Goal: Task Accomplishment & Management: Manage account settings

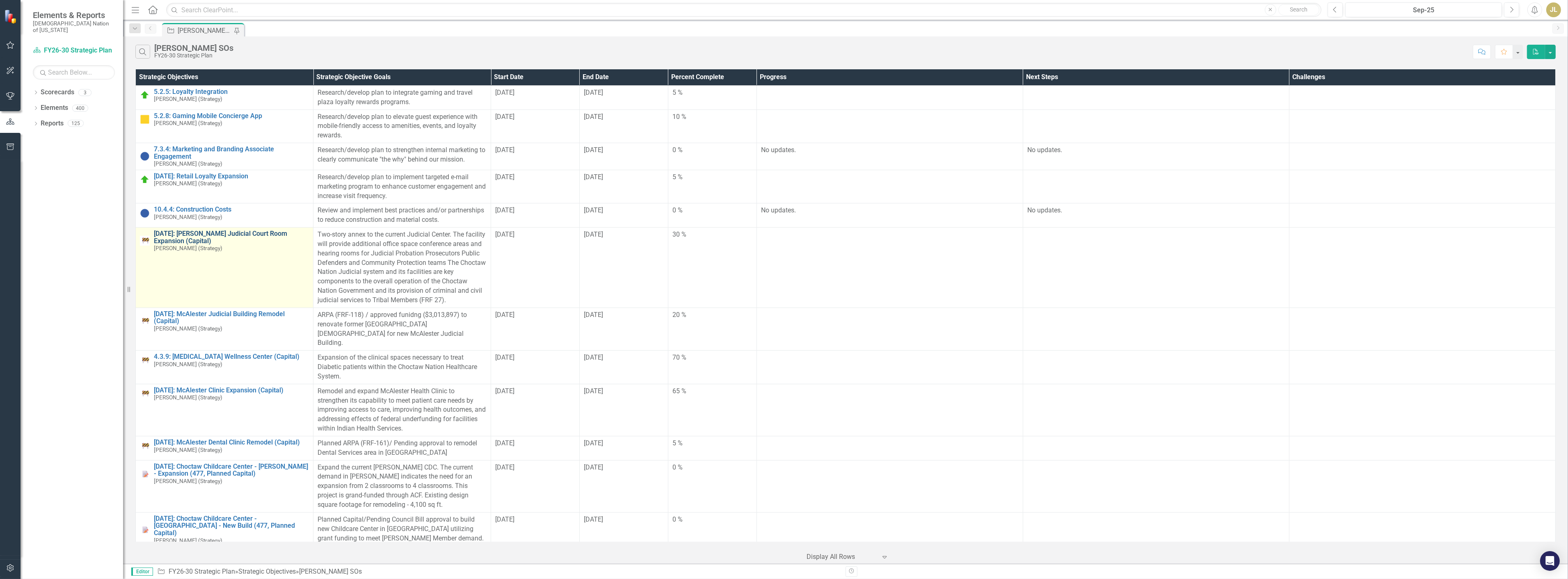
click at [237, 236] on link "[DATE]: [PERSON_NAME] Judicial Court Room Expansion (Capital)" at bounding box center [231, 237] width 155 height 15
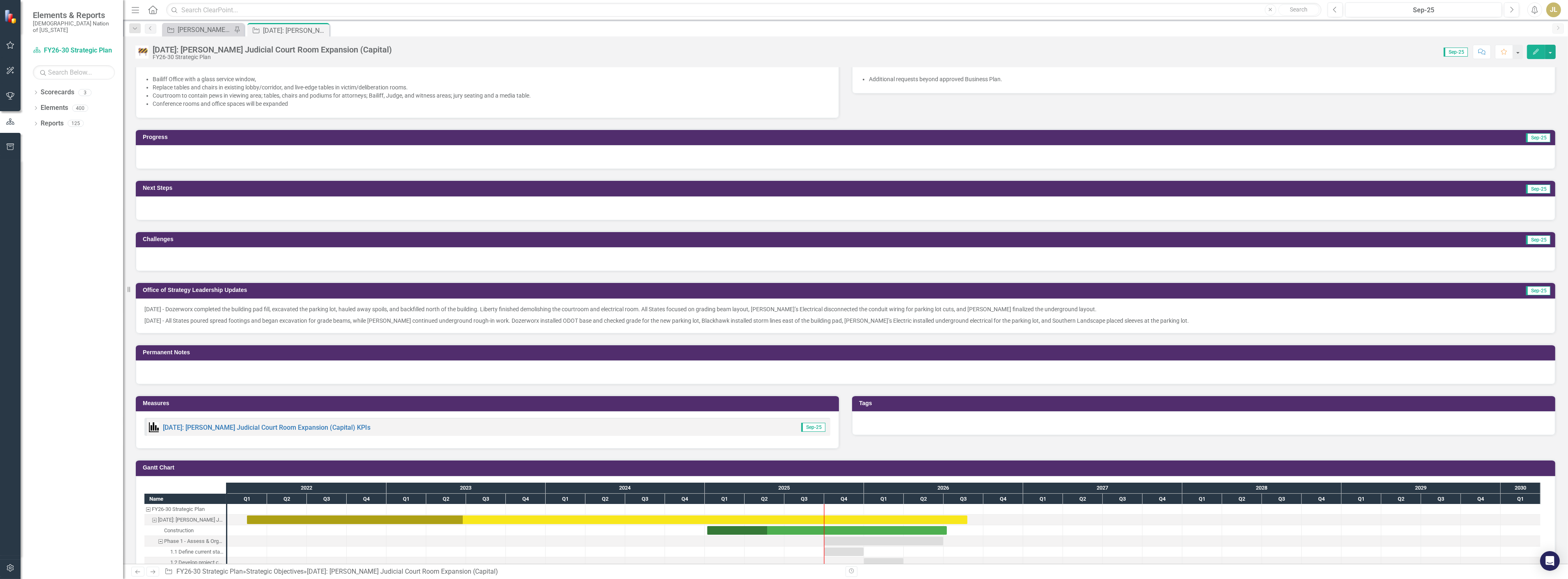
scroll to position [227, 0]
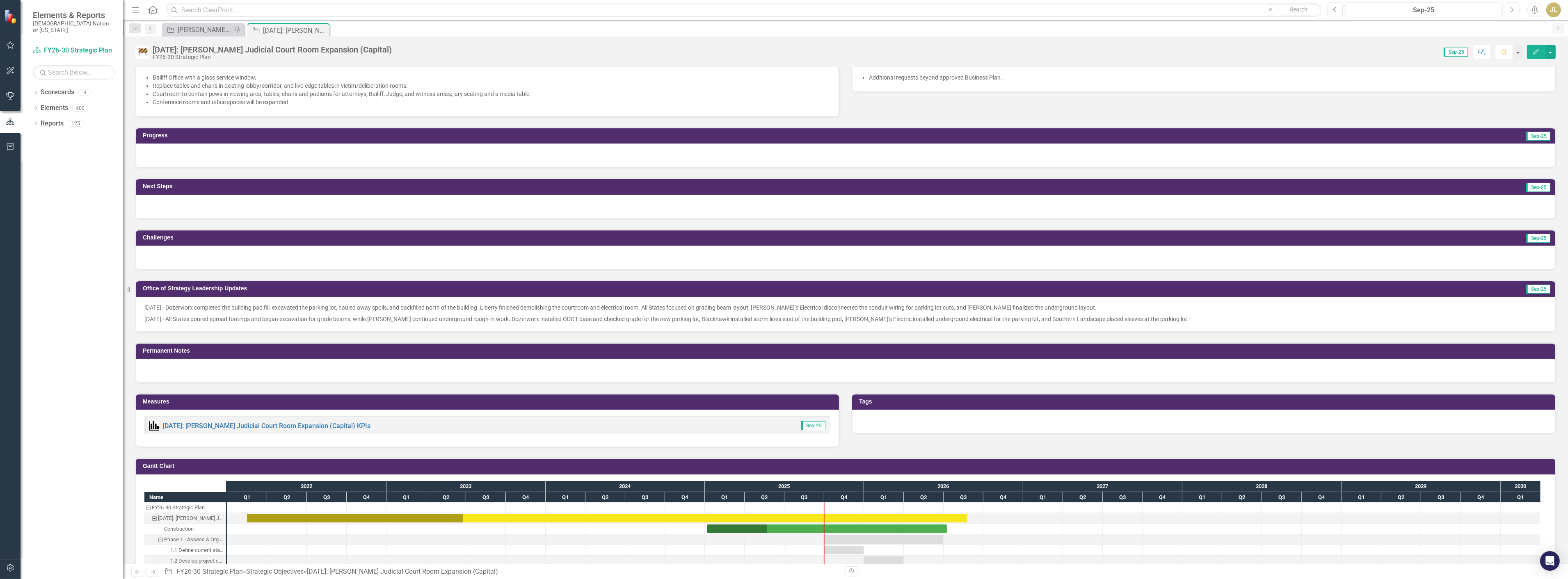
click at [1190, 313] on p "9/10/25 - All States poured spread footings and began excavation for grade beam…" at bounding box center [845, 318] width 1402 height 10
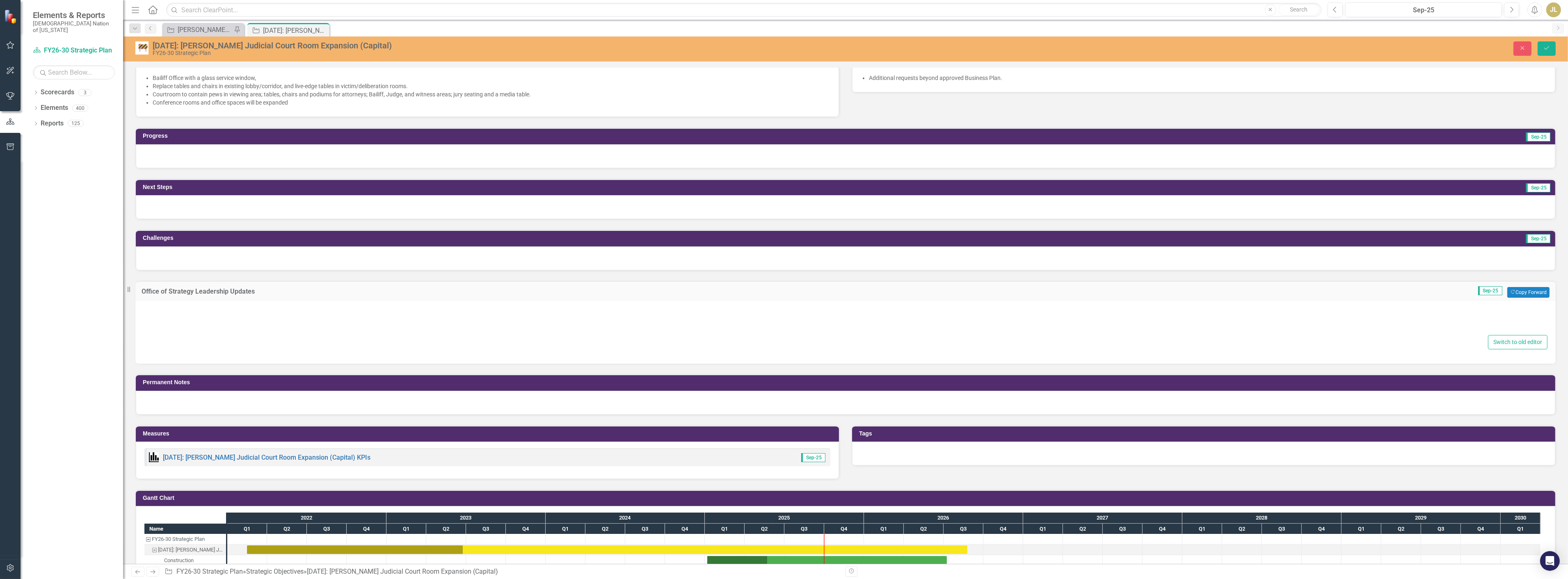
type textarea "<p>9/4/25 - Dozerworx completed the building pad fill, excavated the parking lo…"
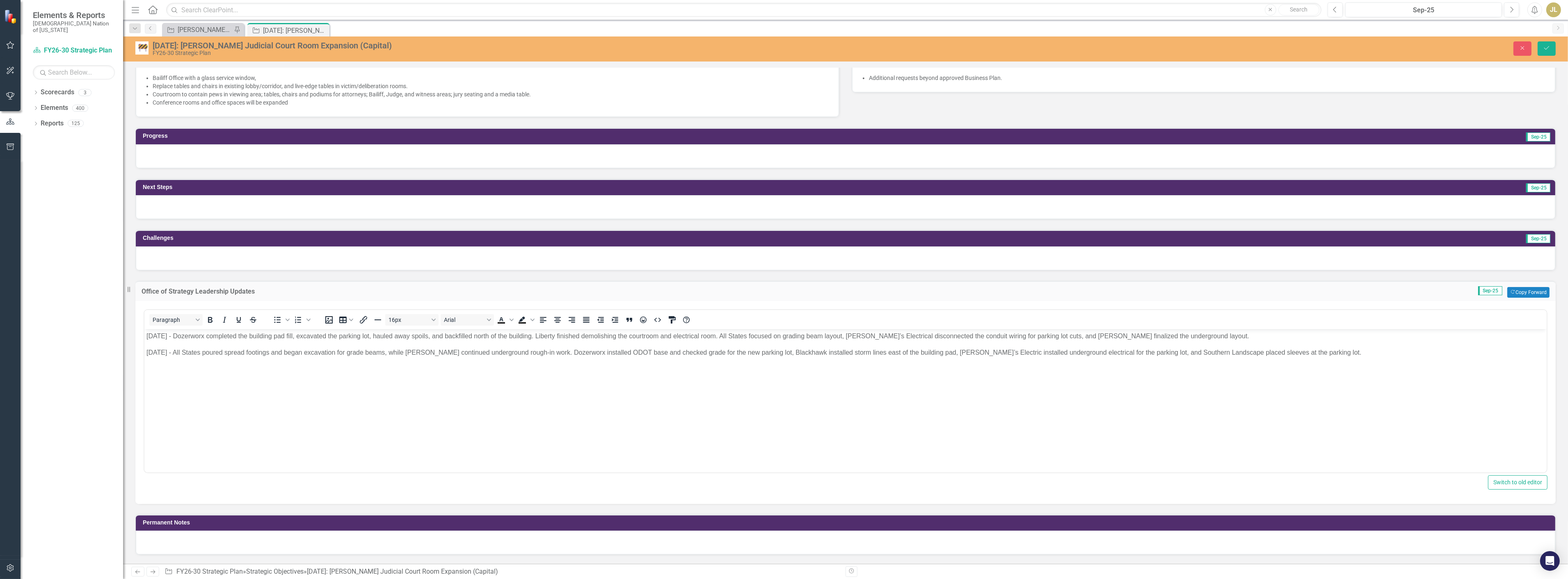
scroll to position [0, 0]
click at [1398, 373] on body "9/4/25 - Dozerworx completed the building pad fill, excavated the parking lot, …" at bounding box center [845, 390] width 1402 height 123
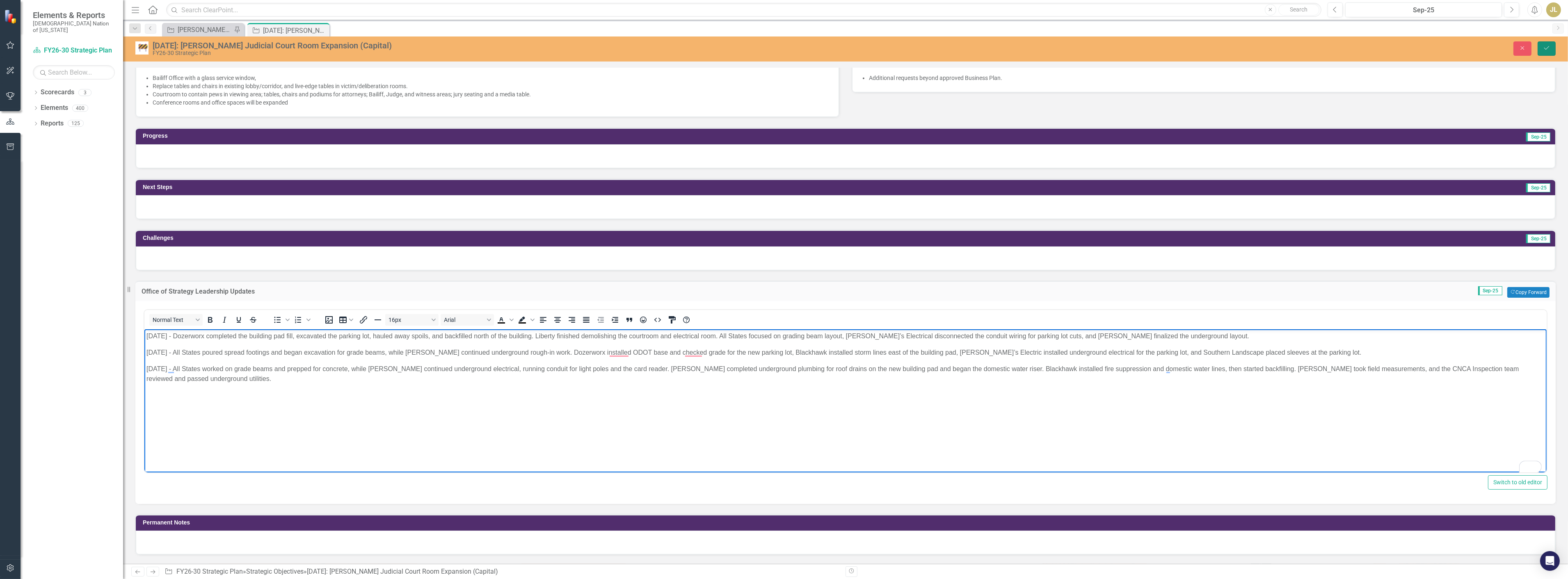
click at [1547, 47] on icon "Save" at bounding box center [1547, 47] width 7 height 5
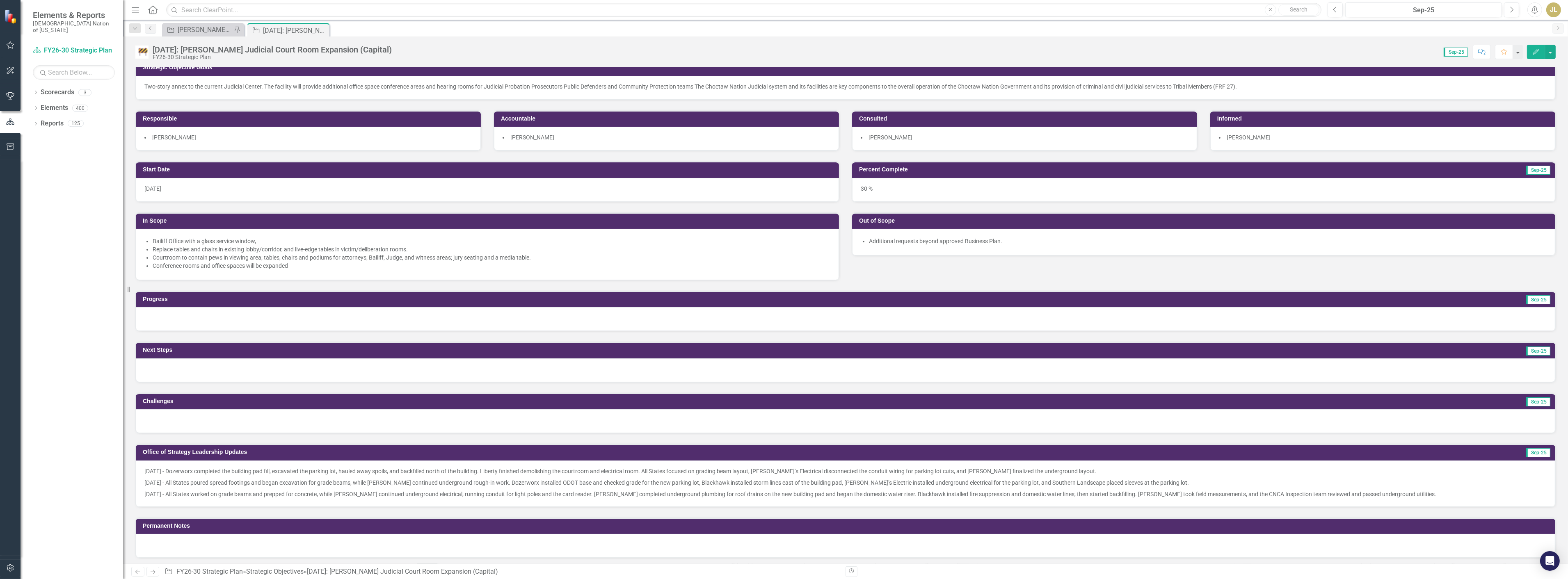
scroll to position [182, 0]
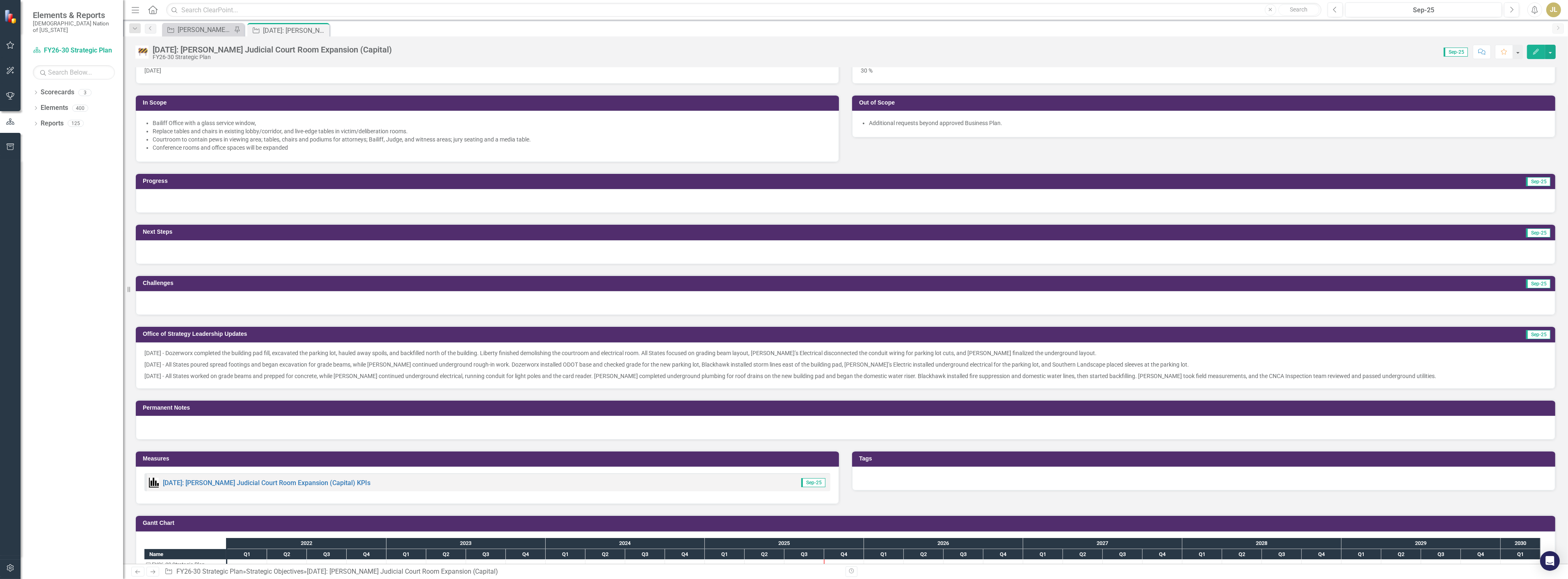
click at [235, 203] on div at bounding box center [845, 201] width 1419 height 24
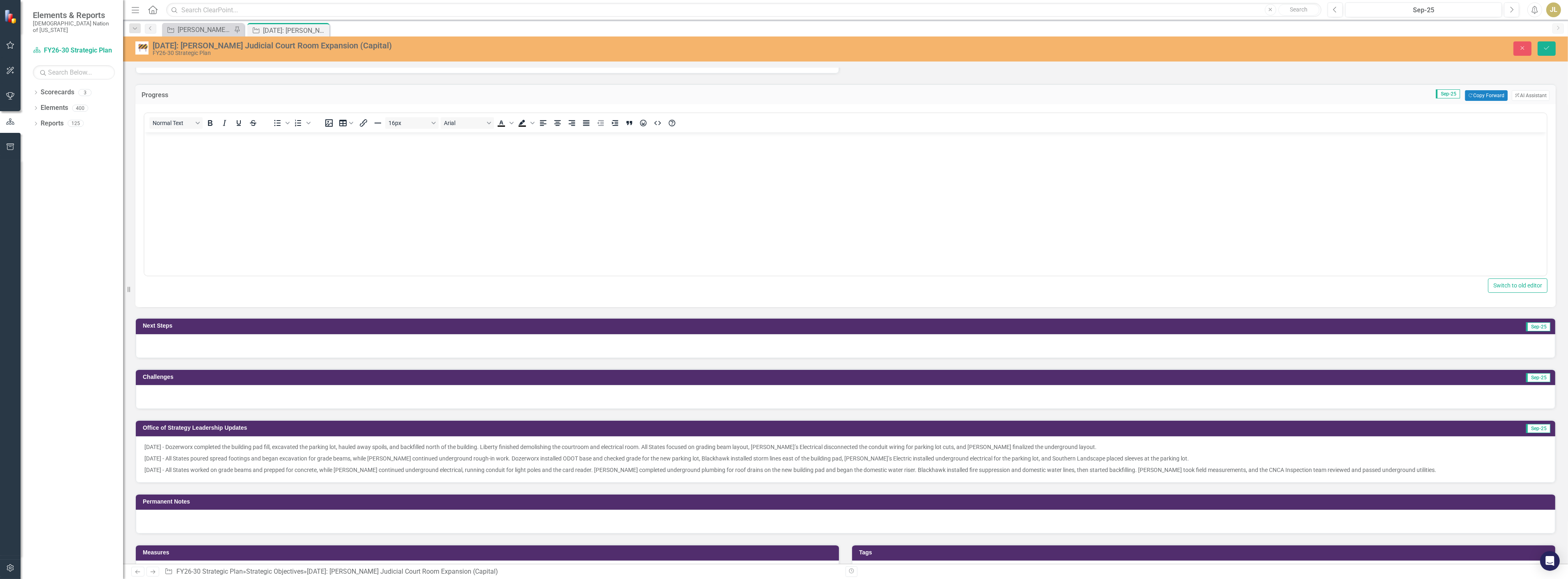
scroll to position [273, 0]
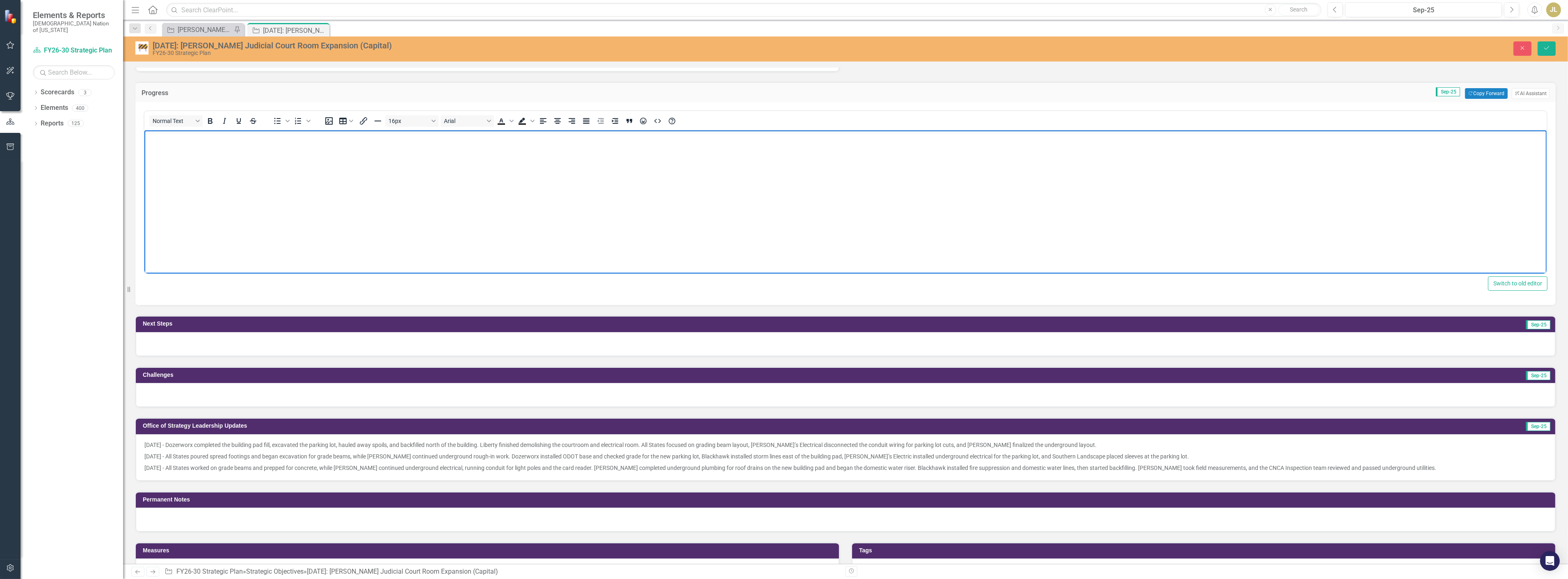
click at [1385, 193] on body "Rich Text Area. Press ALT-0 for help." at bounding box center [845, 192] width 1402 height 123
click at [1521, 95] on button "ClearPoint AI AI Assistant" at bounding box center [1531, 94] width 38 height 11
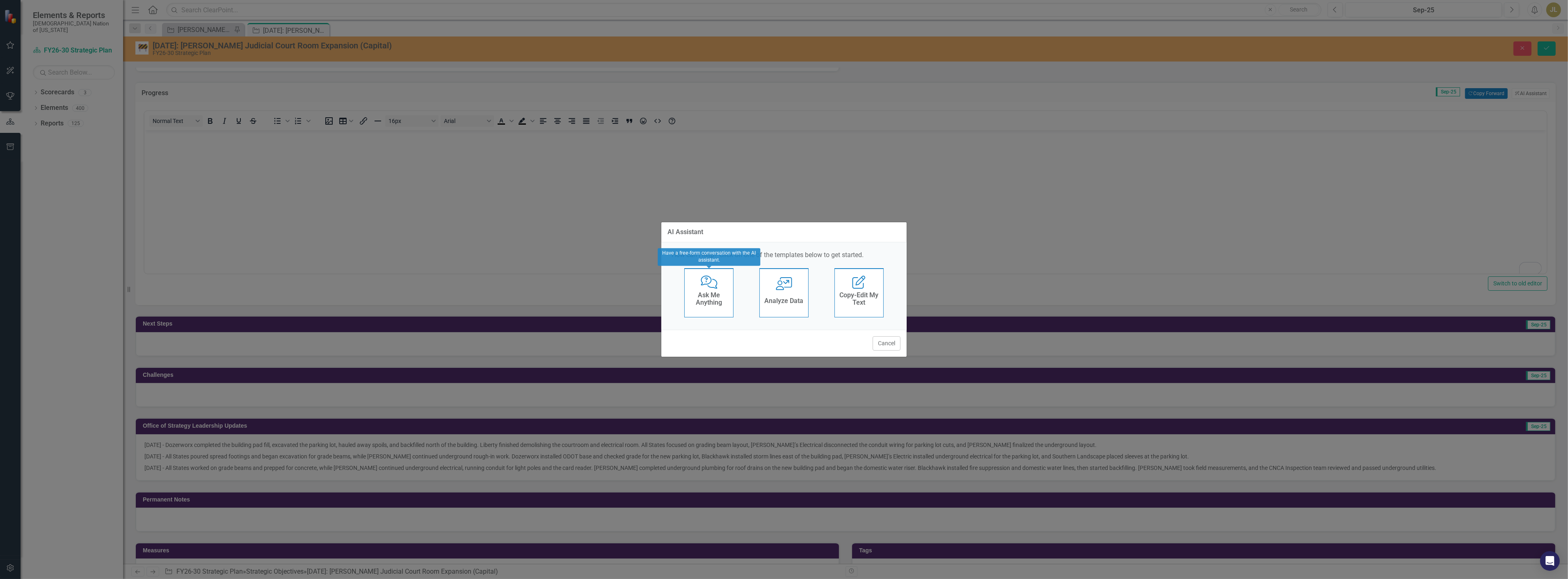
click at [695, 299] on h4 "Ask Me Anything" at bounding box center [709, 299] width 40 height 15
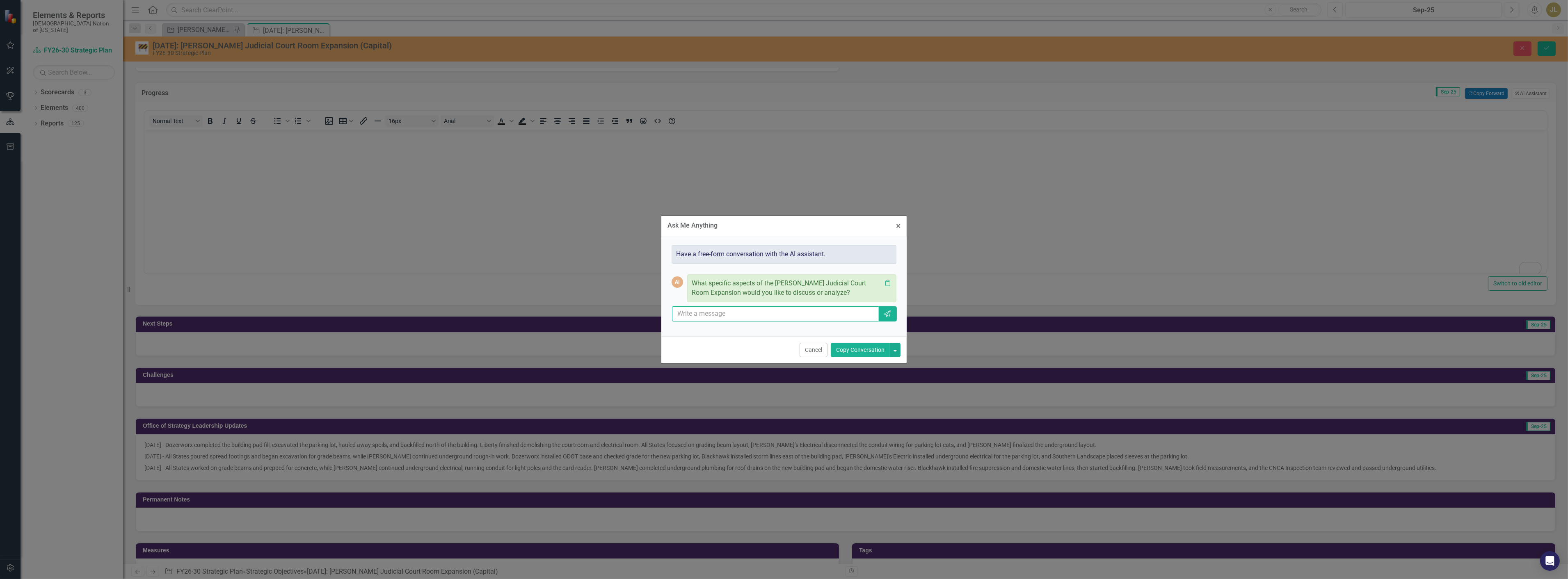
click at [733, 318] on input "text" at bounding box center [775, 313] width 207 height 15
type input "Write a progress update with the information in leadership updates"
click at [892, 311] on button "Send" at bounding box center [887, 313] width 19 height 15
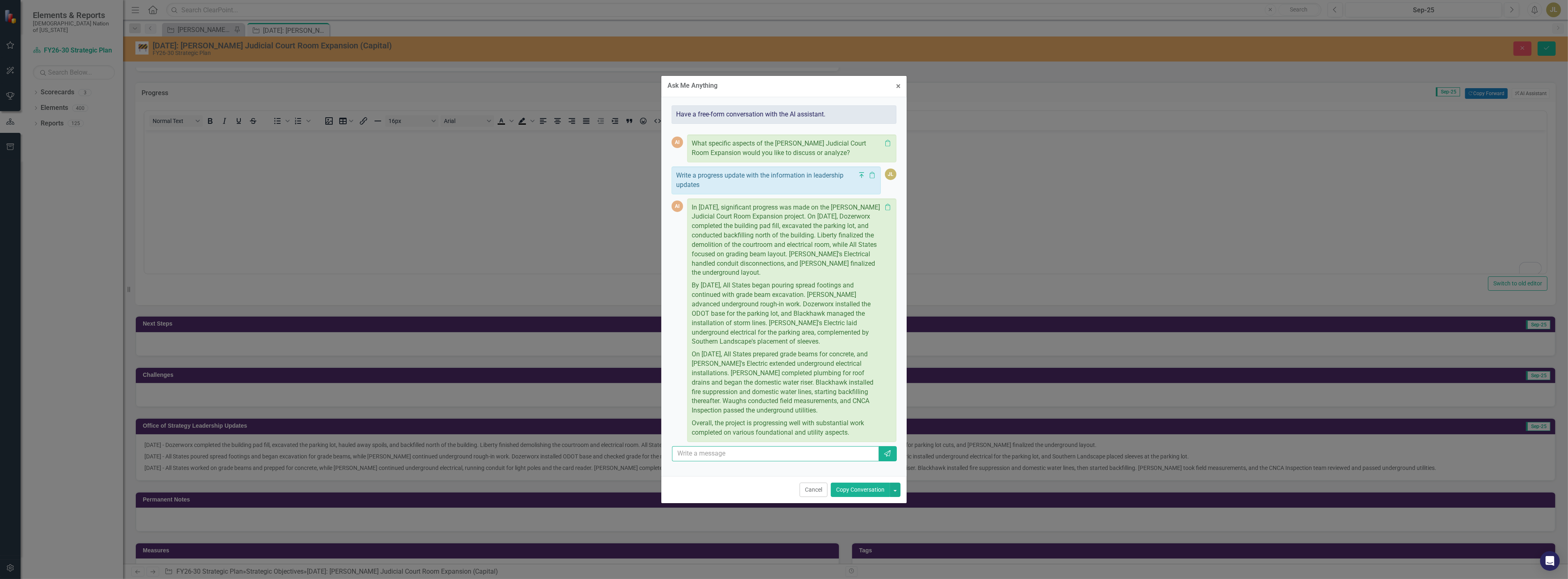
click at [759, 457] on input "text" at bounding box center [775, 453] width 207 height 15
type input "exclude the weekly dates and form one paragraph of updates based on what contra…"
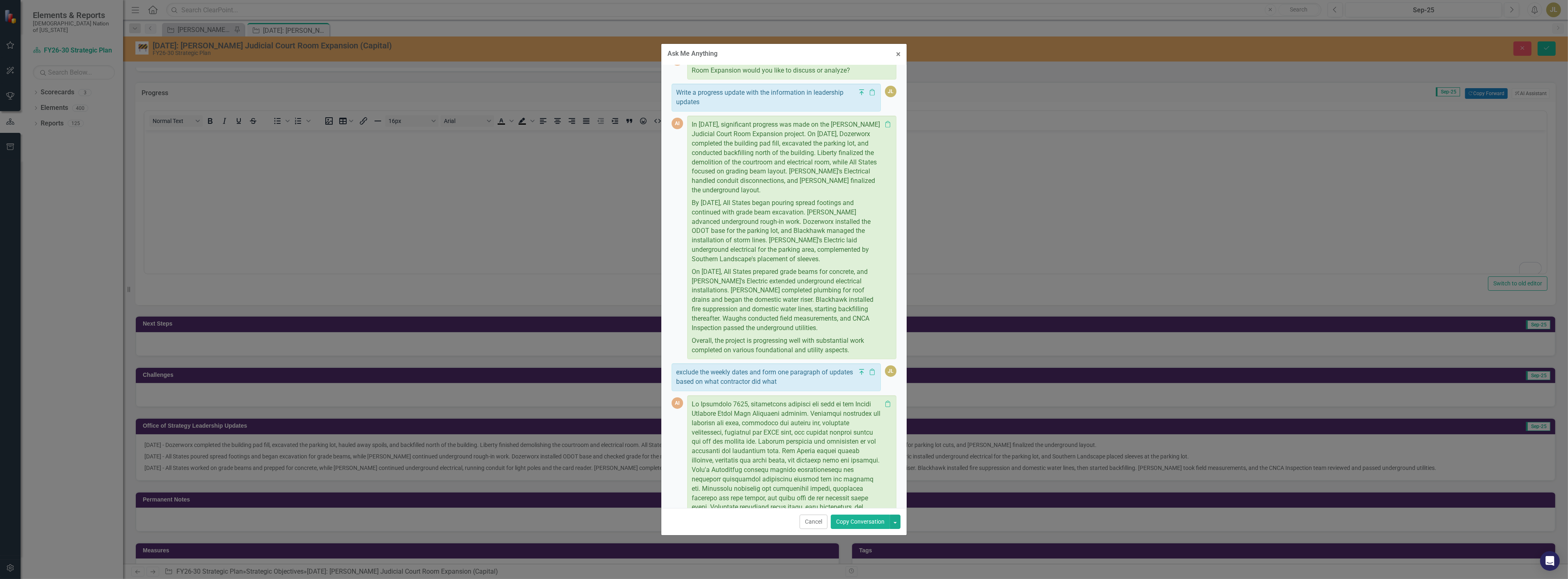
scroll to position [144, 0]
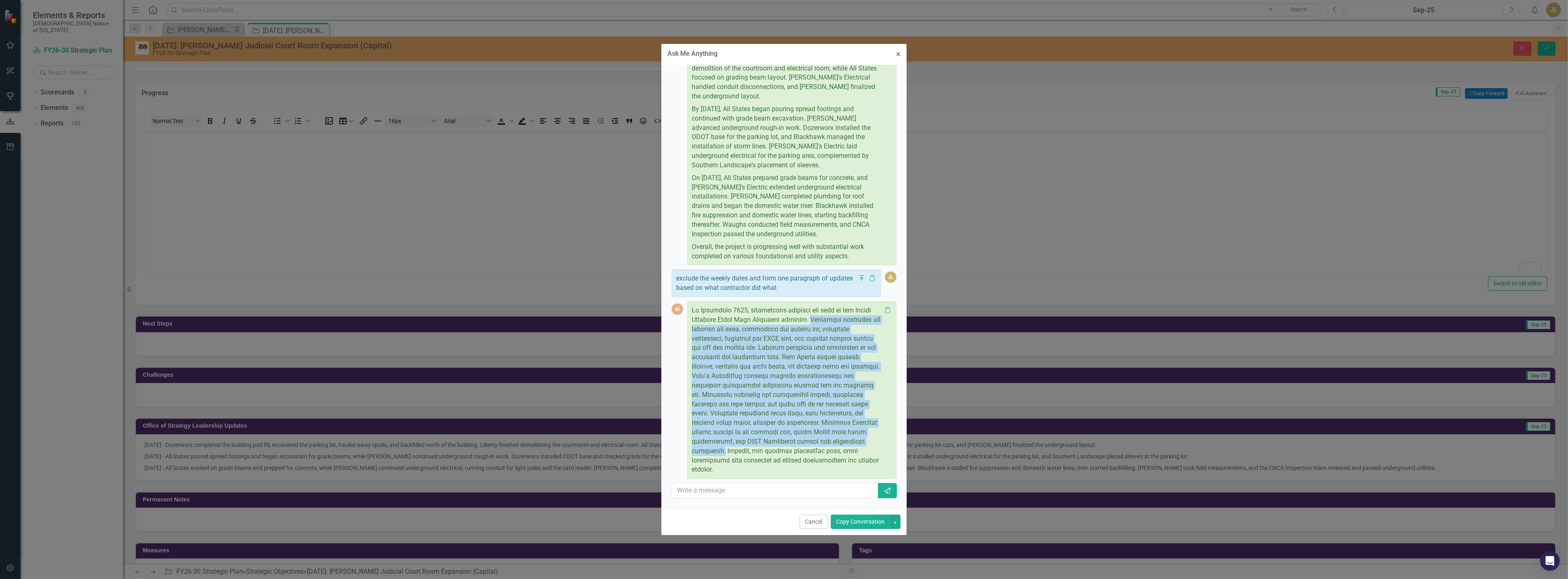
drag, startPoint x: 830, startPoint y: 320, endPoint x: 788, endPoint y: 454, distance: 140.4
click at [788, 454] on p at bounding box center [786, 390] width 190 height 168
copy p "Dozerworx completed the building pad fill, excavated the parking lot, conducted…"
click at [861, 519] on button "Copy Conversation" at bounding box center [860, 522] width 59 height 15
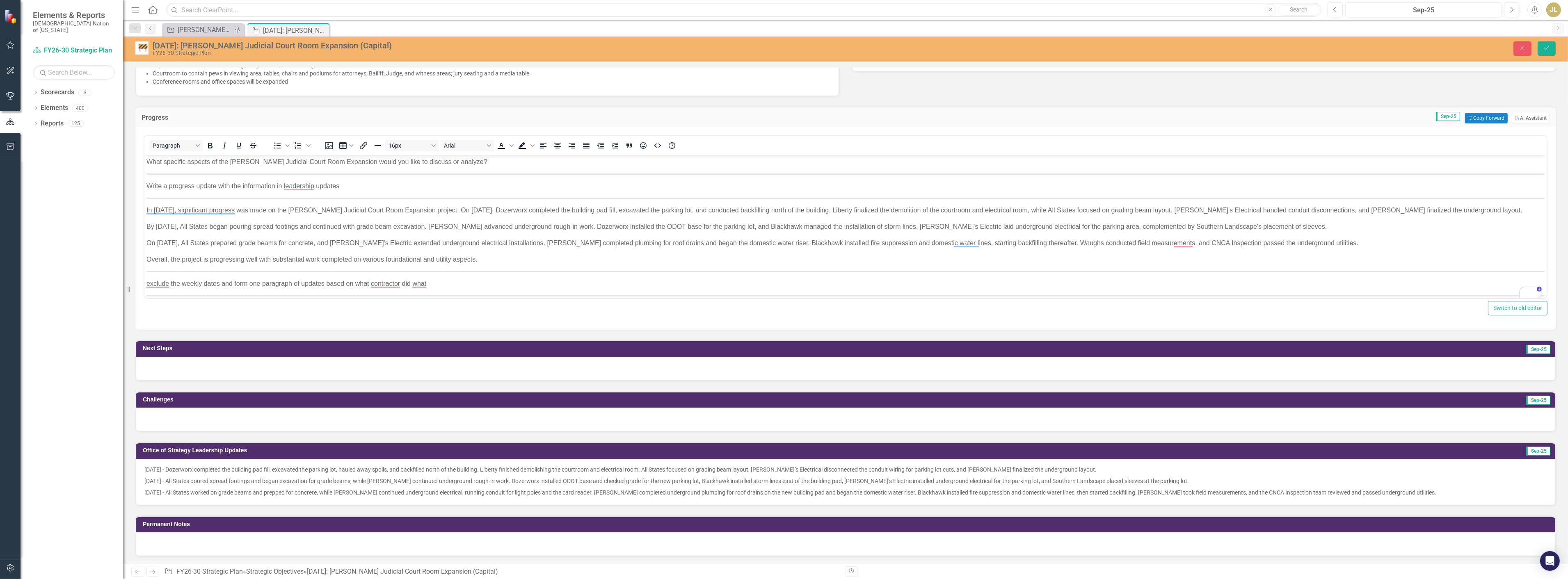
scroll to position [182, 0]
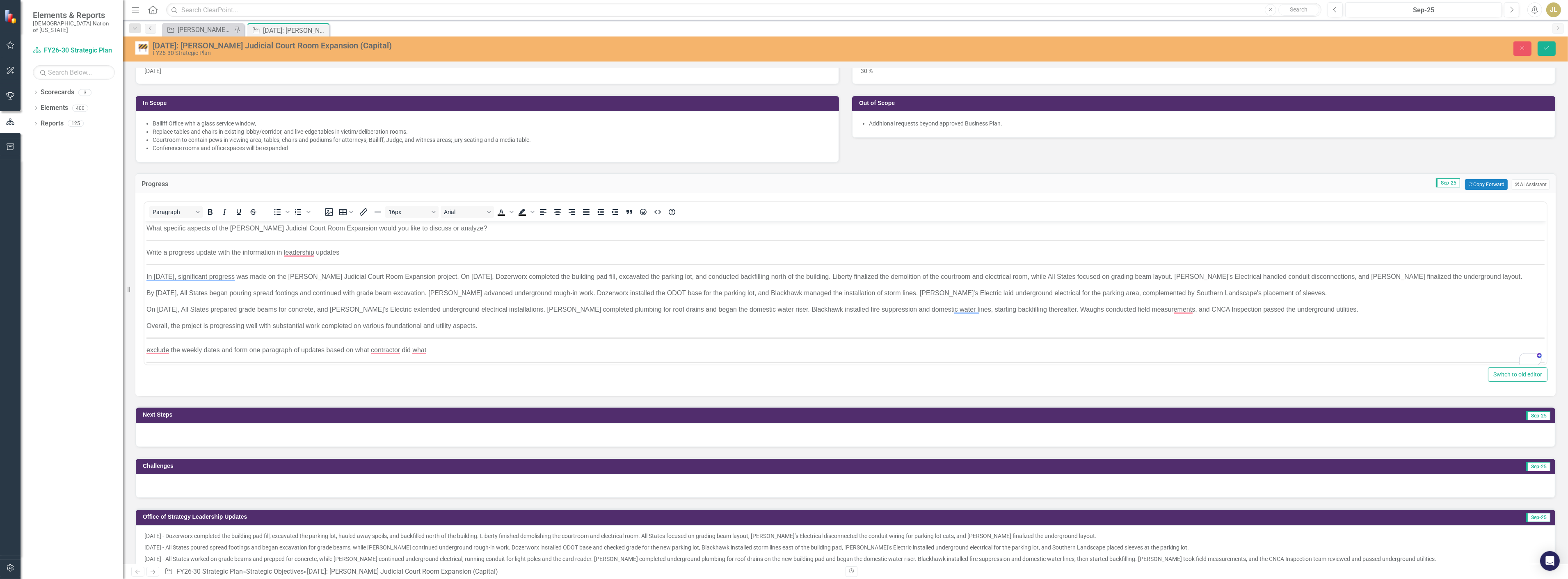
click at [382, 323] on p "Overall, the project is progressing well with substantial work completed on var…" at bounding box center [845, 326] width 1398 height 10
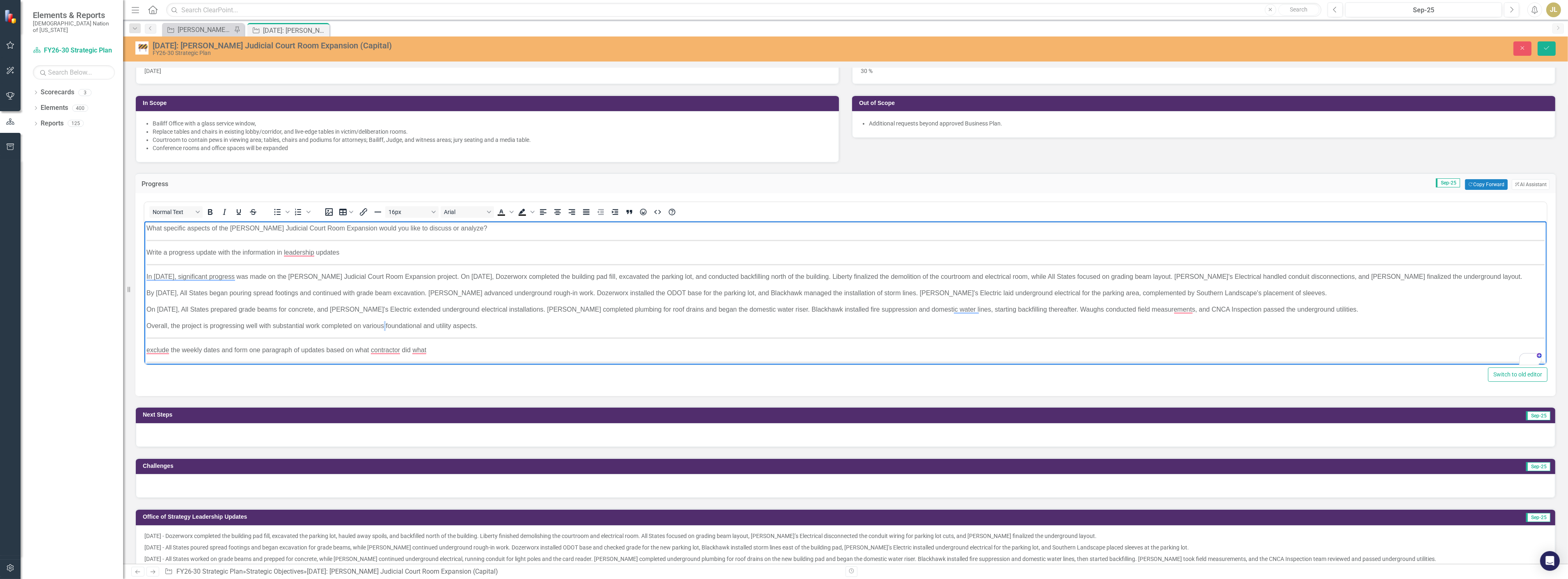
click at [382, 323] on p "Overall, the project is progressing well with substantial work completed on var…" at bounding box center [845, 326] width 1398 height 10
click at [442, 351] on p "exclude the weekly dates and form one paragraph of updates based on what contra…" at bounding box center [845, 350] width 1398 height 10
click at [441, 348] on p "exclude the weekly dates and form one paragraph of updates based on what contra…" at bounding box center [845, 350] width 1398 height 10
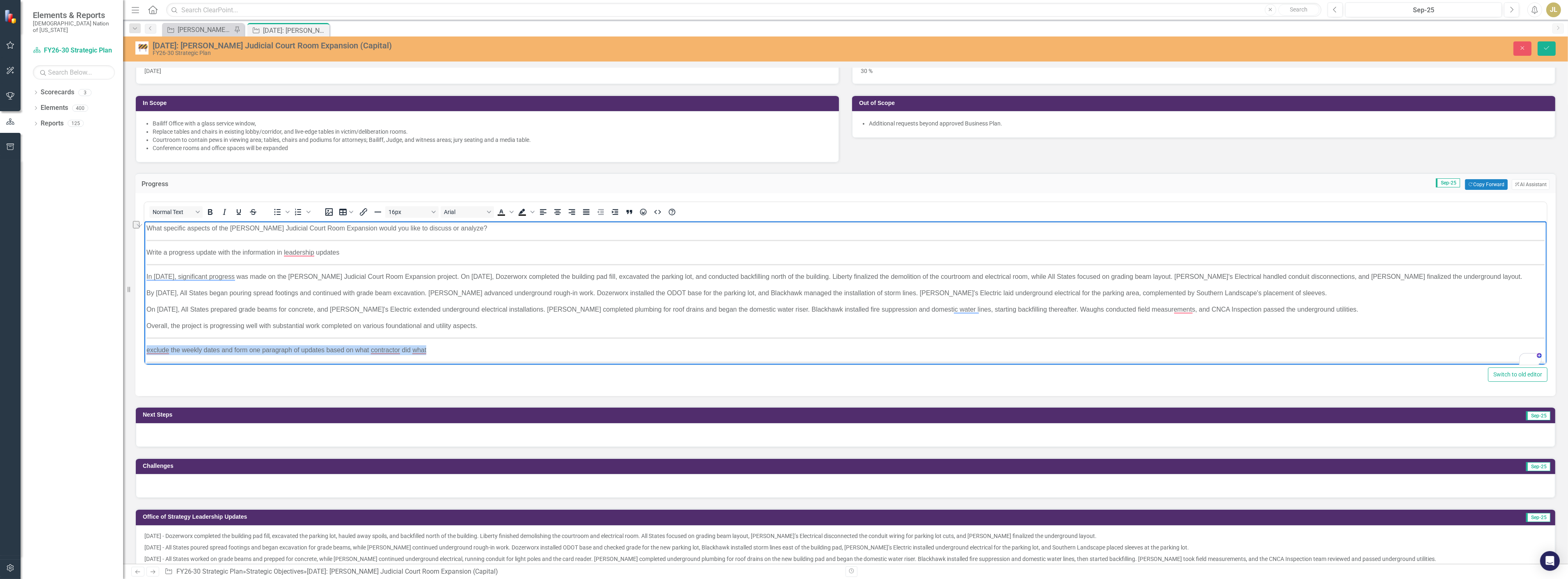
click at [461, 345] on p "exclude the weekly dates and form one paragraph of updates based on what contra…" at bounding box center [845, 350] width 1398 height 10
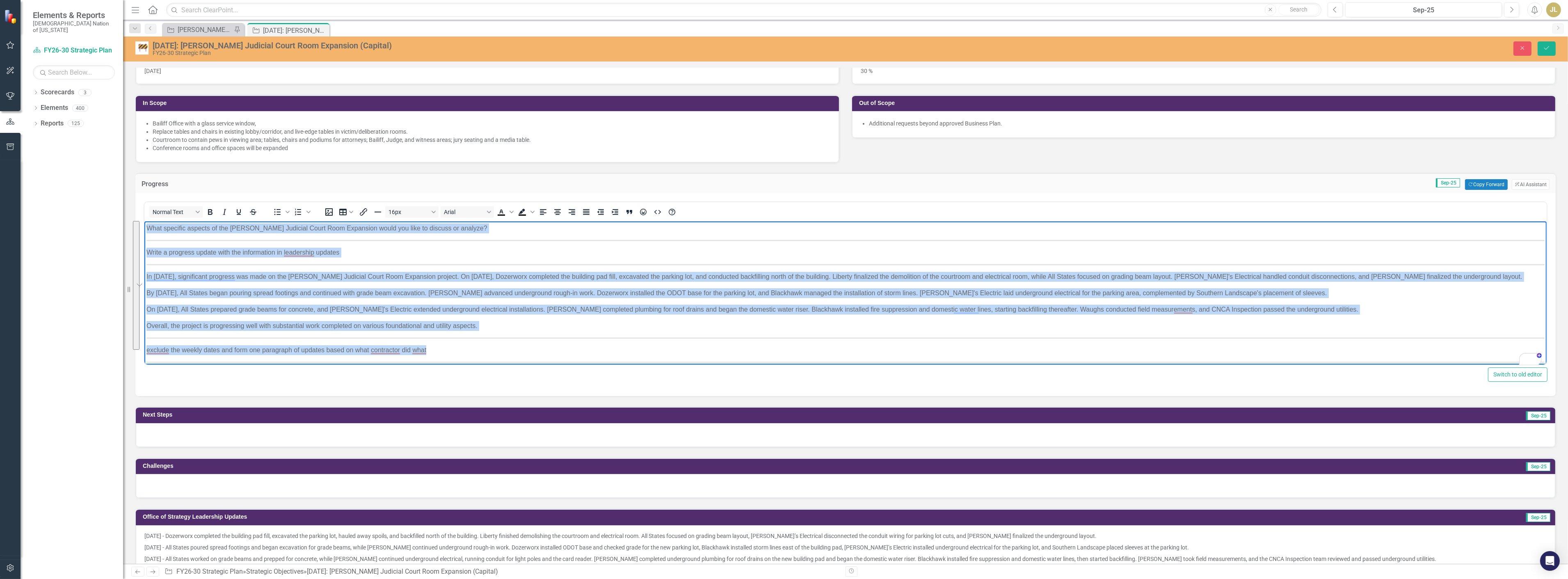
drag, startPoint x: 463, startPoint y: 353, endPoint x: 0, endPoint y: 145, distance: 507.6
click at [144, 221] on html "What specific aspects of the Durant Judicial Court Room Expansion would you lik…" at bounding box center [845, 314] width 1402 height 186
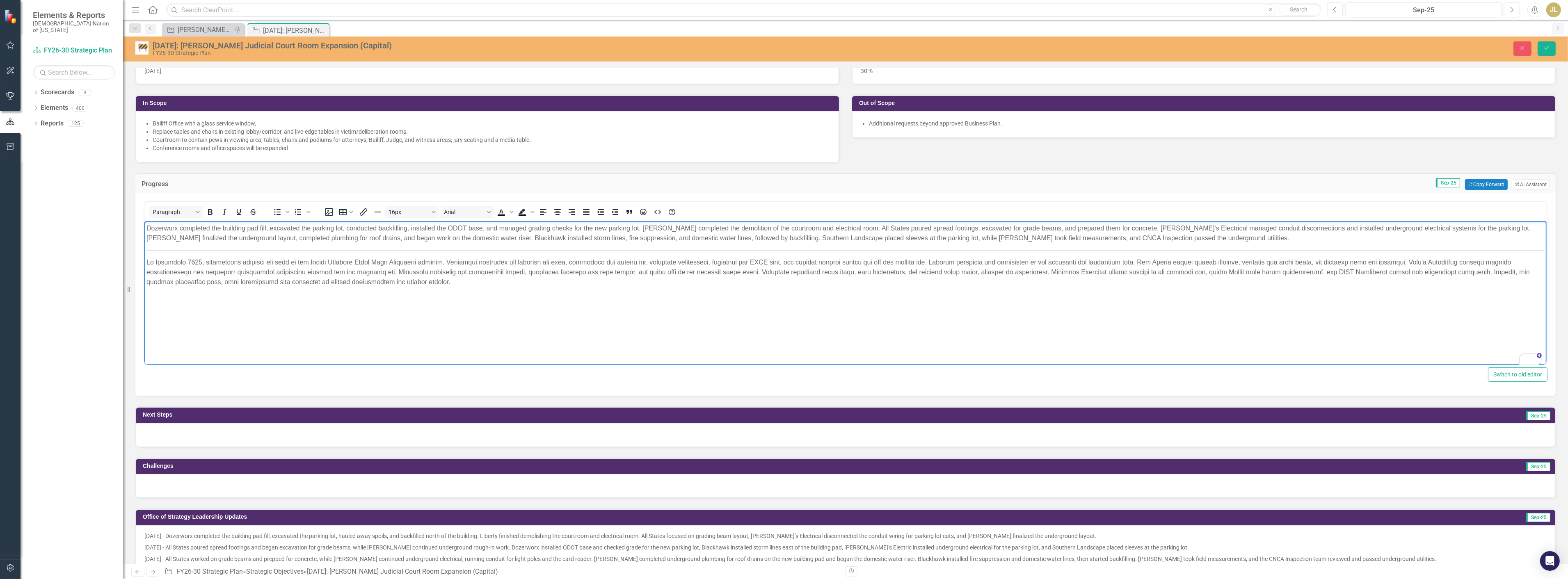
click at [239, 244] on body "Dozerworx completed the building pad fill, excavated the parking lot, conducted…" at bounding box center [845, 283] width 1402 height 123
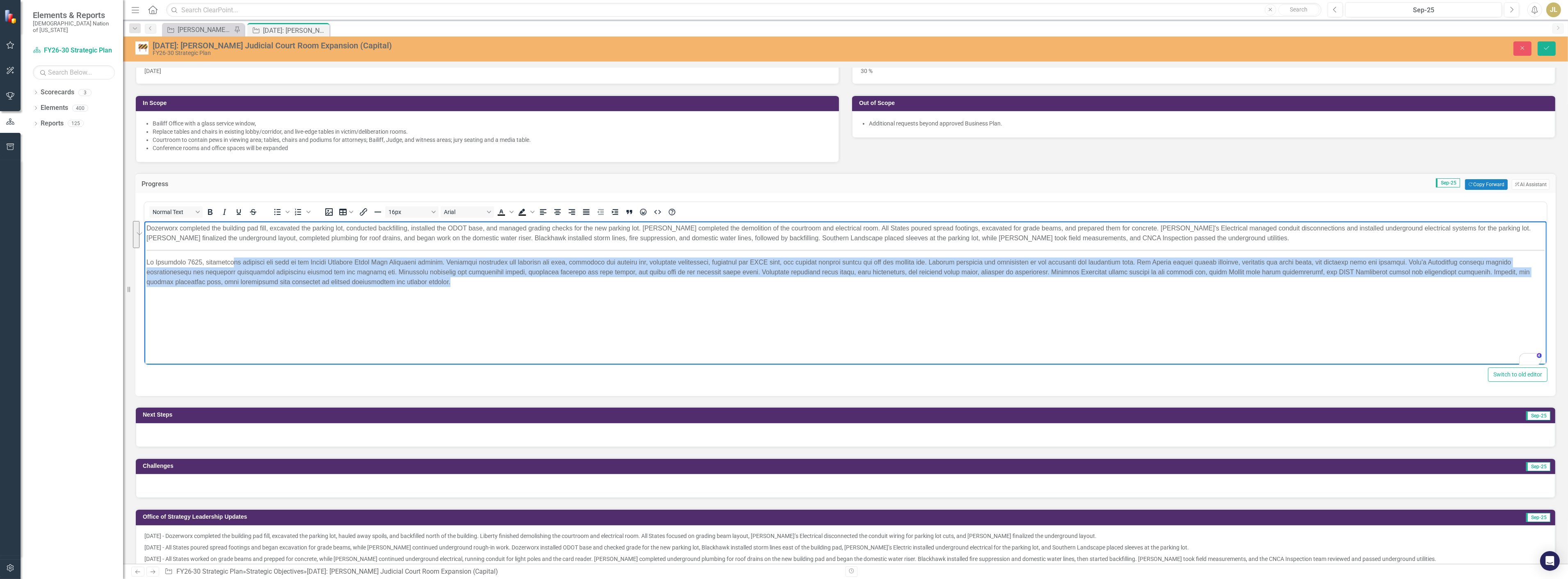
drag, startPoint x: 448, startPoint y: 293, endPoint x: 231, endPoint y: 265, distance: 218.8
click at [231, 265] on body "Dozerworx completed the building pad fill, excavated the parking lot, conducted…" at bounding box center [845, 283] width 1402 height 123
click at [518, 308] on body "Dozerworx completed the building pad fill, excavated the parking lot, conducted…" at bounding box center [845, 283] width 1402 height 123
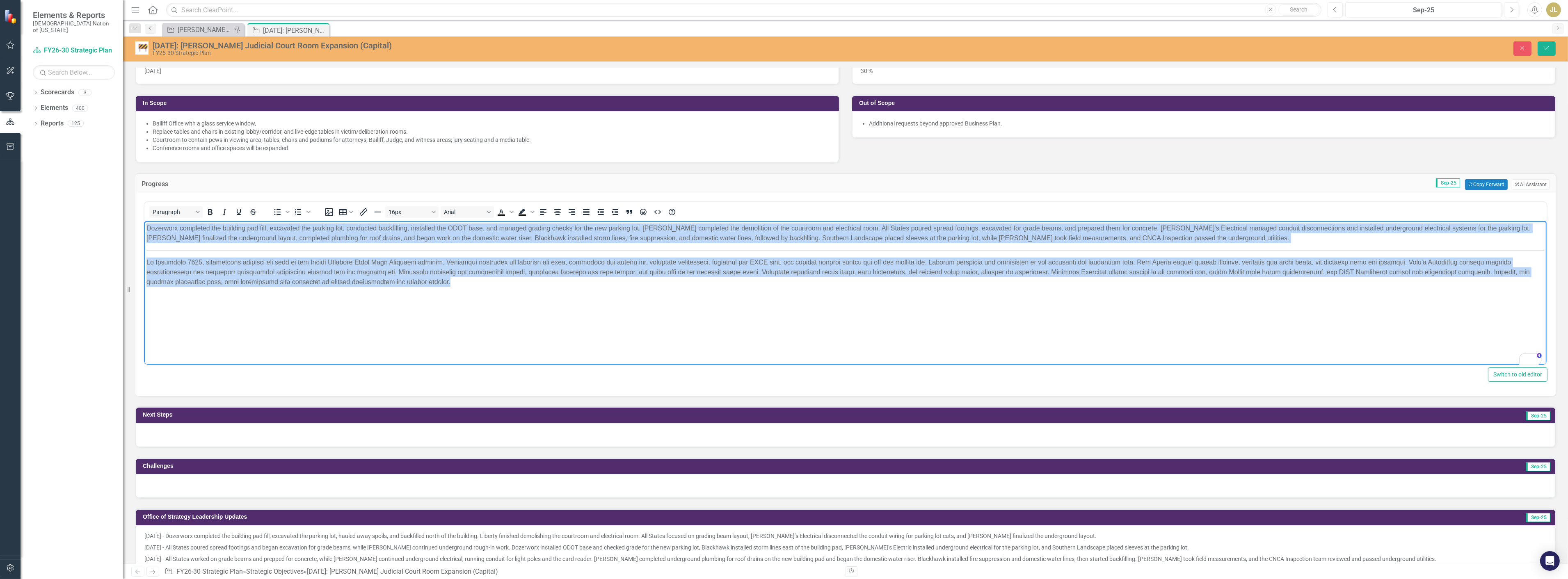
drag, startPoint x: 445, startPoint y: 280, endPoint x: 124, endPoint y: 250, distance: 322.4
click at [144, 250] on html "Dozerworx completed the building pad fill, excavated the parking lot, conducted…" at bounding box center [845, 283] width 1402 height 123
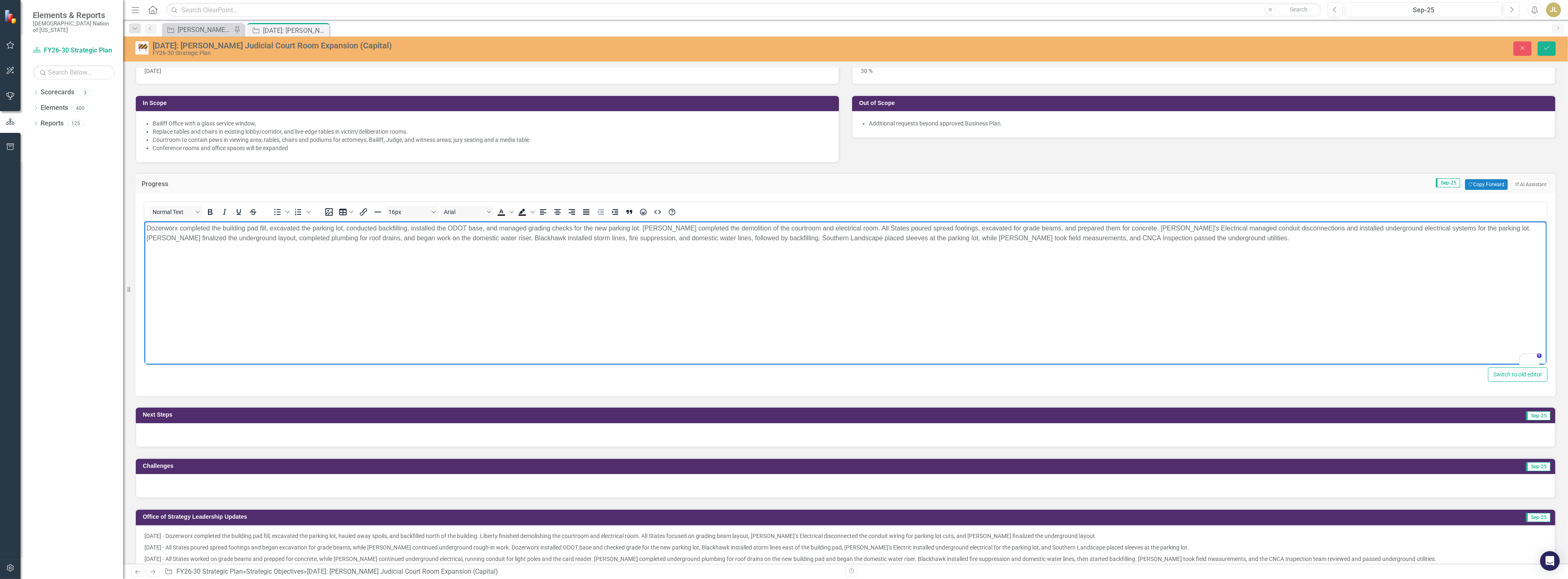
click at [214, 229] on p "Dozerworx completed the building pad fill, excavated the parking lot, conducted…" at bounding box center [845, 233] width 1398 height 19
click at [296, 229] on p "Dozerworx completed building pad fill, excavated the parking lot, conducted bac…" at bounding box center [845, 233] width 1398 height 19
click at [422, 225] on p "Dozerworx completed building pad fill, excavated parking lot, conducted backfil…" at bounding box center [845, 233] width 1398 height 19
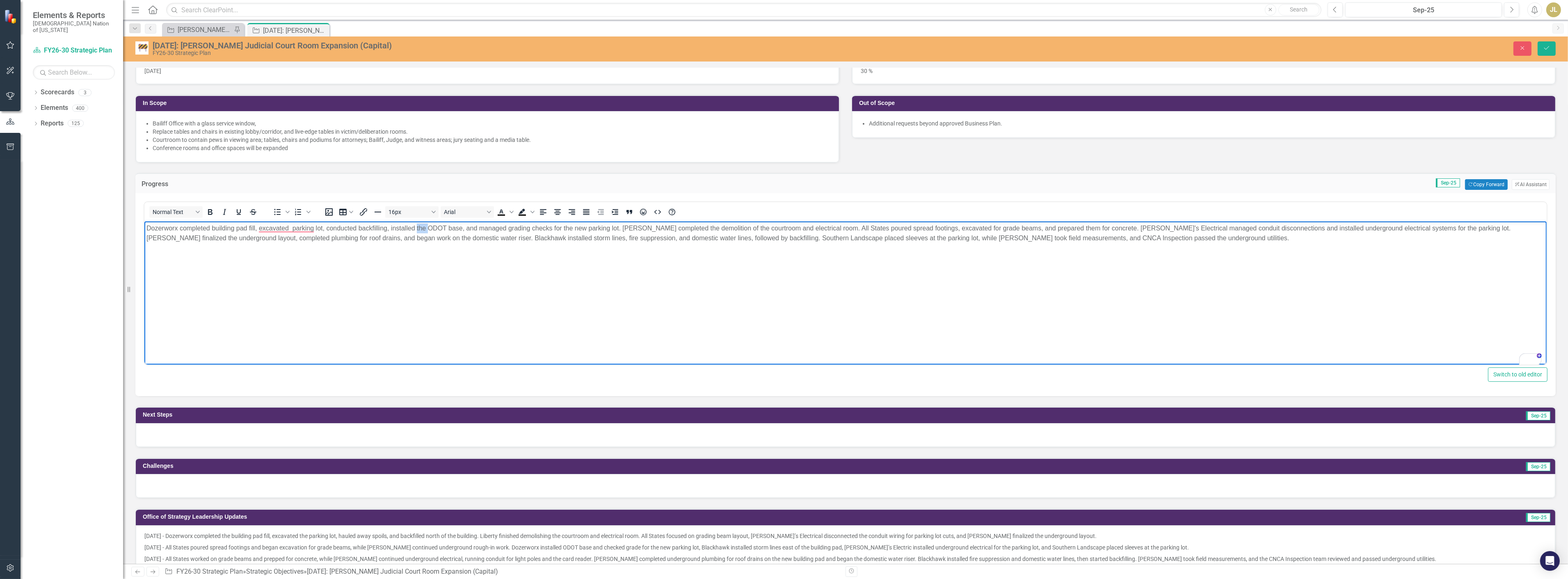
click at [422, 225] on p "Dozerworx completed building pad fill, excavated parking lot, conducted backfil…" at bounding box center [845, 233] width 1398 height 19
click at [295, 229] on p "Dozerworx completed building pad fill, excavated parking lot, conducted backfil…" at bounding box center [845, 233] width 1398 height 19
click at [290, 229] on p "Dozerworx completed building pad fill, excavated parking lot, conducted backfil…" at bounding box center [845, 233] width 1398 height 19
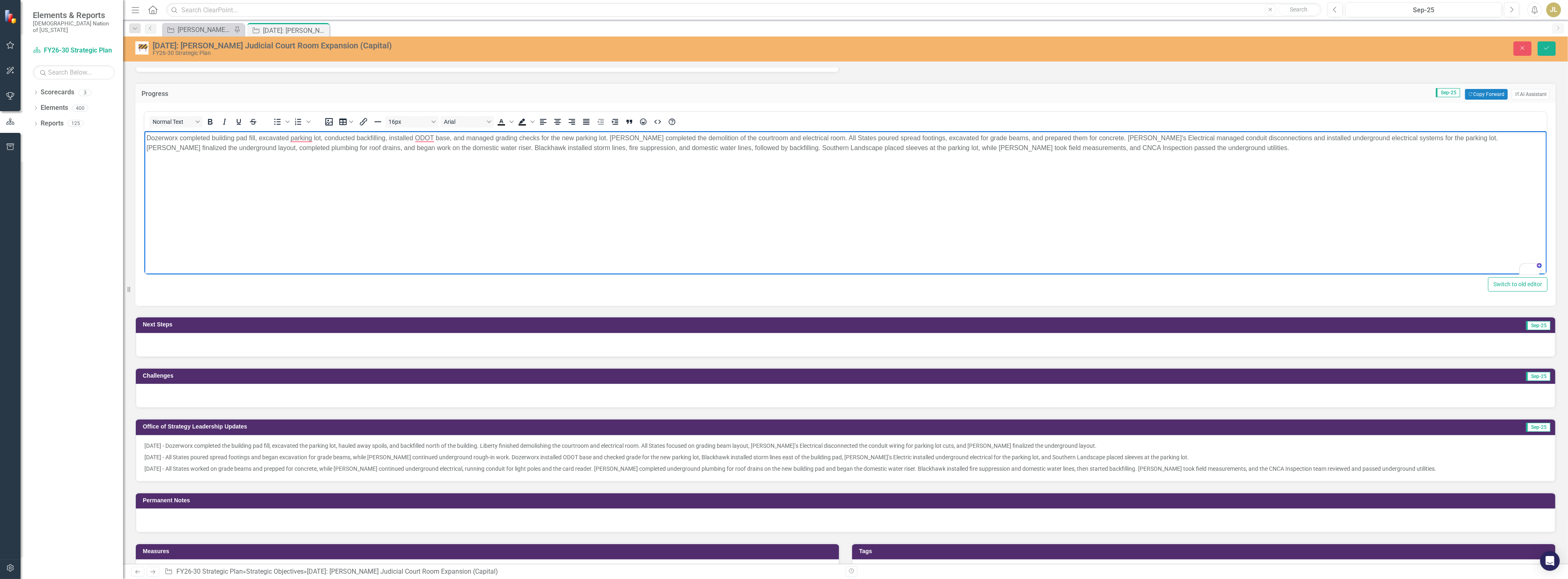
scroll to position [273, 0]
click at [477, 138] on p "Dozerworx completed building pad fill, excavated parking lot, conducted backfil…" at bounding box center [845, 142] width 1398 height 19
click at [450, 139] on p "Dozerworx completed building pad fill, excavated parking lot, conducted backfil…" at bounding box center [845, 142] width 1398 height 19
click at [433, 137] on p "Dozerworx completed building pad fill, excavated parking lot, conducted backfil…" at bounding box center [845, 142] width 1398 height 19
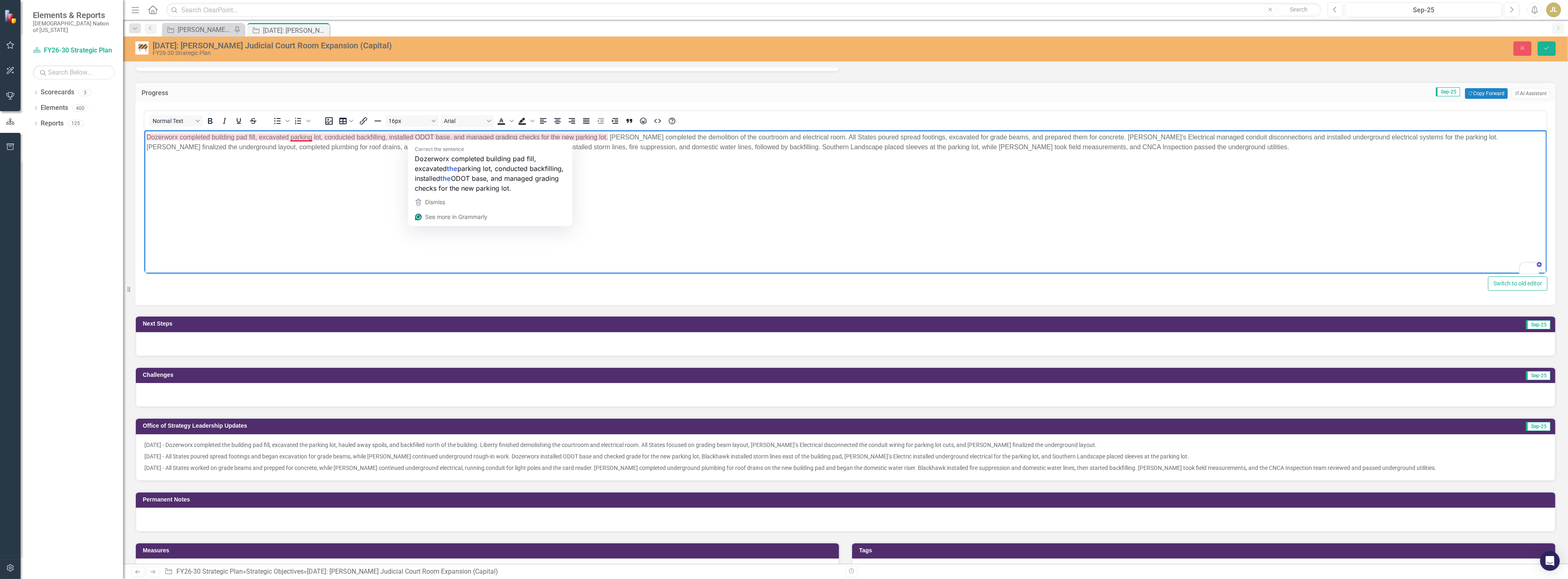
click at [417, 136] on p "Dozerworx completed building pad fill, excavated parking lot, conducted backfil…" at bounding box center [845, 142] width 1398 height 19
click at [478, 135] on p "Dozerworx completed building pad fill, excavated parking lot, conducted backfil…" at bounding box center [845, 142] width 1398 height 19
drag, startPoint x: 536, startPoint y: 133, endPoint x: 505, endPoint y: 137, distance: 31.3
click at [505, 137] on p "Dozerworx completed building pad fill, excavated parking lot, conducted backfil…" at bounding box center [845, 142] width 1398 height 19
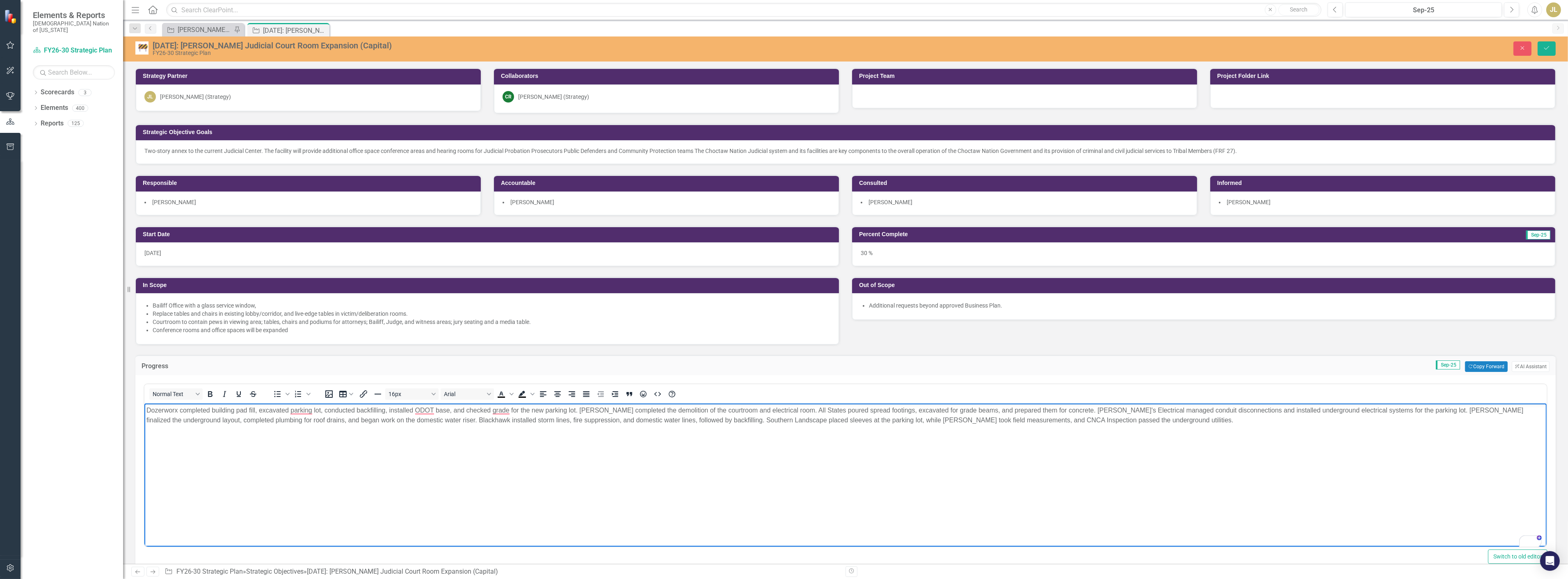
scroll to position [273, 0]
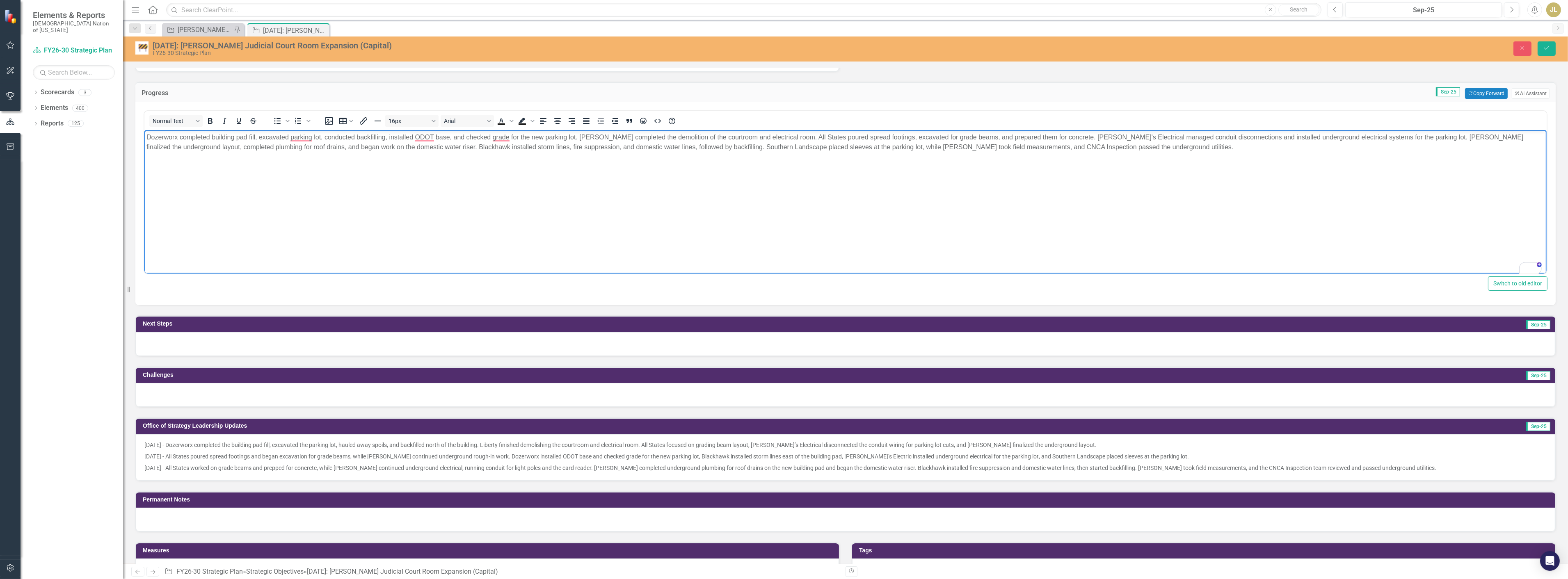
click at [523, 138] on p "Dozerworx completed building pad fill, excavated parking lot, conducted backfil…" at bounding box center [845, 142] width 1398 height 19
click at [595, 140] on p "Dozerworx completed building pad fill, excavated parking lot, conducted backfil…" at bounding box center [845, 142] width 1398 height 19
click at [178, 136] on p "Dozerworx completed building pad fill, excavated parking lot, conducted backfil…" at bounding box center [845, 142] width 1398 height 19
drag, startPoint x: 223, startPoint y: 137, endPoint x: 180, endPoint y: 138, distance: 43.0
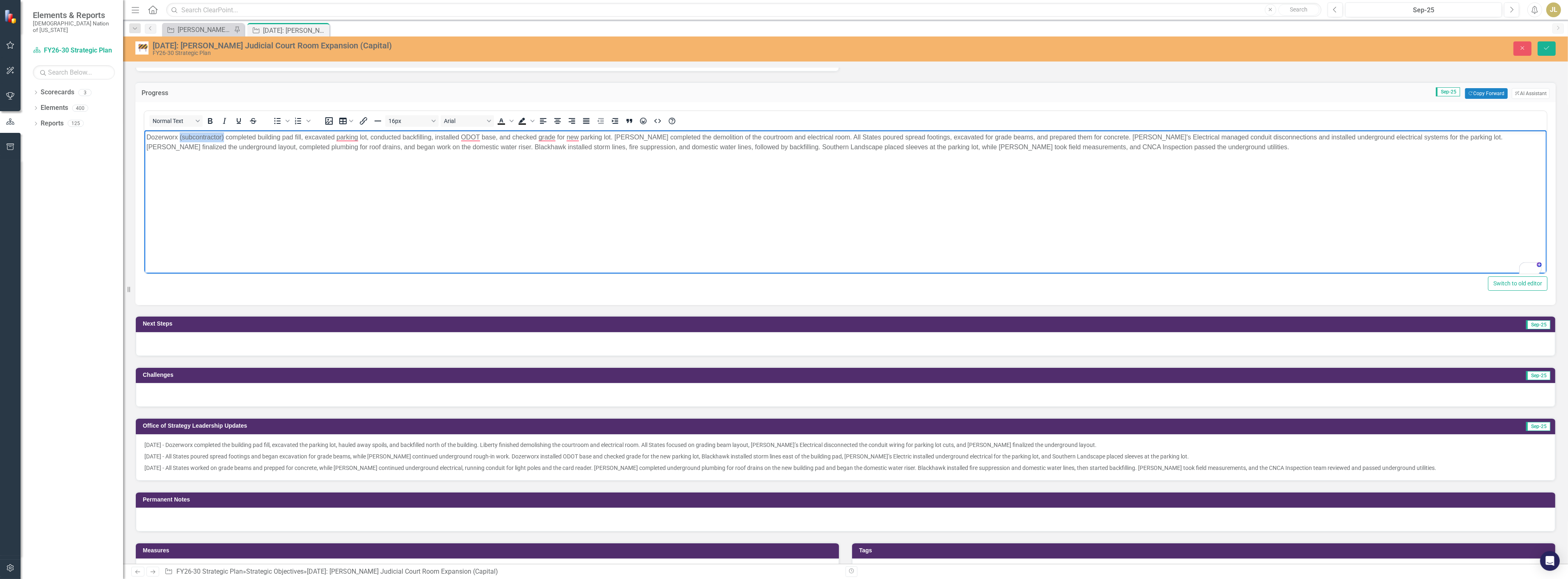
click at [180, 138] on p "Dozerworx (subcontractor) completed building pad fill, excavated parking lot, c…" at bounding box center [845, 142] width 1398 height 19
copy p "(subcontractor)"
click at [635, 136] on p "Dozerworx (subcontractor) completed building pad fill, excavated parking lot, c…" at bounding box center [845, 142] width 1398 height 19
click at [719, 136] on p "Dozerworx (subcontractor) completed building pad fill, excavated parking lot, c…" at bounding box center [845, 142] width 1398 height 19
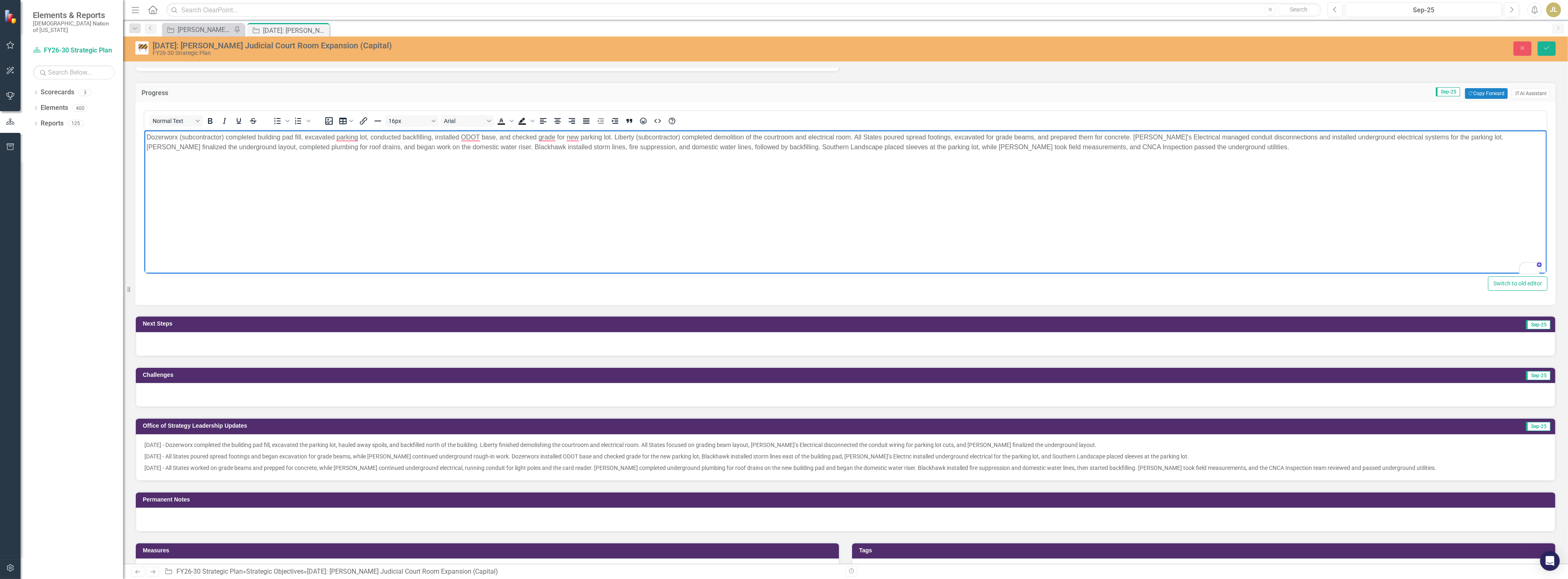
click at [753, 136] on p "Dozerworx (subcontractor) completed building pad fill, excavated parking lot, c…" at bounding box center [845, 142] width 1398 height 19
click at [872, 140] on p "Dozerworx (subcontractor) completed building pad fill, excavated parking lot, c…" at bounding box center [845, 142] width 1398 height 19
click at [1121, 137] on p "Dozerworx (subcontractor) completed building pad fill, excavated parking lot, c…" at bounding box center [845, 142] width 1398 height 19
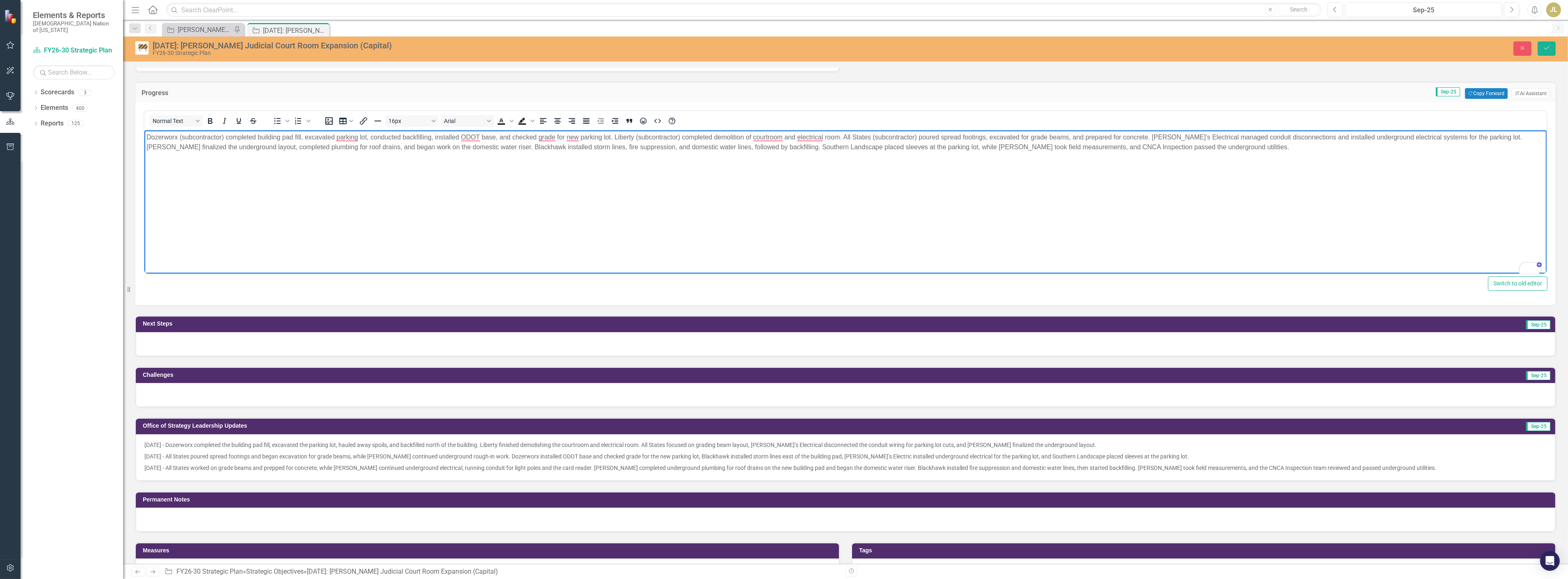
click at [1200, 136] on p "Dozerworx (subcontractor) completed building pad fill, excavated parking lot, c…" at bounding box center [845, 142] width 1398 height 19
click at [1489, 136] on p "Dozerworx (subcontractor) completed building pad fill, excavated parking lot, c…" at bounding box center [845, 142] width 1398 height 19
click at [176, 148] on p "Dozerworx (subcontractor) completed building pad fill, excavated parking lot, c…" at bounding box center [845, 142] width 1398 height 19
click at [254, 150] on p "Dozerworx (subcontractor) completed building pad fill, excavated parking lot, c…" at bounding box center [845, 142] width 1398 height 19
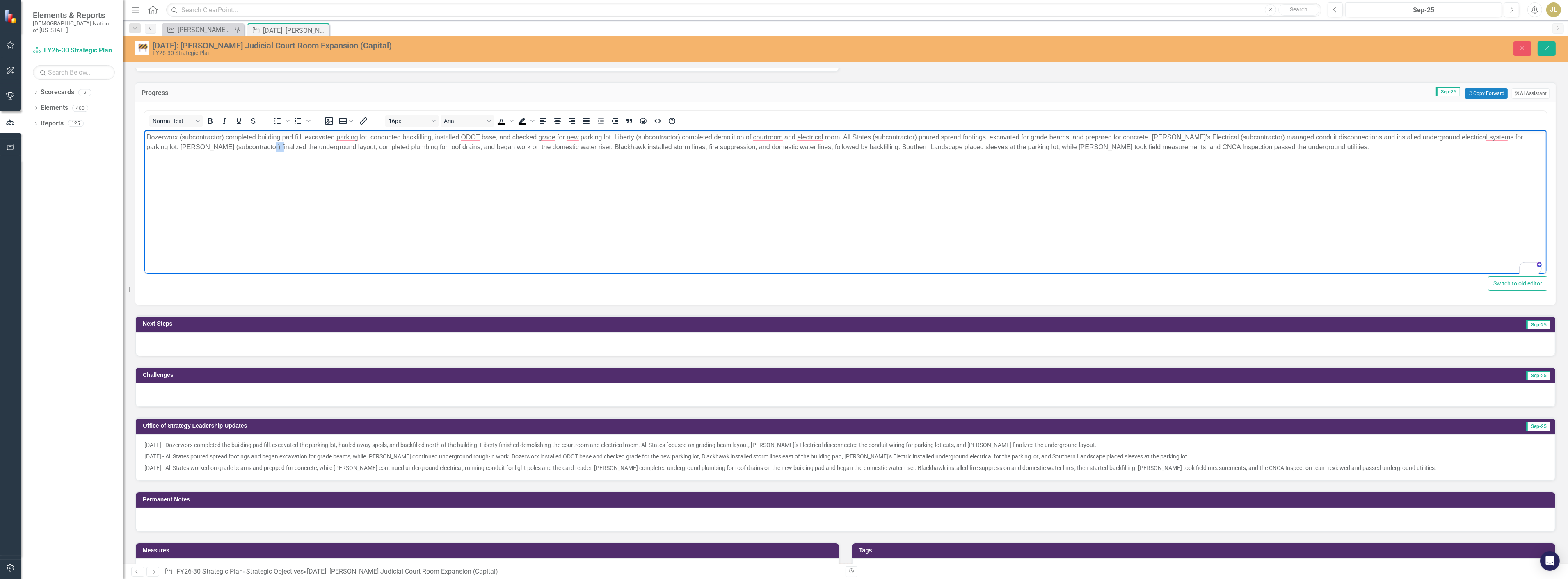
click at [254, 150] on p "Dozerworx (subcontractor) completed building pad fill, excavated parking lot, c…" at bounding box center [845, 142] width 1398 height 19
click at [477, 146] on p "Dozerworx (subcontractor) completed building pad fill, excavated parking lot, c…" at bounding box center [845, 142] width 1398 height 19
click at [563, 148] on p "Dozerworx (subcontractor) completed building pad fill, excavated parking lot, c…" at bounding box center [845, 142] width 1398 height 19
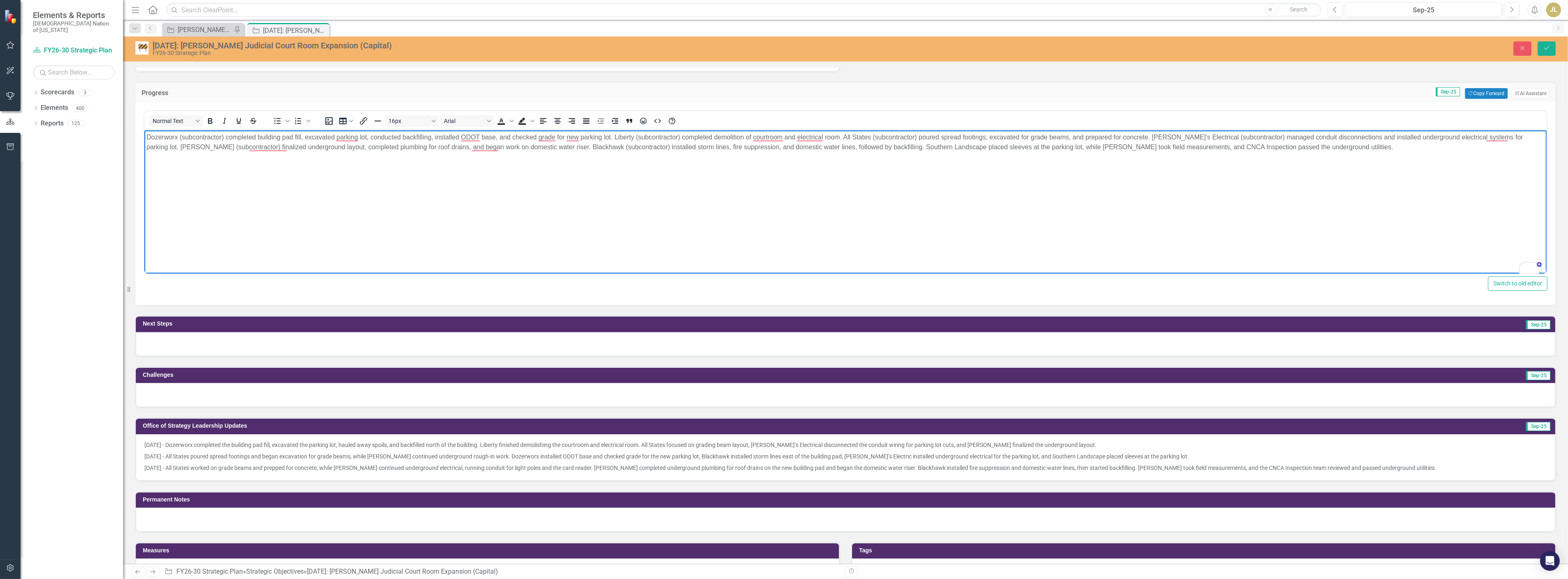
click at [929, 148] on p "Dozerworx (subcontractor) completed building pad fill, excavated parking lot, c…" at bounding box center [845, 142] width 1398 height 19
click at [1031, 145] on p "Dozerworx (subcontractor) completed building pad fill, excavated parking lot, c…" at bounding box center [845, 142] width 1398 height 19
click at [1242, 146] on p "Dozerworx (subcontractor) completed building pad fill, excavated parking lot, c…" at bounding box center [845, 142] width 1398 height 19
click at [1273, 144] on p "Dozerworx (subcontractor) completed building pad fill, excavated parking lot, c…" at bounding box center [845, 142] width 1398 height 19
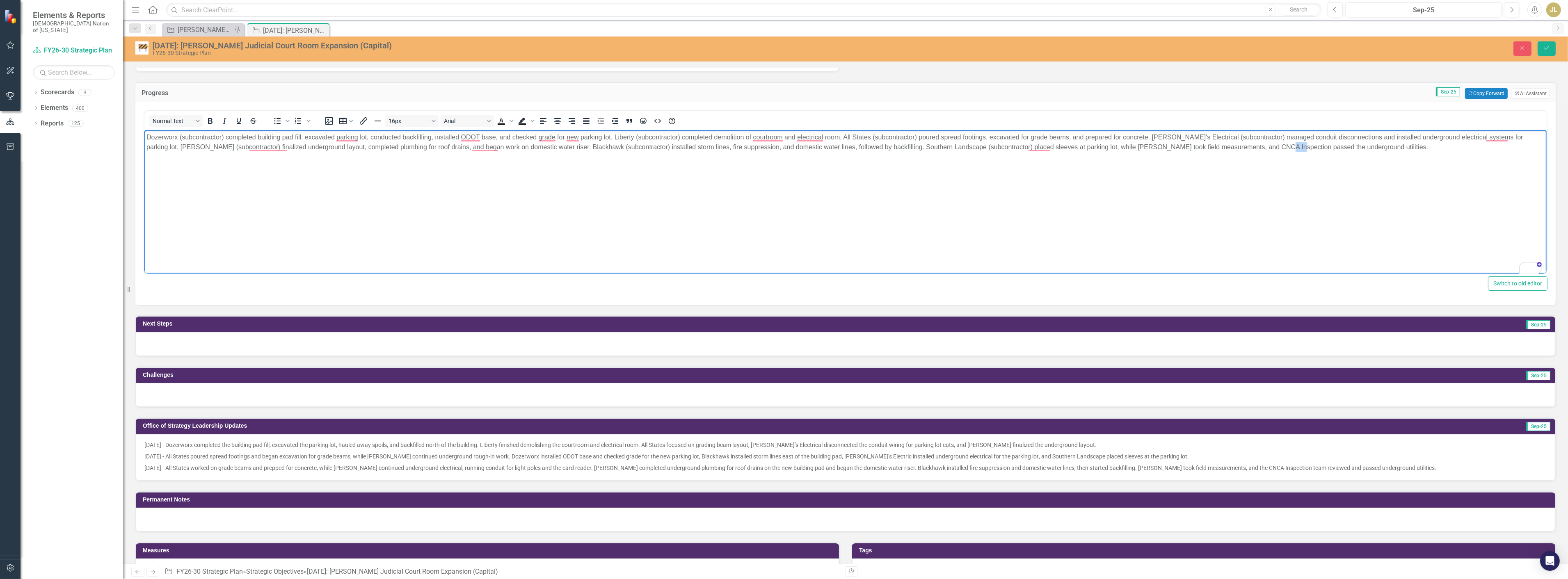
click at [1273, 144] on p "Dozerworx (subcontractor) completed building pad fill, excavated parking lot, c…" at bounding box center [845, 142] width 1398 height 19
click at [1242, 144] on p "Dozerworx (subcontractor) completed building pad fill, excavated parking lot, c…" at bounding box center [845, 142] width 1398 height 19
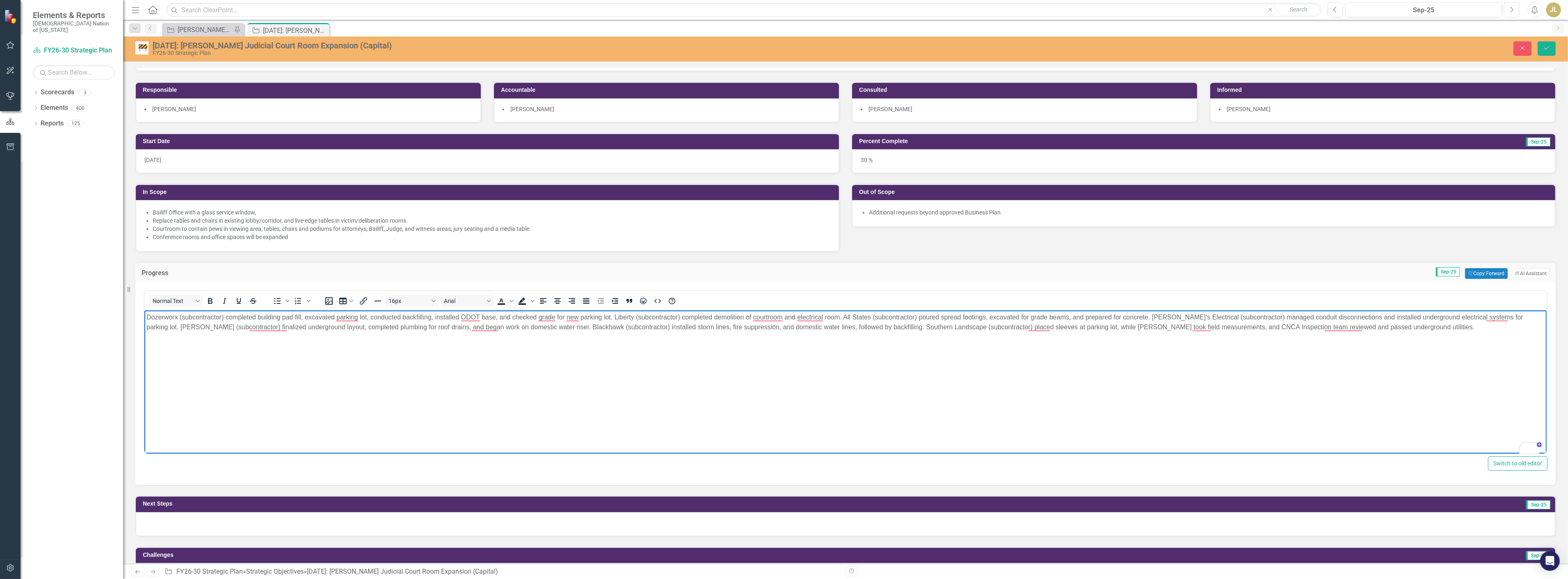
scroll to position [91, 0]
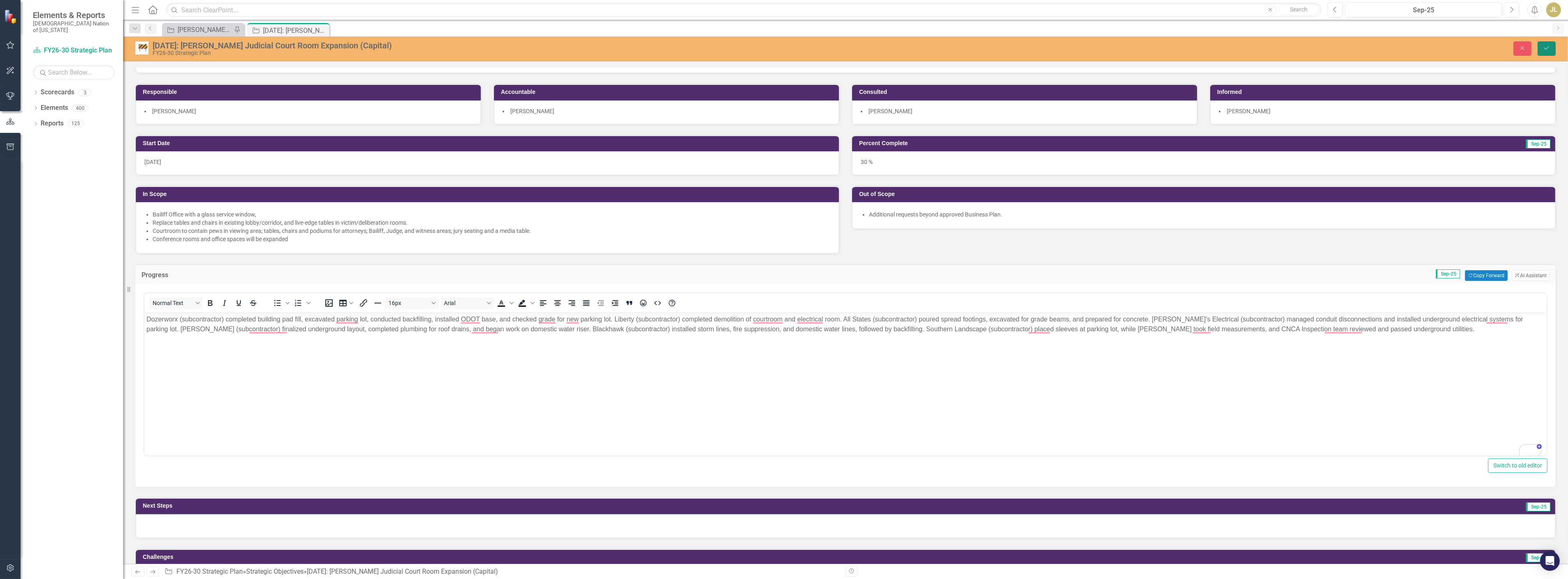
click at [1542, 47] on button "Save" at bounding box center [1547, 49] width 18 height 15
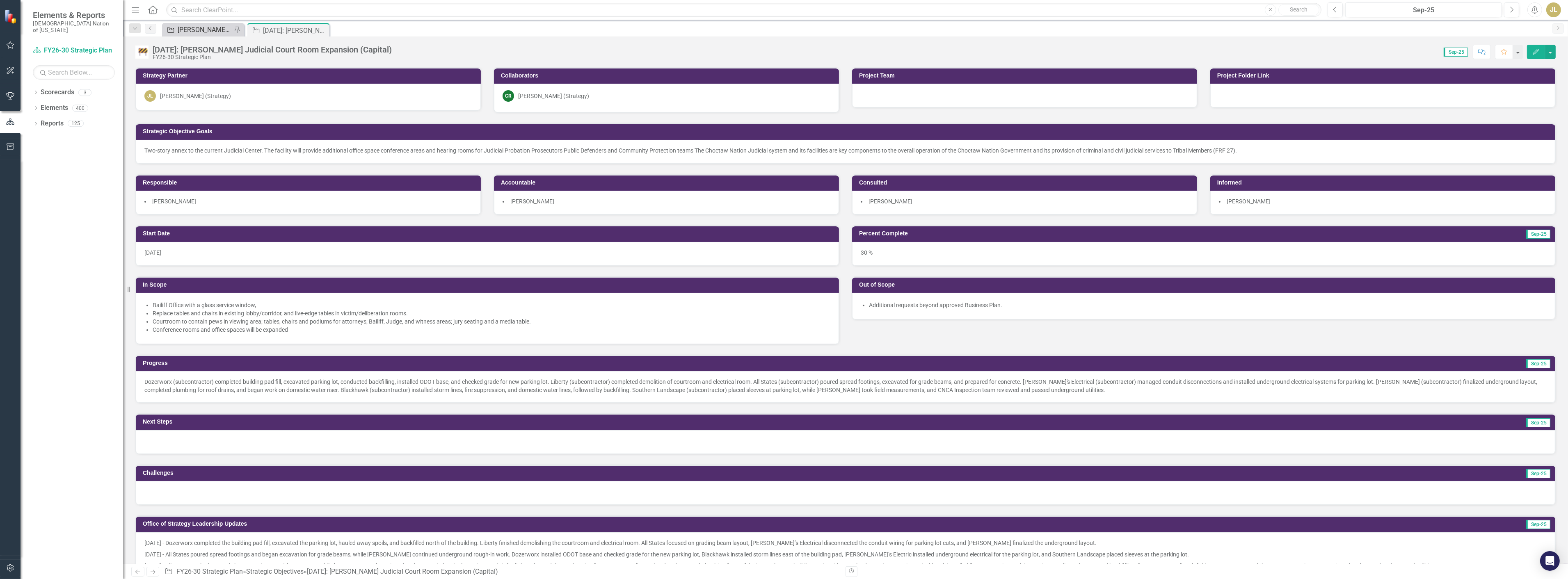
click at [197, 31] on div "[PERSON_NAME] SOs" at bounding box center [205, 29] width 54 height 10
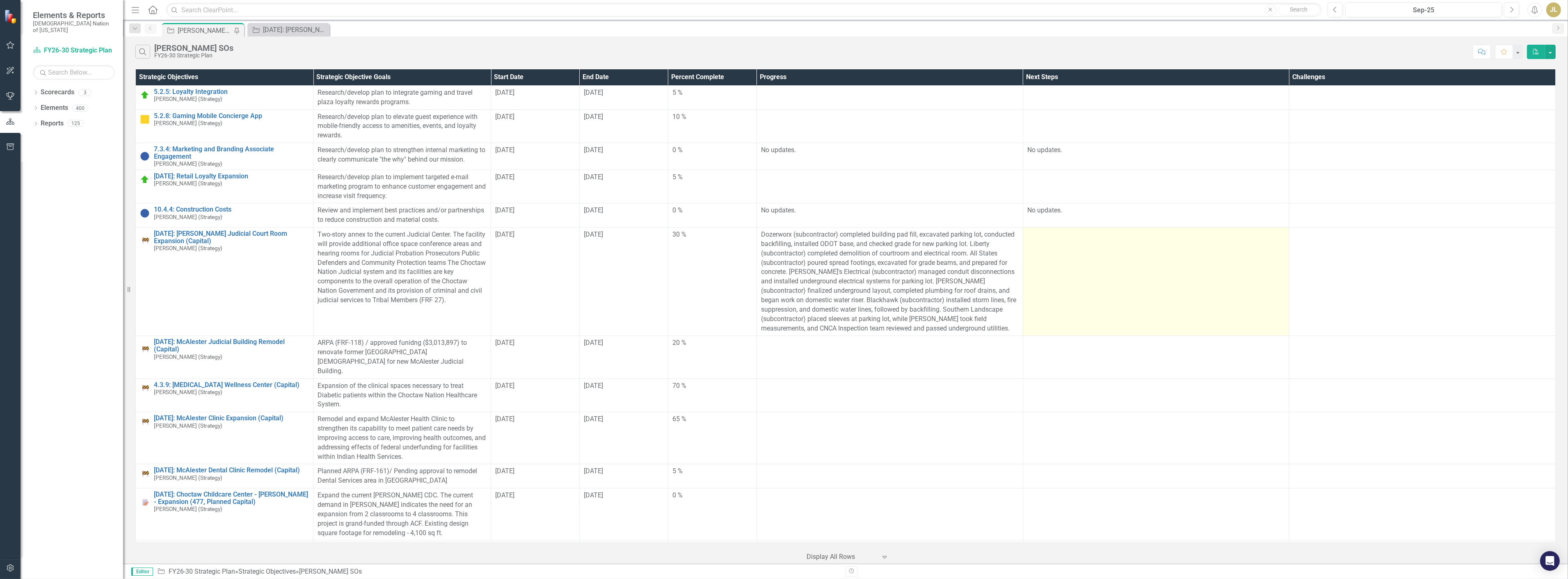
click at [1117, 254] on td at bounding box center [1155, 282] width 266 height 108
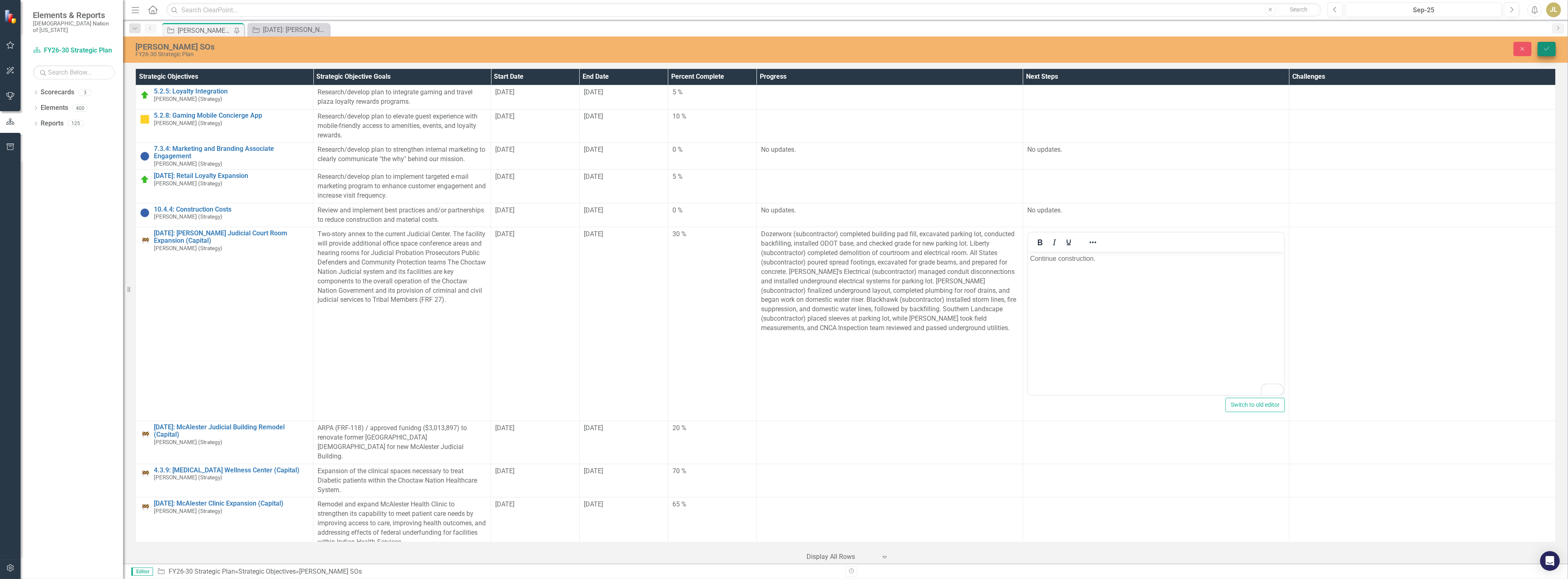
click at [1541, 47] on button "Save" at bounding box center [1547, 49] width 18 height 15
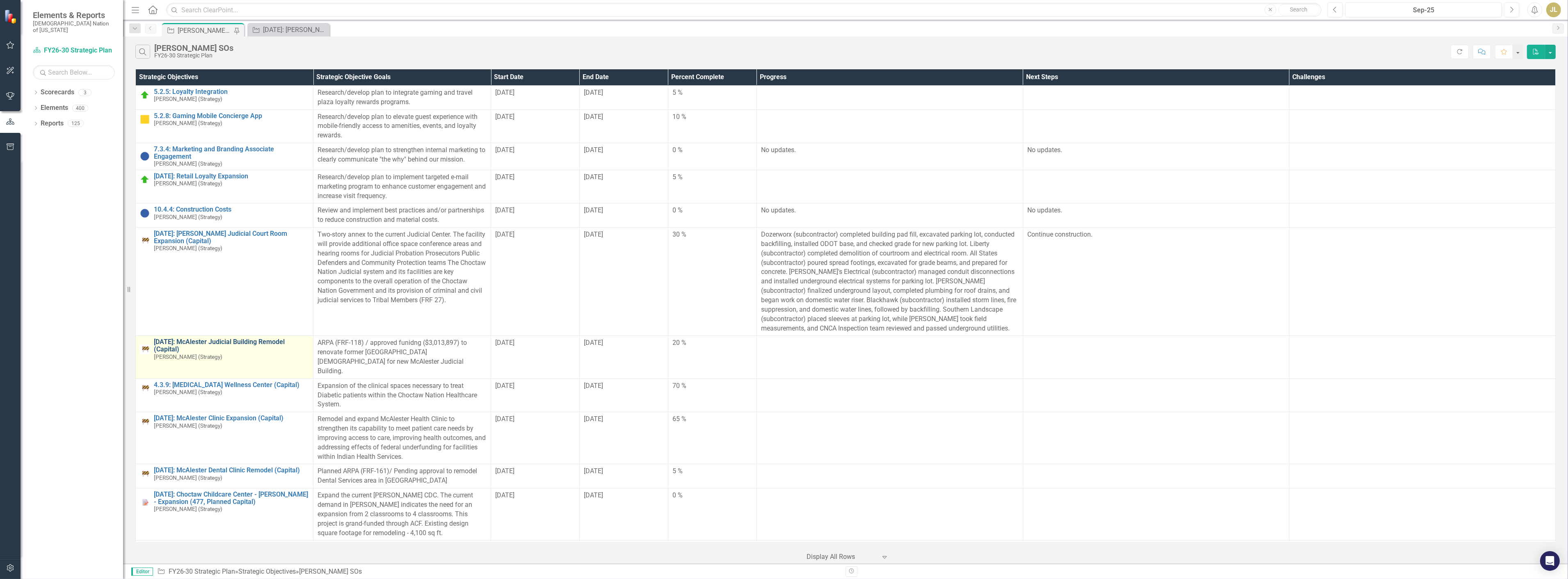
click at [239, 341] on link "[DATE]: McAlester Judicial Building Remodel (Capital)" at bounding box center [231, 345] width 155 height 15
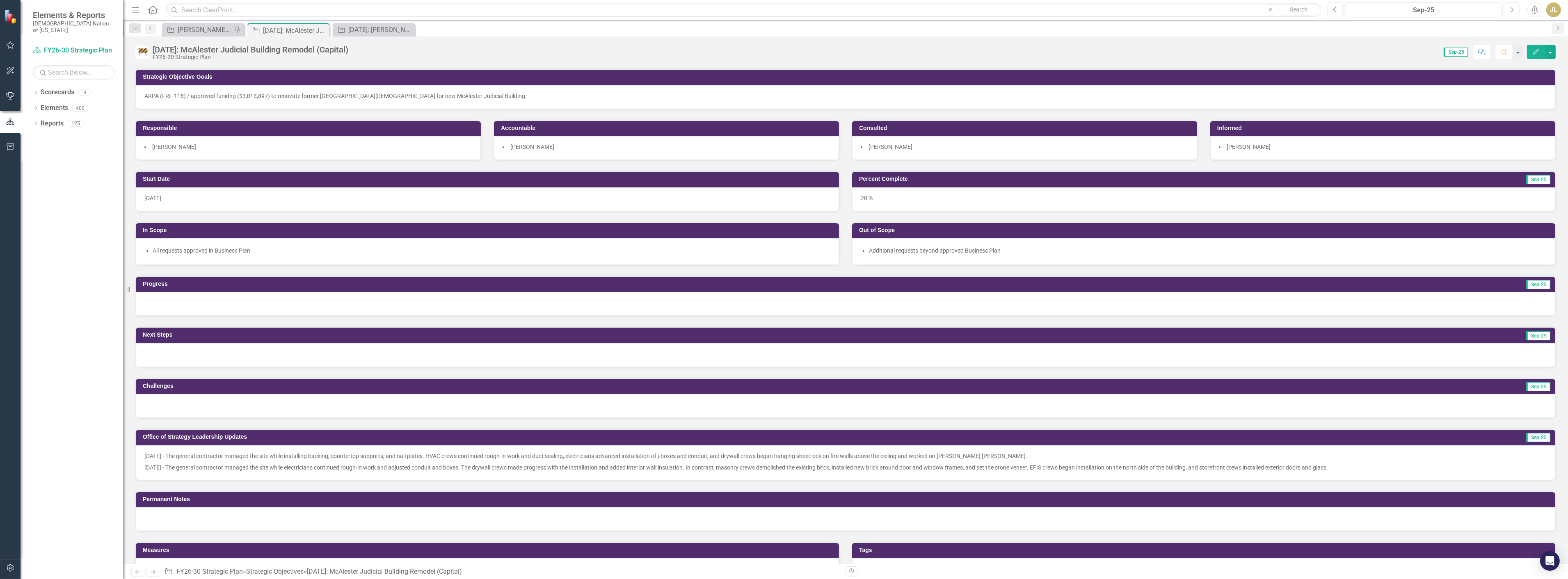
scroll to position [136, 0]
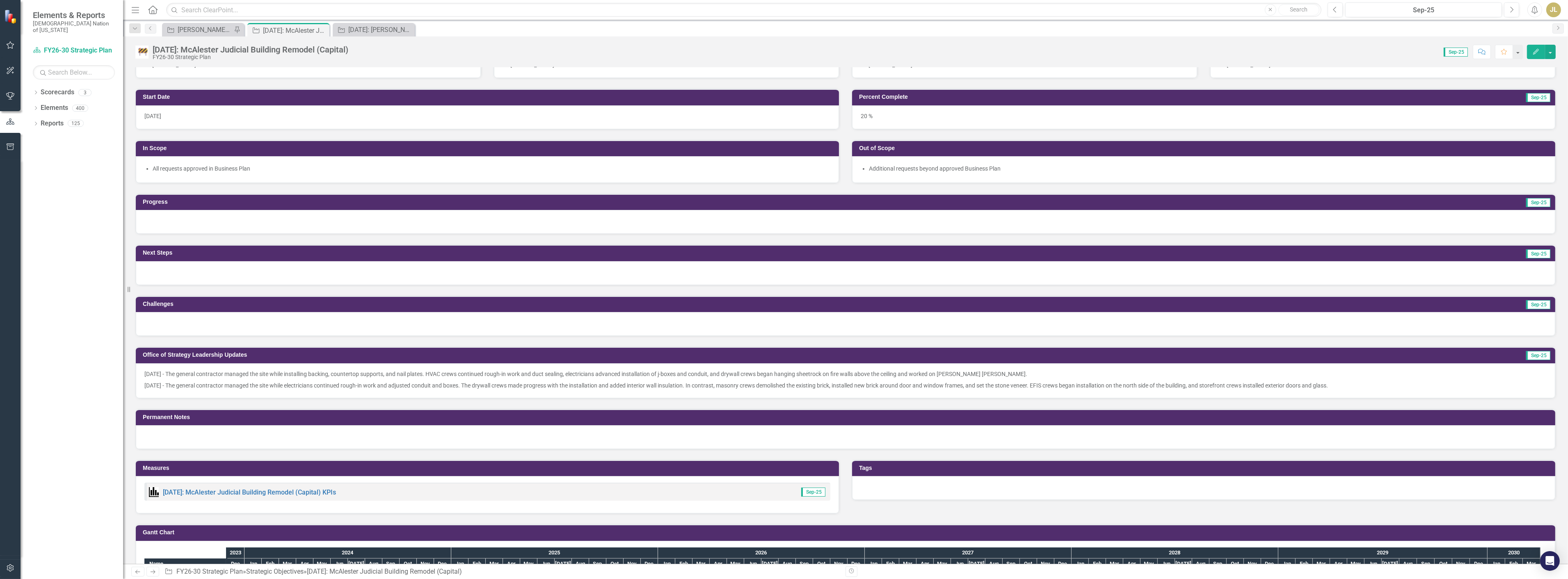
click at [1356, 374] on p "9/4/25 - The general contractor managed the site while installing backing, coun…" at bounding box center [845, 375] width 1402 height 10
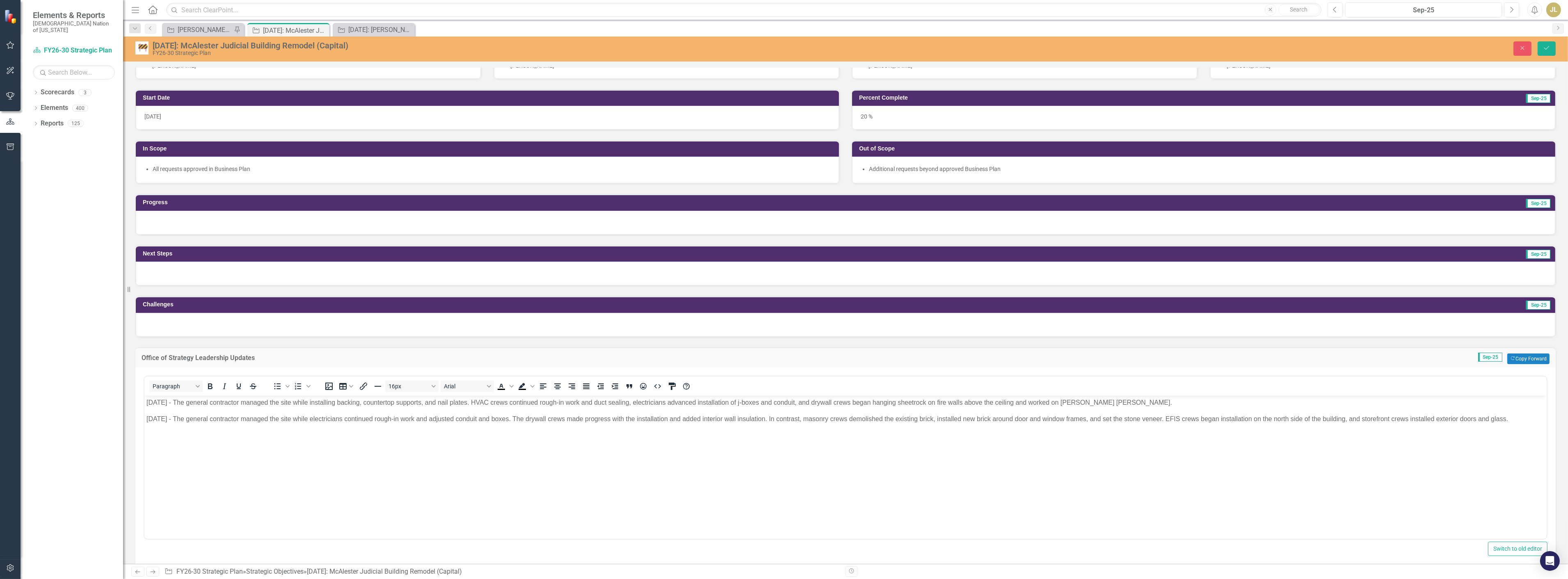
scroll to position [0, 0]
click at [1511, 414] on p "9/10/25 - The general contractor managed the site while electricians continued …" at bounding box center [845, 418] width 1398 height 10
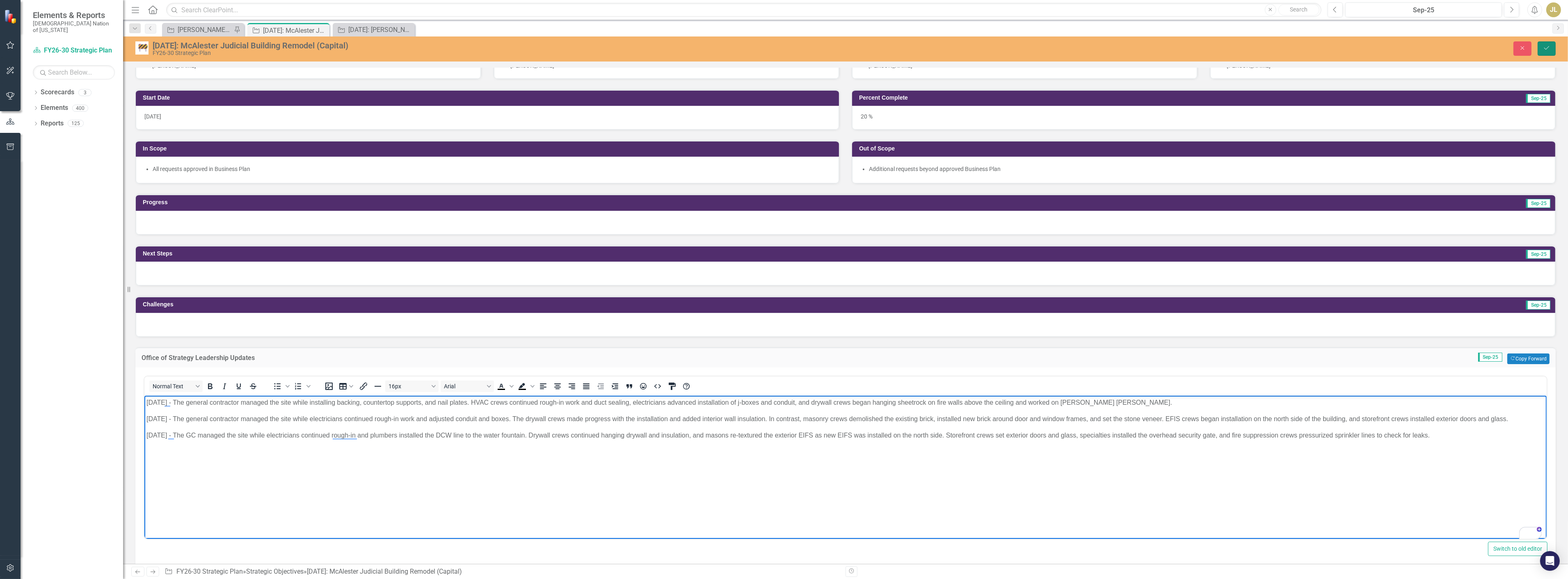
click at [1546, 52] on button "Save" at bounding box center [1547, 49] width 18 height 15
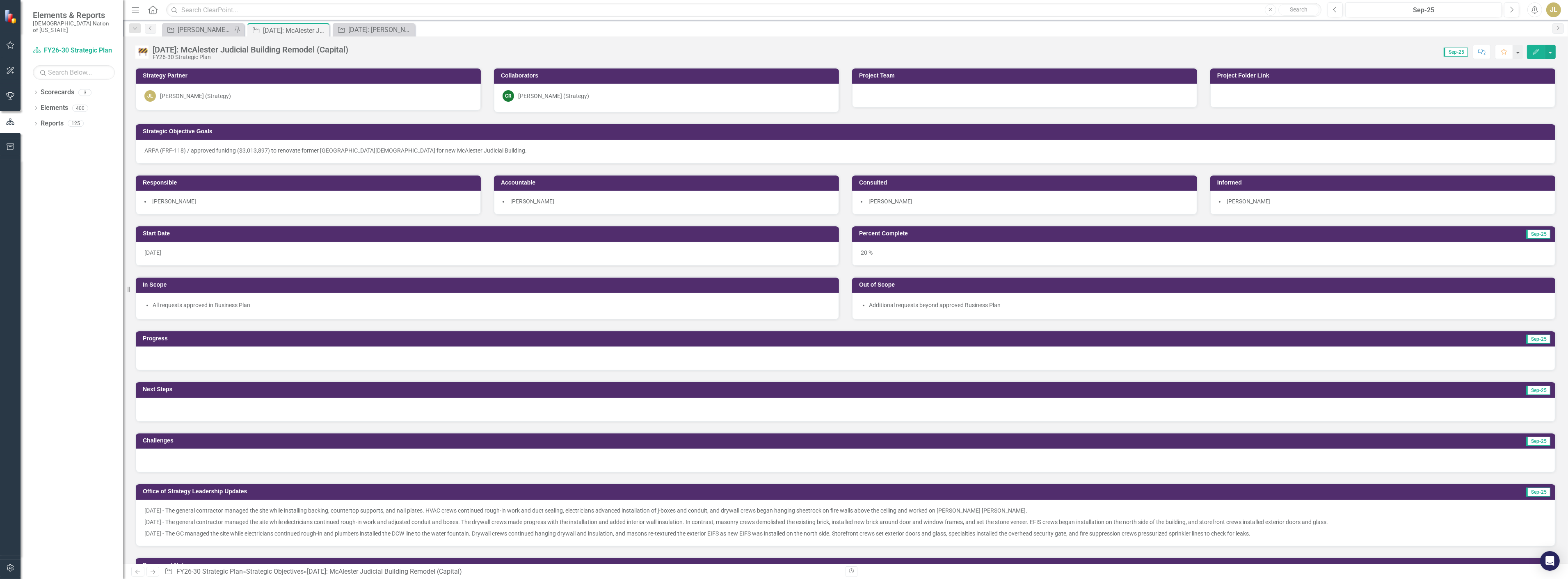
click at [209, 512] on p "[DATE] - The general contractor managed the site while installing backing, coun…" at bounding box center [845, 511] width 1402 height 10
click at [209, 512] on p "9/4/25 - The general contractor managed the site while installing backing, coun…" at bounding box center [845, 511] width 1402 height 10
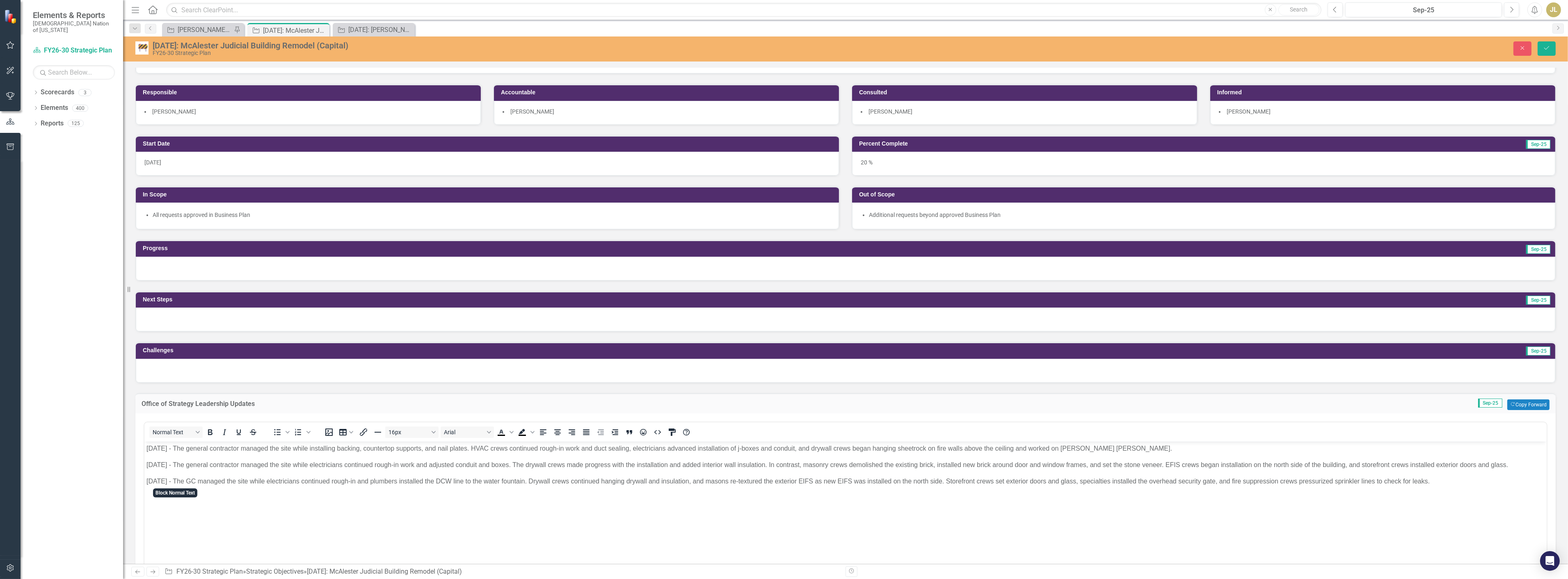
scroll to position [91, 0]
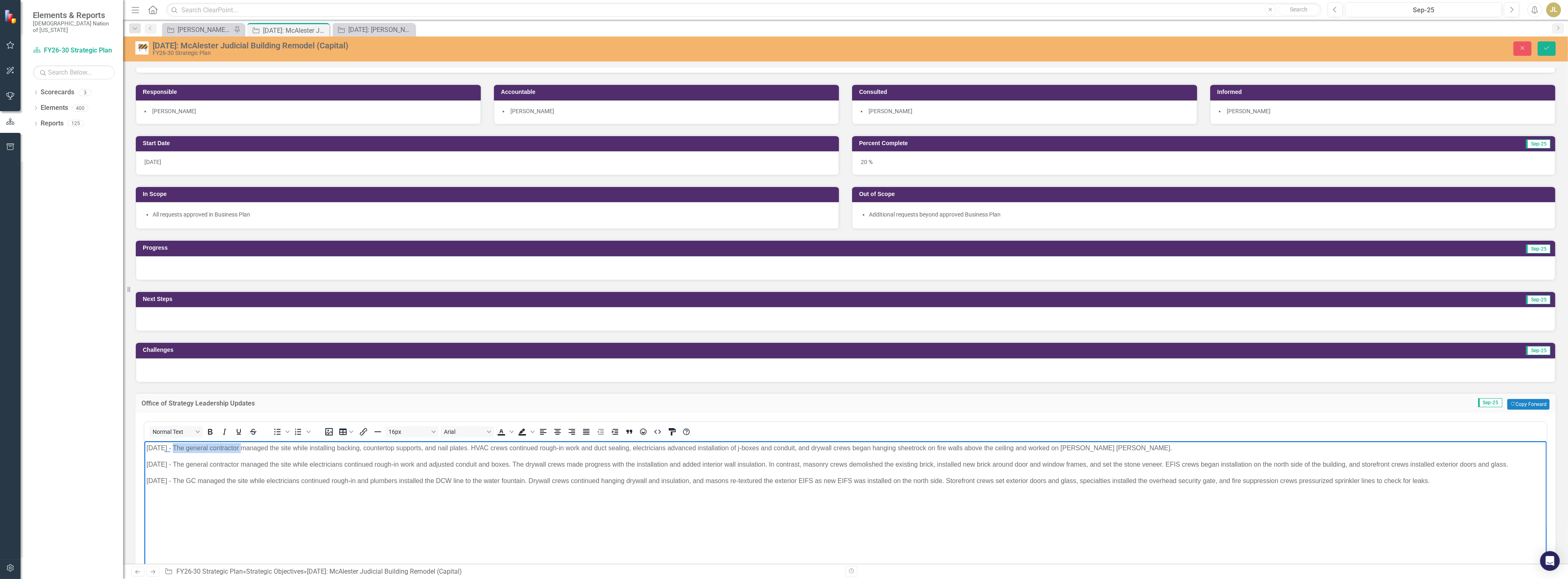
drag, startPoint x: 237, startPoint y: 447, endPoint x: 171, endPoint y: 451, distance: 66.1
click at [171, 451] on p "9/4/25 - The general contractor managed the site while installing backing, coun…" at bounding box center [845, 448] width 1398 height 10
drag, startPoint x: 273, startPoint y: 449, endPoint x: 170, endPoint y: 446, distance: 103.0
click at [170, 446] on p "[DATE] - Tomahawk construction (contractor) managed the site while installing b…" at bounding box center [845, 448] width 1398 height 10
copy p "Tomahawk construction (contractor)"
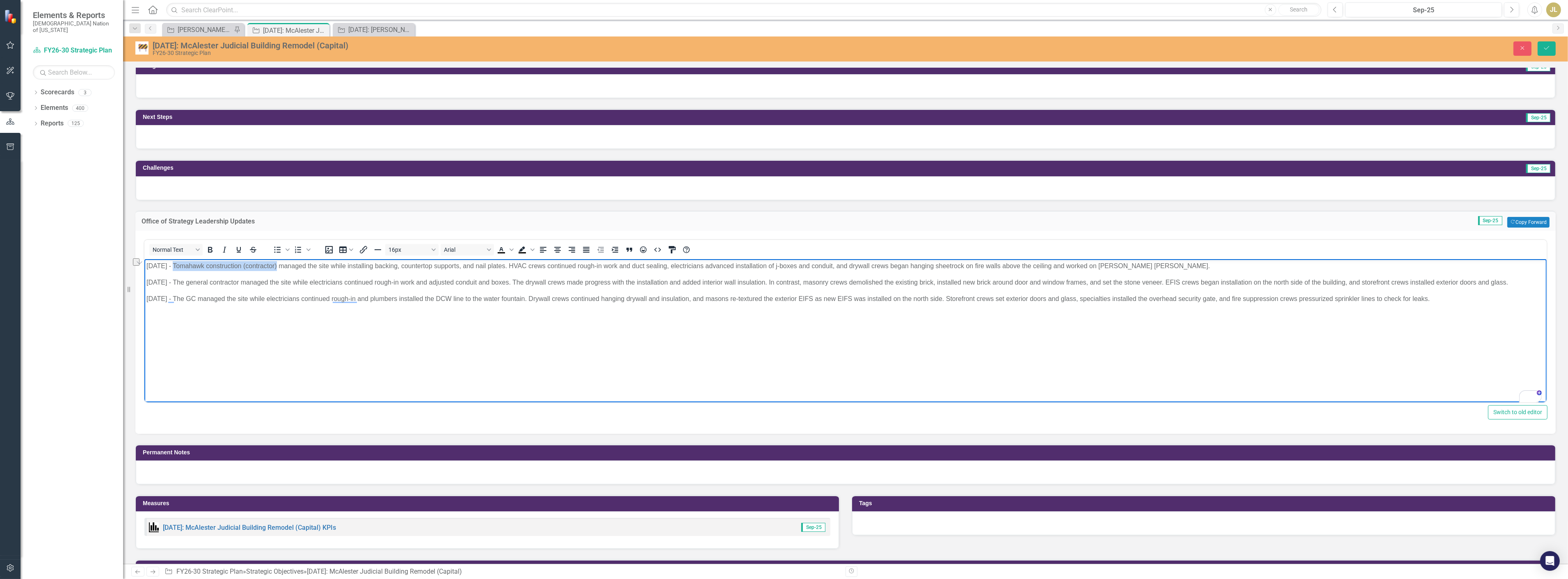
scroll to position [319, 0]
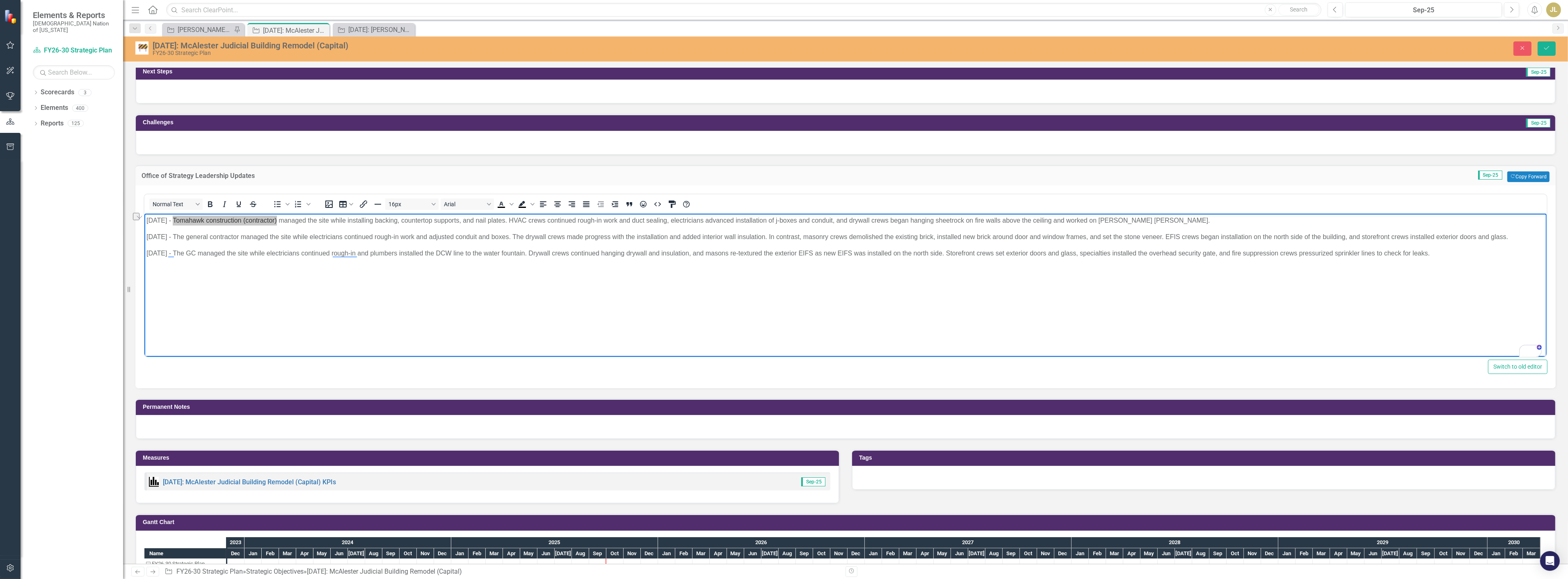
click at [211, 427] on div at bounding box center [845, 426] width 1419 height 24
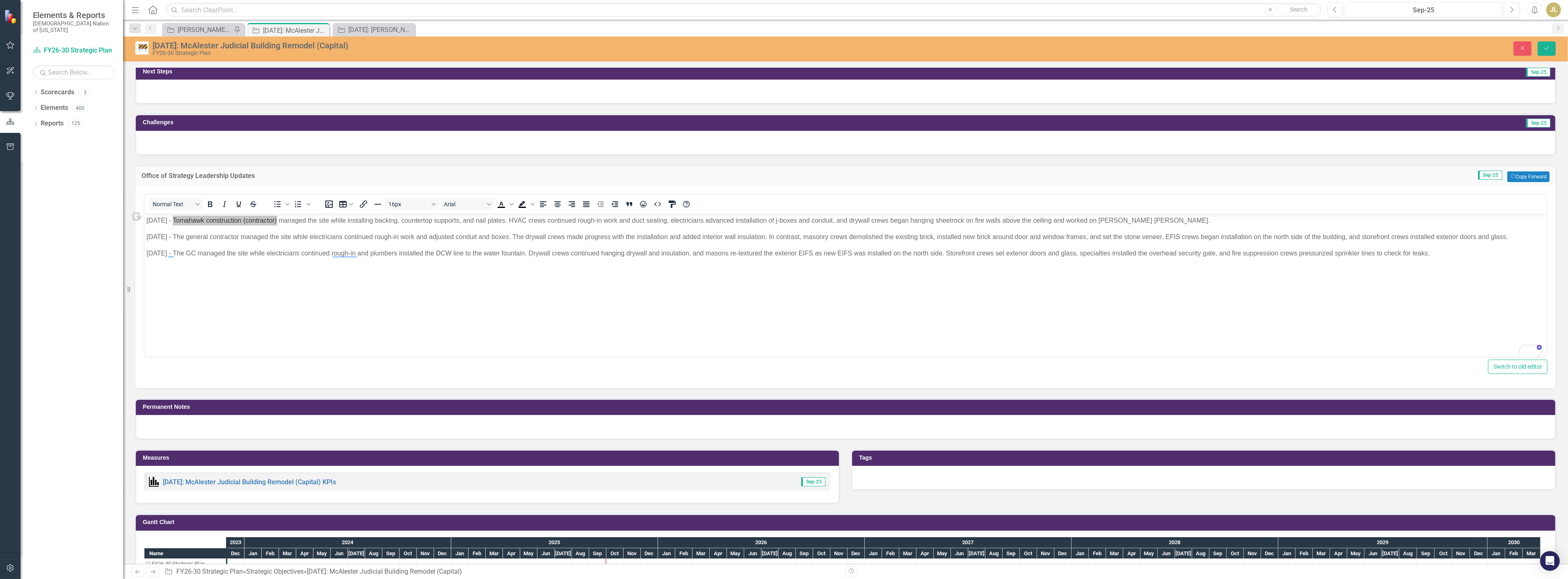
click at [211, 427] on div at bounding box center [845, 426] width 1419 height 24
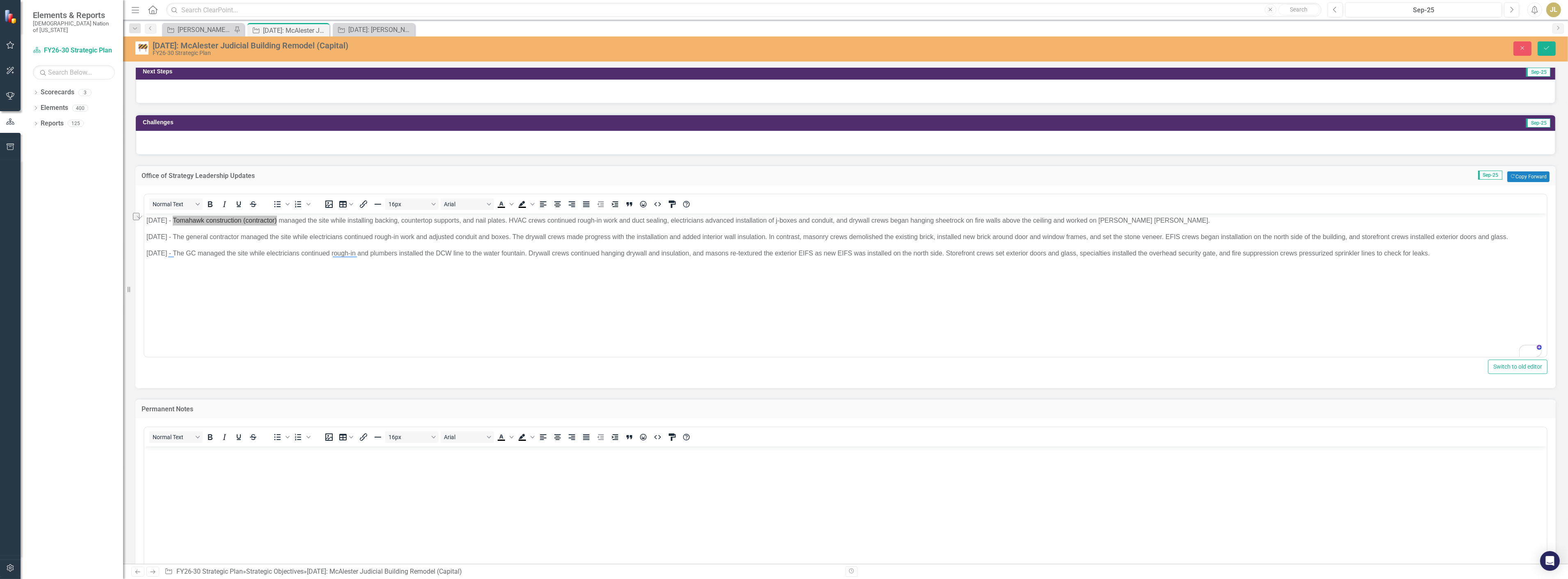
scroll to position [0, 0]
click at [208, 483] on body "Rich Text Area. Press ALT-0 for help." at bounding box center [845, 508] width 1402 height 123
click at [1541, 50] on button "Save" at bounding box center [1547, 49] width 18 height 15
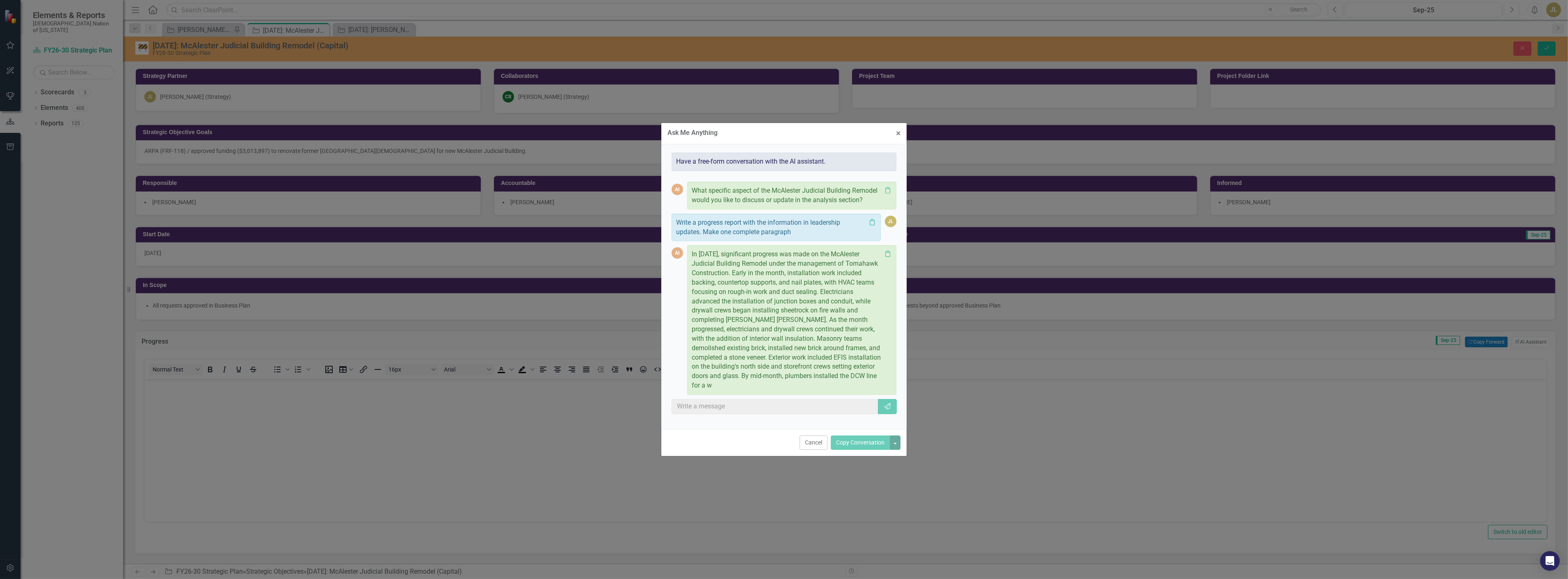
scroll to position [182, 0]
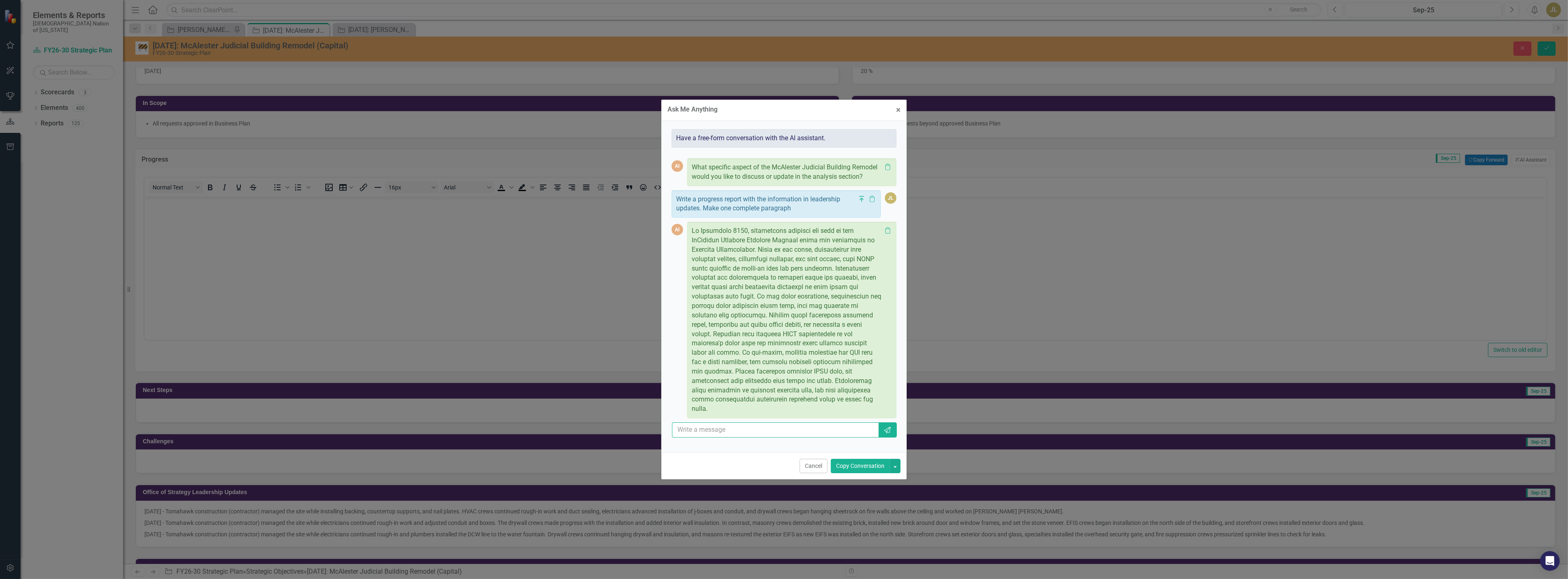
click at [734, 428] on input "text" at bounding box center [775, 429] width 207 height 15
type input "write in one paragraph what each contractor did"
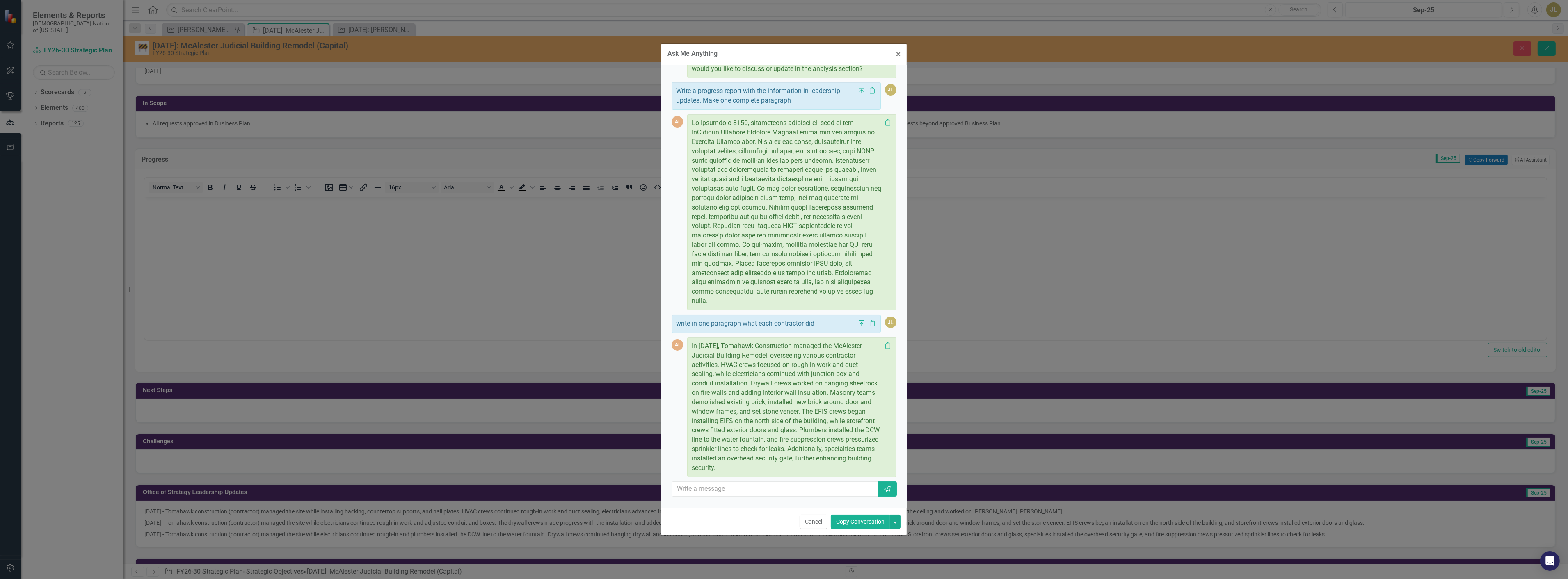
scroll to position [60, 0]
click at [735, 491] on input "text" at bounding box center [775, 485] width 207 height 15
type input "rewrite using the weekly updates but dont include what week"
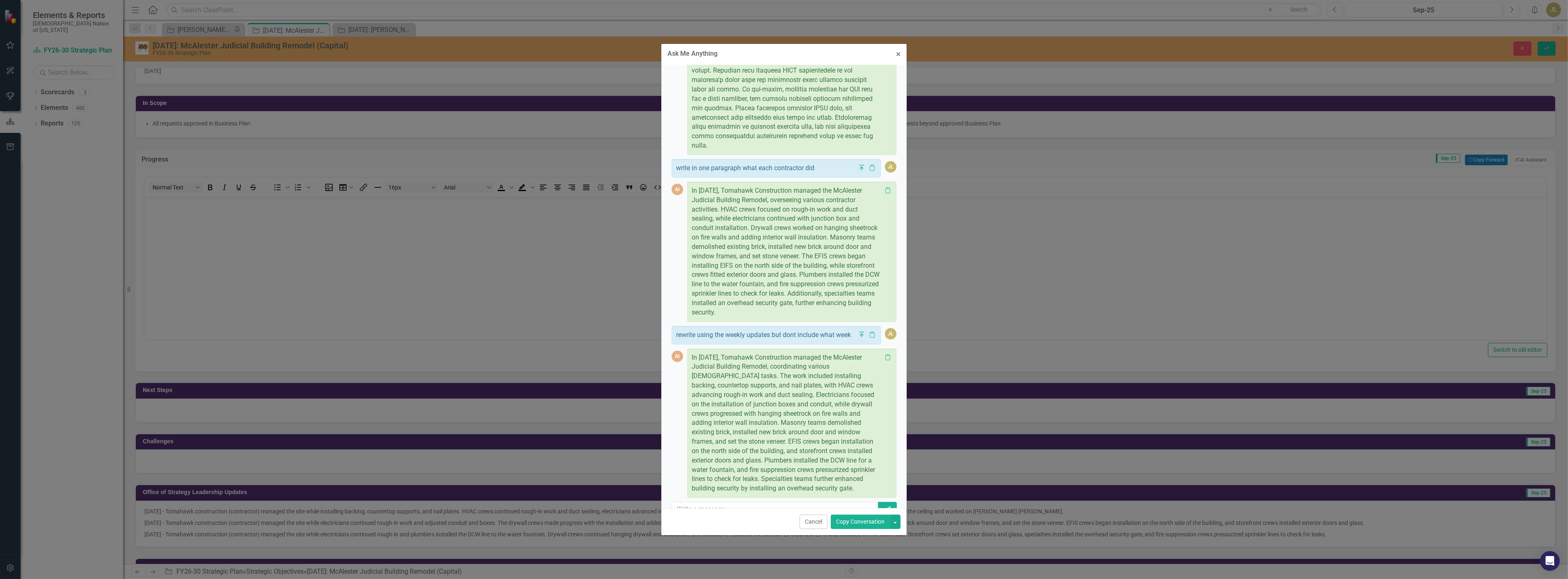
scroll to position [255, 0]
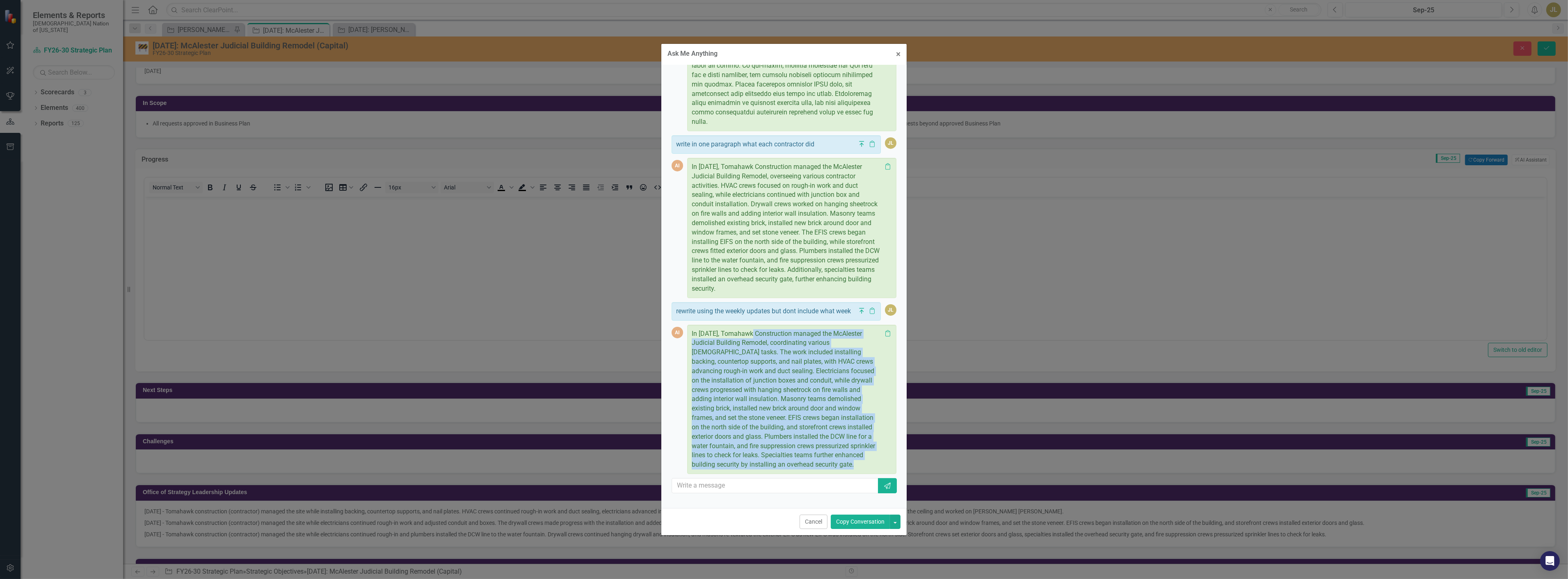
drag, startPoint x: 749, startPoint y: 329, endPoint x: 756, endPoint y: 470, distance: 141.2
click at [756, 470] on p "In September 2025, Tomahawk Construction managed the McAlester Judicial Buildin…" at bounding box center [786, 399] width 190 height 140
copy p "Tomahawk Construction managed the McAlester Judicial Building Remodel, coordina…"
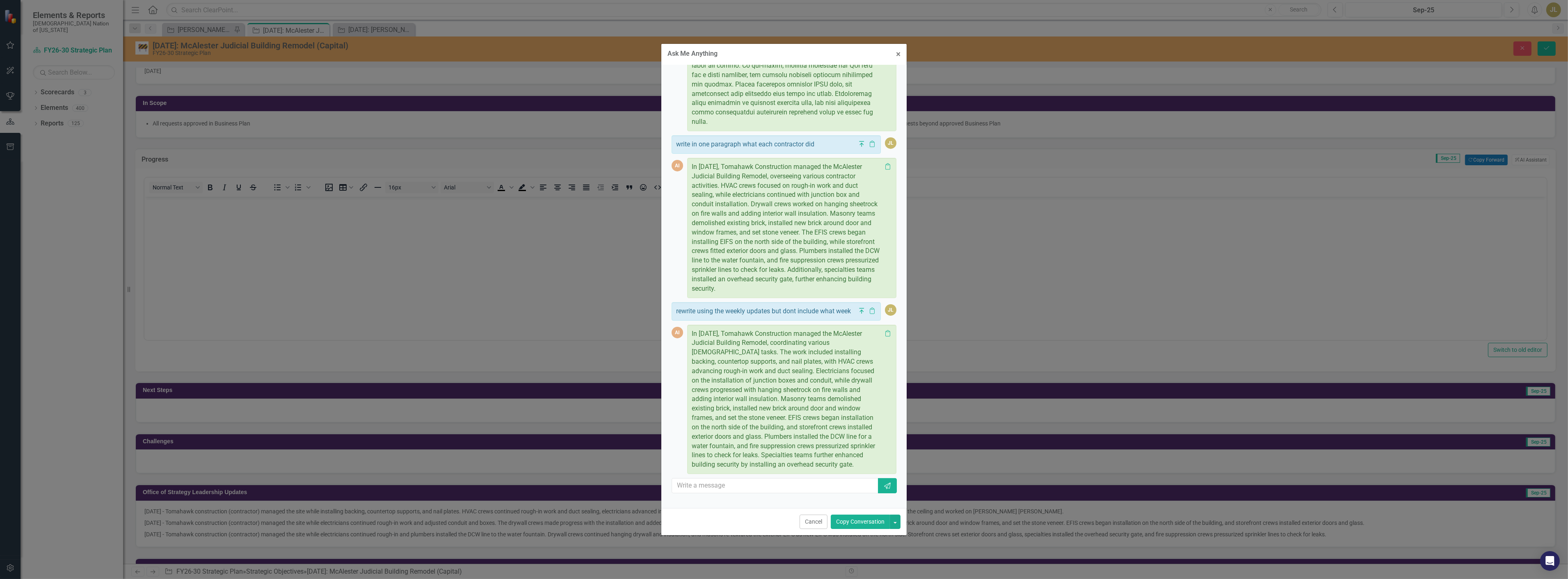
click at [248, 275] on div "Ask Me Anything × Close Have a free-form conversation with the AI assistant. AI…" at bounding box center [784, 290] width 1568 height 579
click at [898, 54] on span "×" at bounding box center [898, 54] width 4 height 10
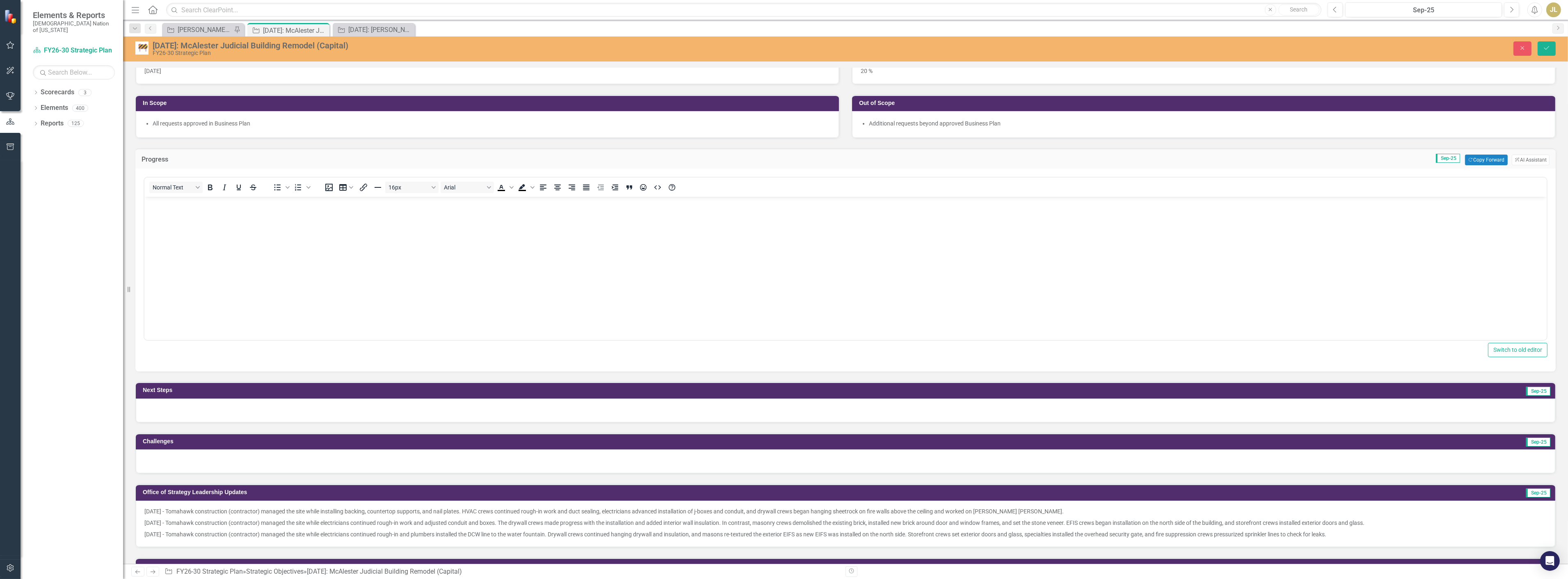
click at [264, 255] on body "Rich Text Area. Press ALT-0 for help." at bounding box center [845, 258] width 1402 height 123
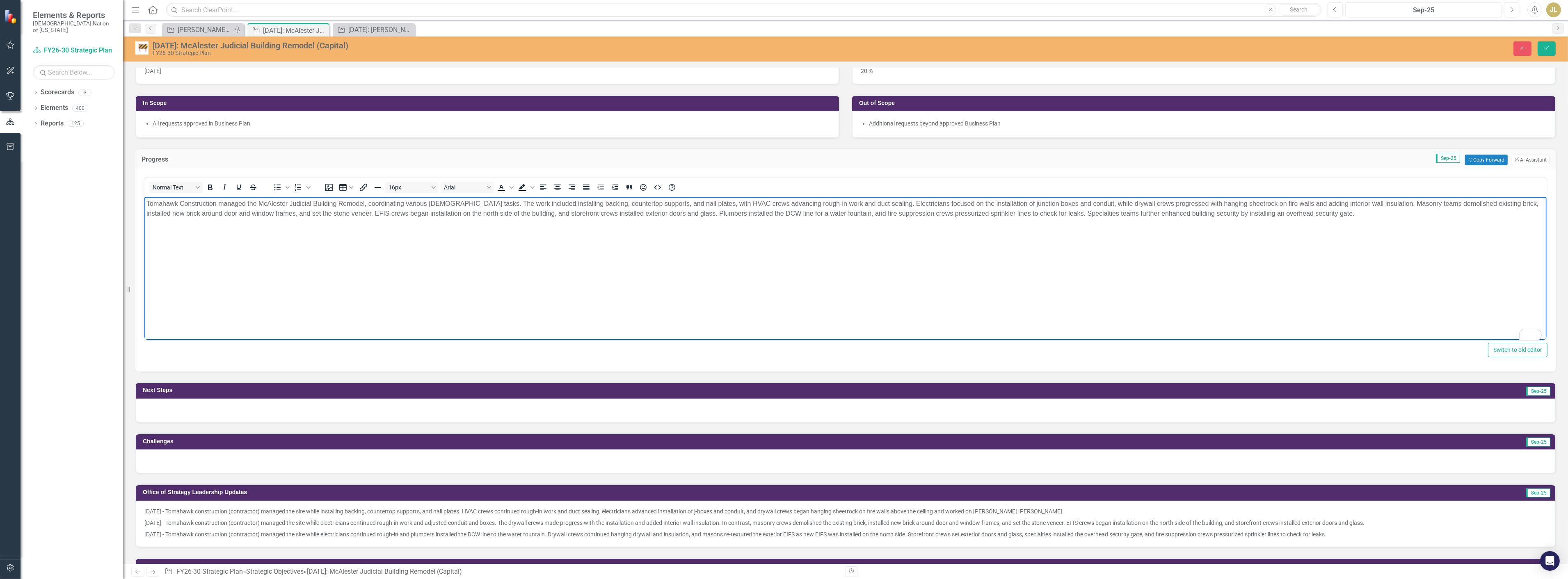
click at [239, 206] on p "Tomahawk Construction managed the McAlester Judicial Building Remodel, coordina…" at bounding box center [845, 209] width 1398 height 19
click at [271, 201] on p "Tomahawk Construction managed the McAlester Judicial Building Remodel, coordina…" at bounding box center [845, 209] width 1398 height 19
drag, startPoint x: 489, startPoint y: 203, endPoint x: 219, endPoint y: 203, distance: 270.0
click at [219, 203] on p "Tomahawk Construction managed the McAlester Judicial Building Remodel, coordina…" at bounding box center [845, 209] width 1398 height 19
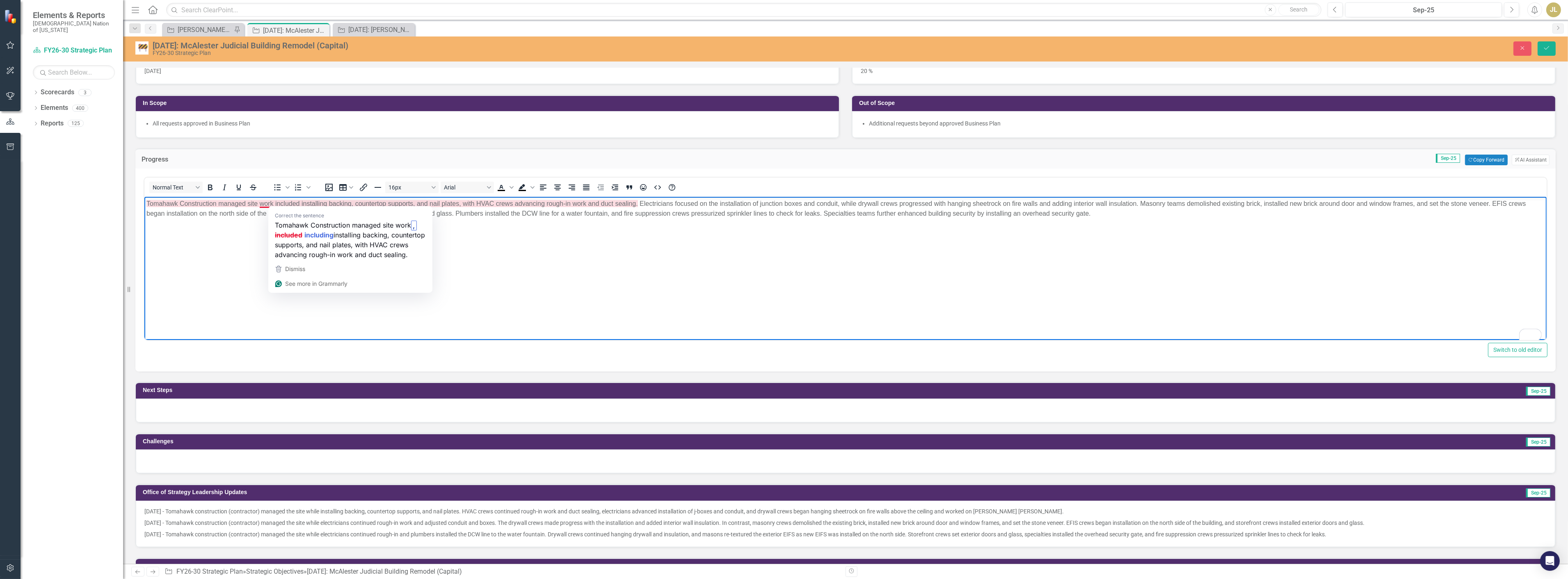
click at [299, 204] on p "Tomahawk Construction managed site work included installing backing, countertop…" at bounding box center [845, 209] width 1398 height 19
click at [370, 207] on p "Tomahawk Construction managed site work which included installing backing, coun…" at bounding box center [845, 209] width 1398 height 19
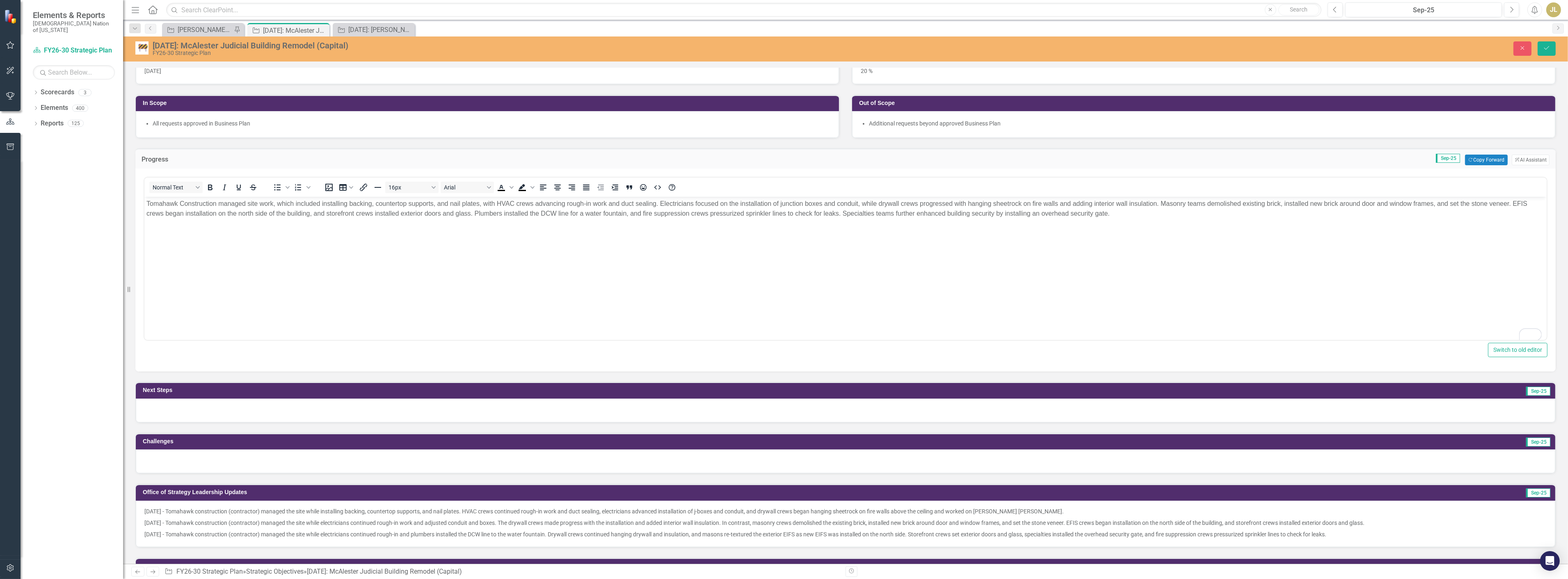
click at [491, 203] on p "Tomahawk Construction managed site work, which included installing backing, cou…" at bounding box center [845, 209] width 1398 height 19
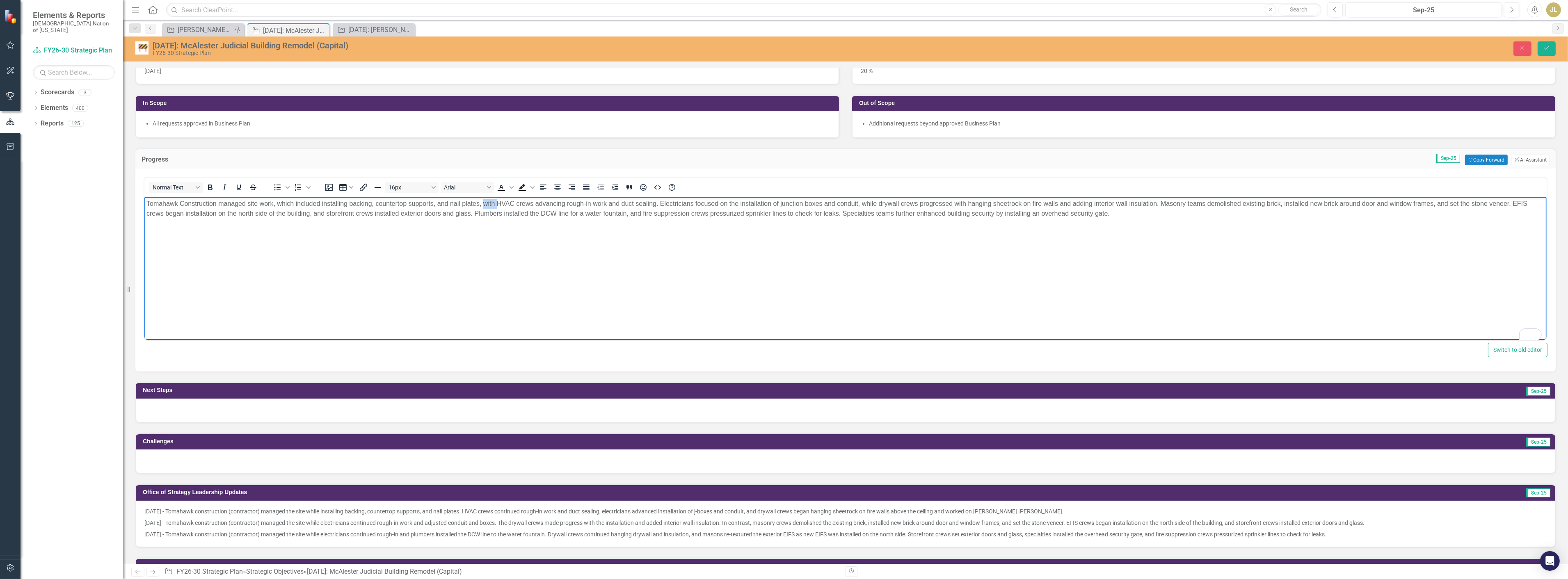
click at [491, 203] on p "Tomahawk Construction managed site work, which included installing backing, cou…" at bounding box center [845, 209] width 1398 height 19
click at [675, 202] on p "Tomahawk Construction managed site work, which included installing backing, cou…" at bounding box center [845, 209] width 1398 height 19
click at [843, 206] on p "Tomahawk Construction managed site work, which included installing backing, cou…" at bounding box center [845, 209] width 1398 height 19
click at [175, 214] on p "Tomahawk Construction managed site work, which included installing backing, cou…" at bounding box center [845, 209] width 1398 height 19
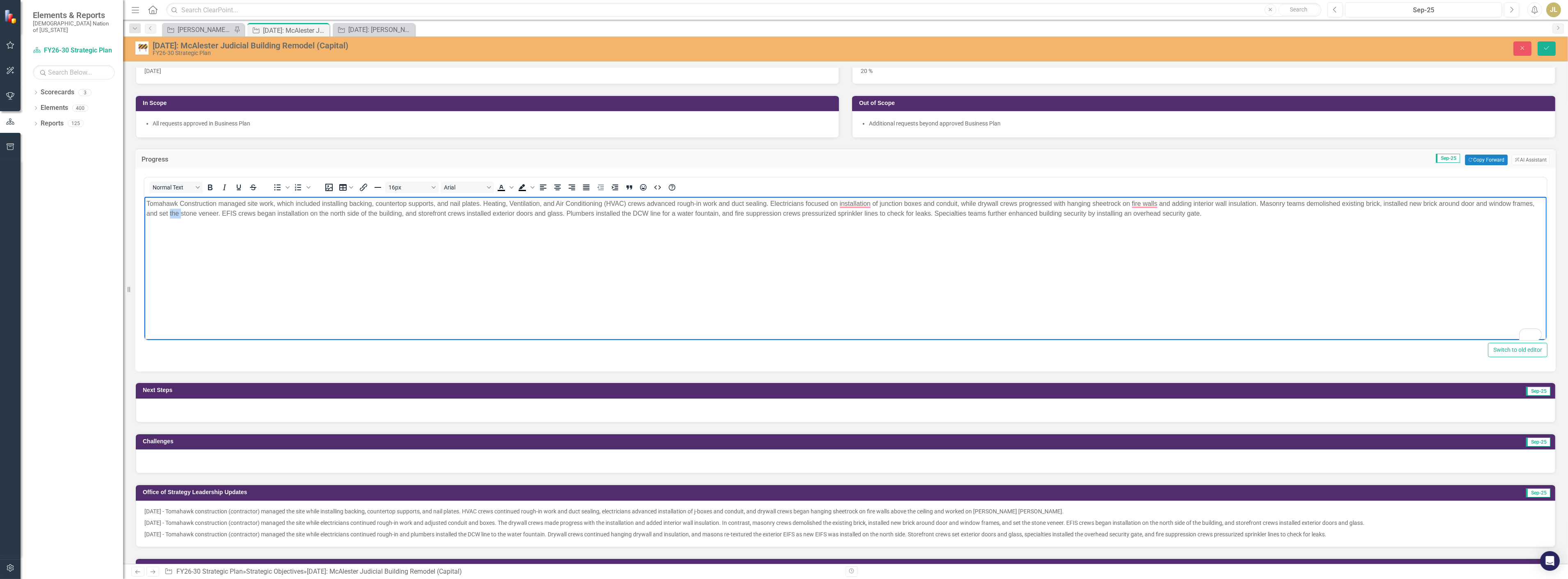
click at [175, 214] on p "Tomahawk Construction managed site work, which included installing backing, cou…" at bounding box center [845, 209] width 1398 height 19
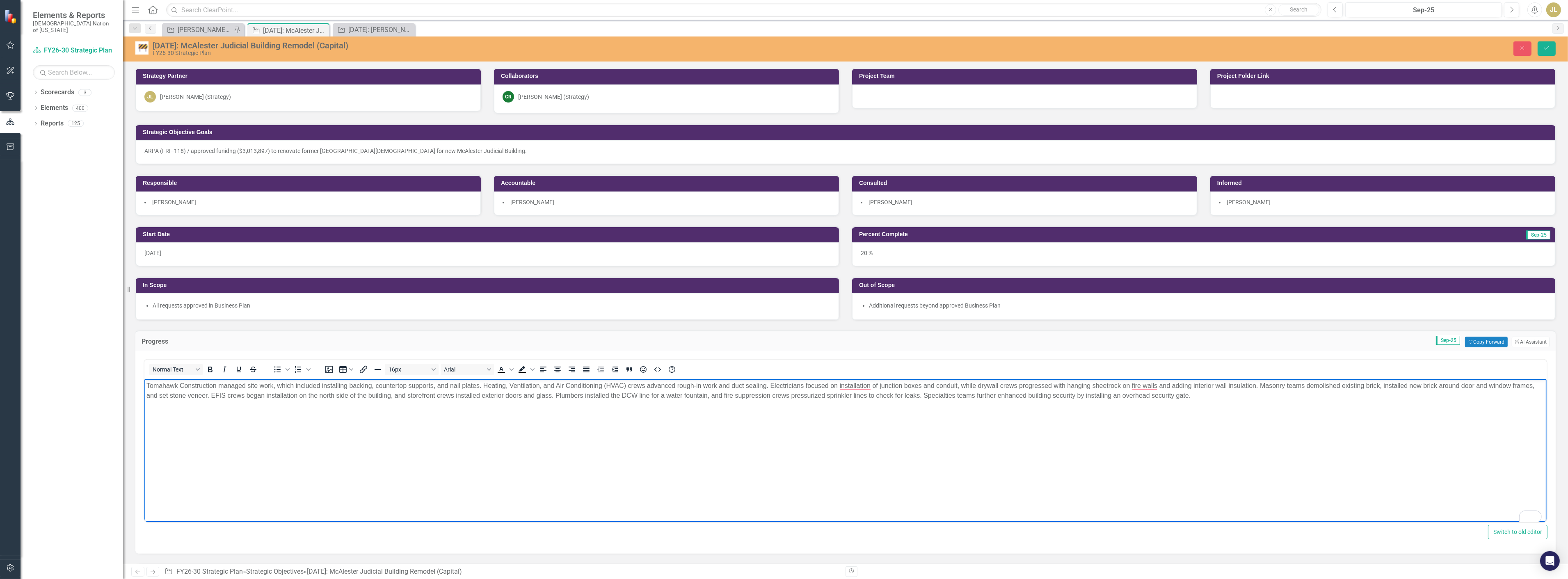
scroll to position [182, 0]
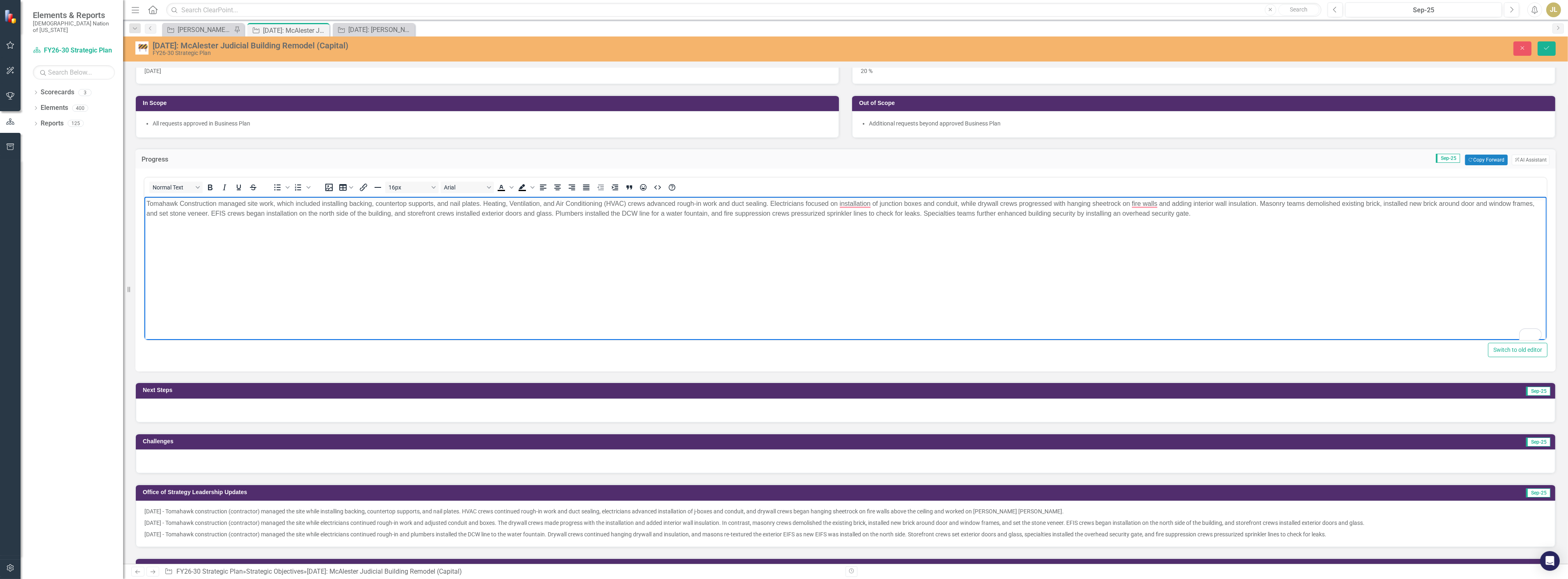
click at [211, 214] on p "Tomahawk Construction managed site work, which included installing backing, cou…" at bounding box center [845, 209] width 1398 height 19
paste body "To enrich screen reader interactions, please activate Accessibility in Grammarl…"
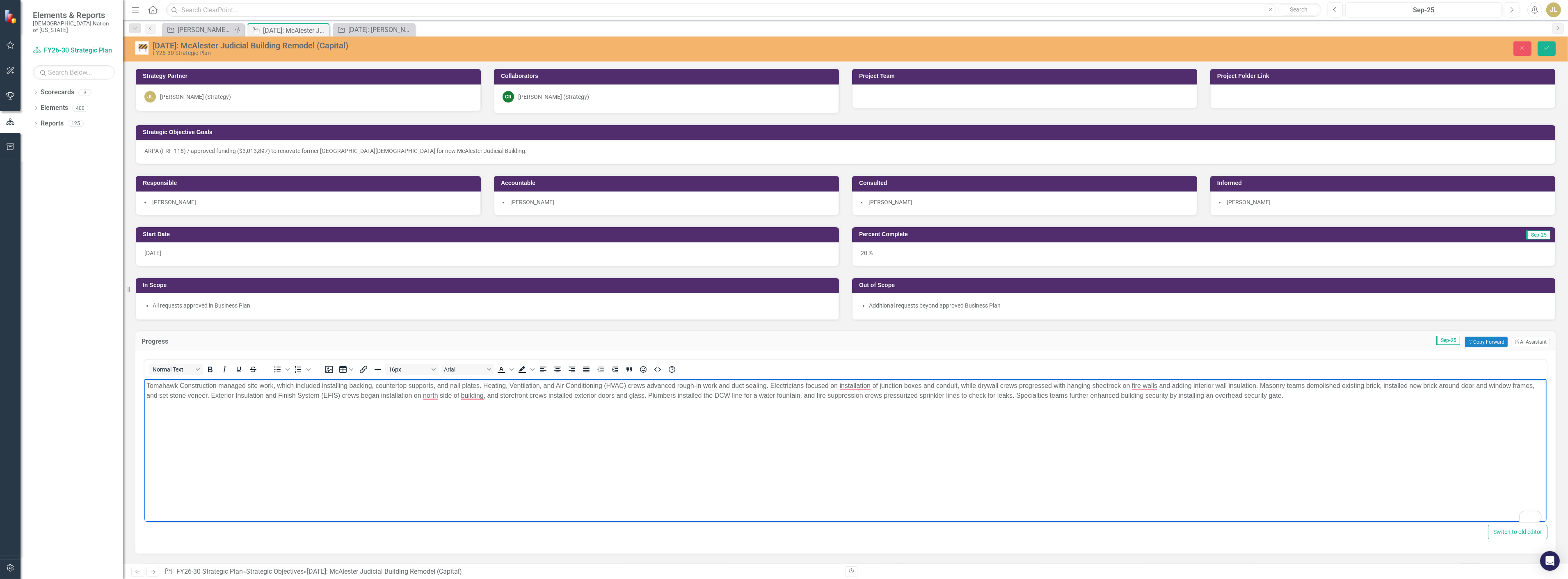
click at [705, 394] on p "Tomahawk Construction managed site work, which included installing backing, cou…" at bounding box center [845, 390] width 1398 height 19
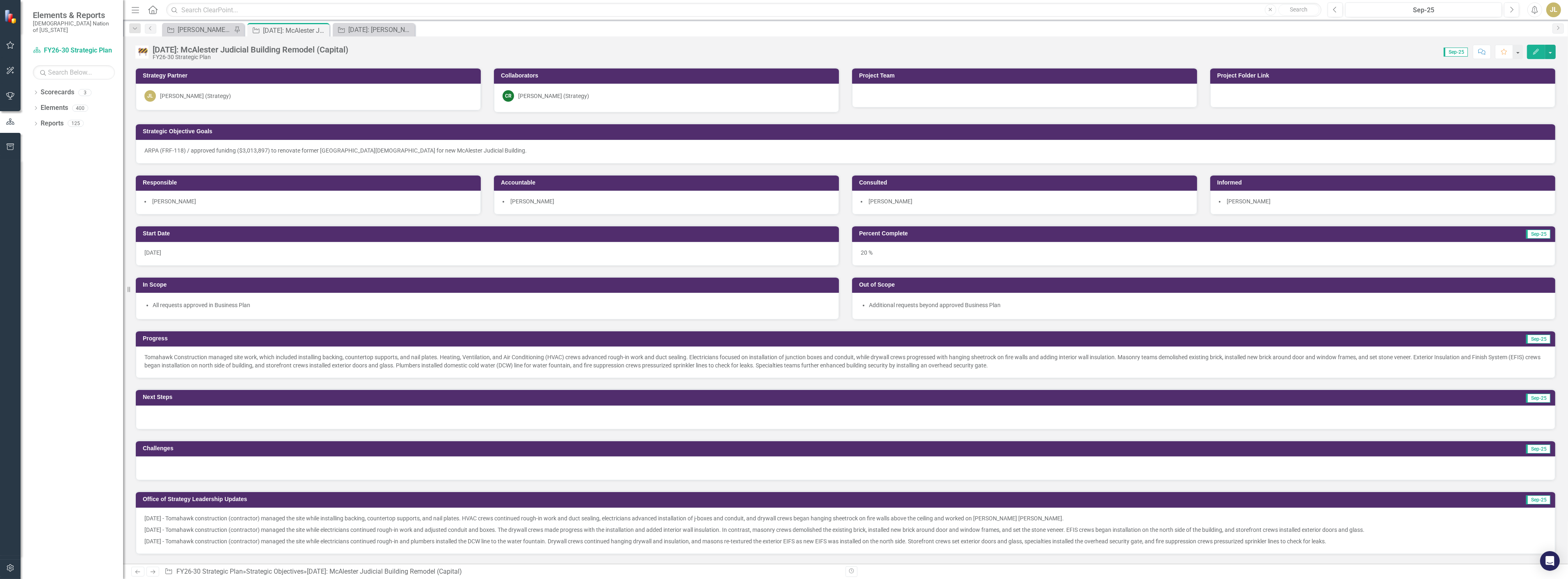
click at [910, 251] on div "20 %" at bounding box center [1203, 254] width 703 height 24
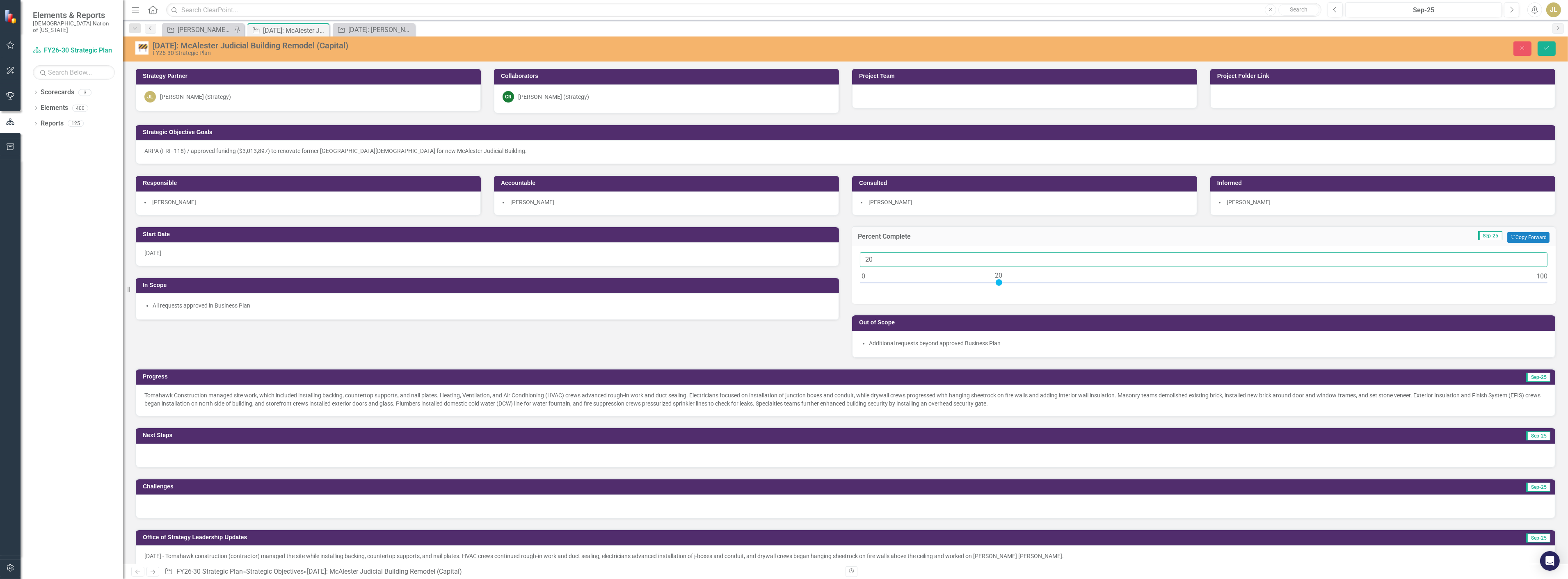
drag, startPoint x: 888, startPoint y: 264, endPoint x: 813, endPoint y: 257, distance: 75.3
click at [813, 257] on div "Start Date 12/1/23 In Scope All requests approved in Business Plan Percent Comp…" at bounding box center [845, 287] width 1433 height 142
type input "35"
click at [1549, 50] on icon "Save" at bounding box center [1547, 47] width 7 height 5
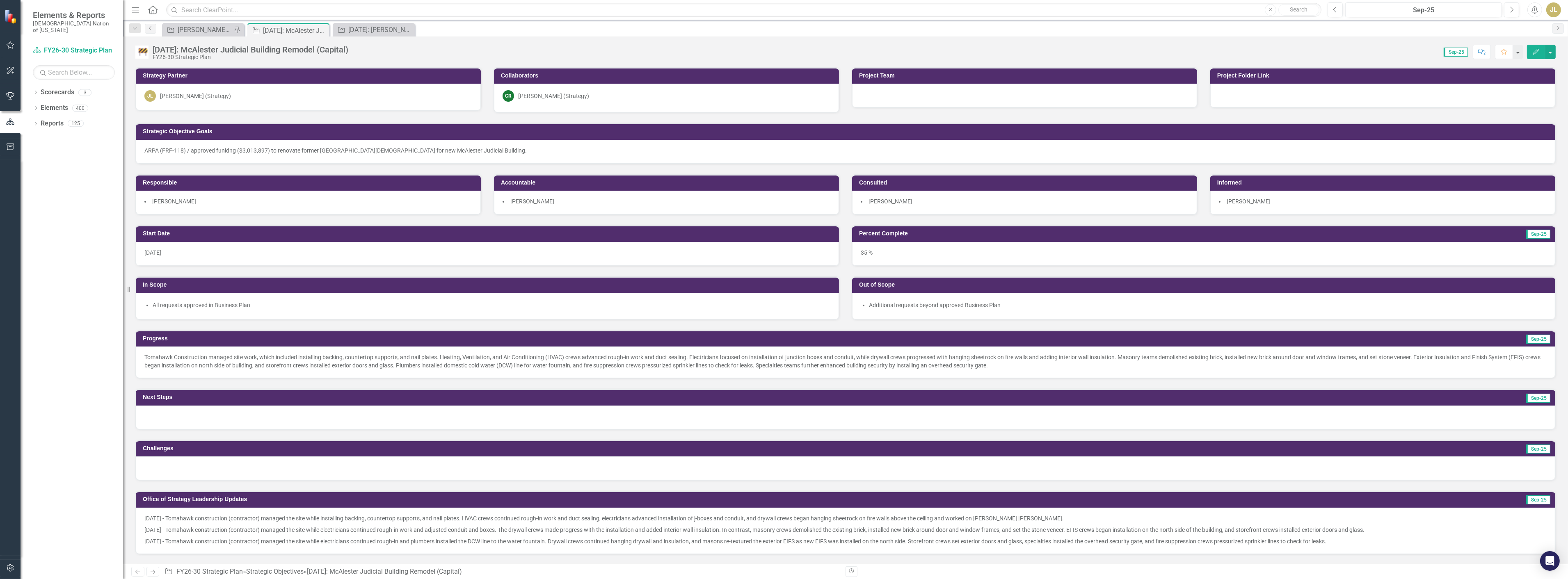
click at [201, 356] on p "Tomahawk Construction managed site work, which included installing backing, cou…" at bounding box center [845, 361] width 1402 height 16
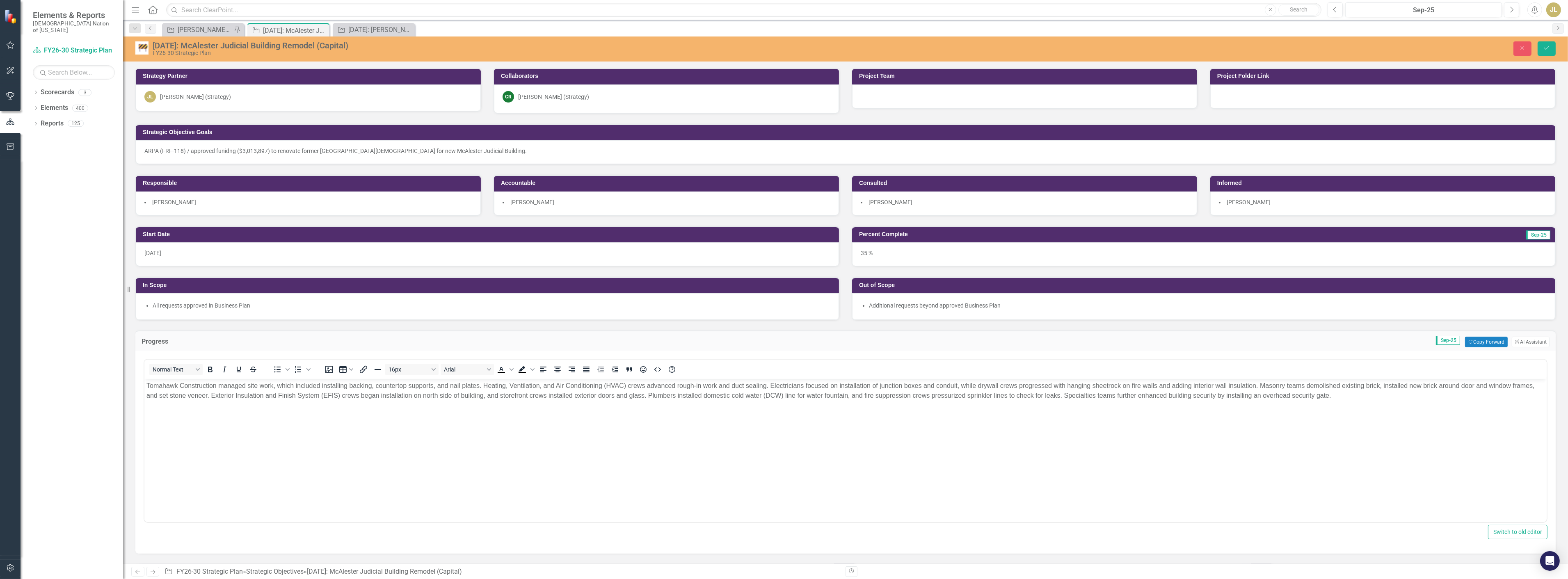
click at [217, 386] on p "Tomahawk Construction managed site work, which included installing backing, cou…" at bounding box center [845, 390] width 1398 height 19
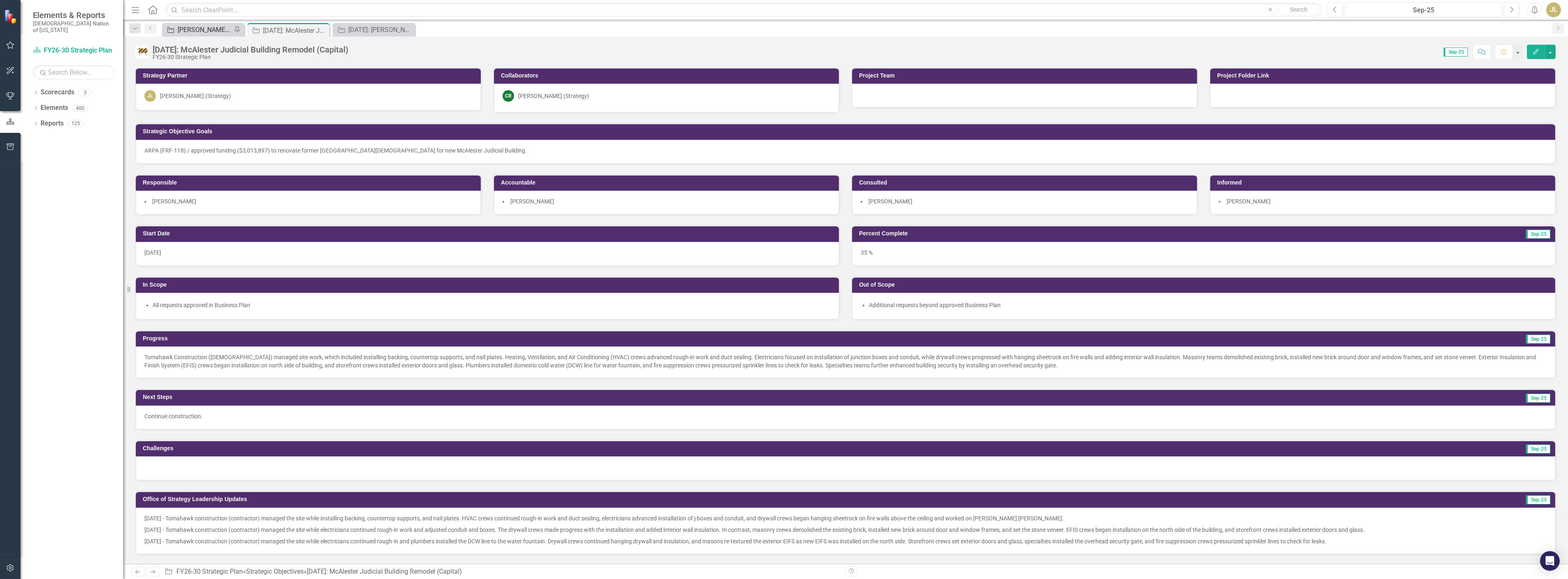
click at [203, 34] on div "[PERSON_NAME] SOs" at bounding box center [205, 29] width 54 height 10
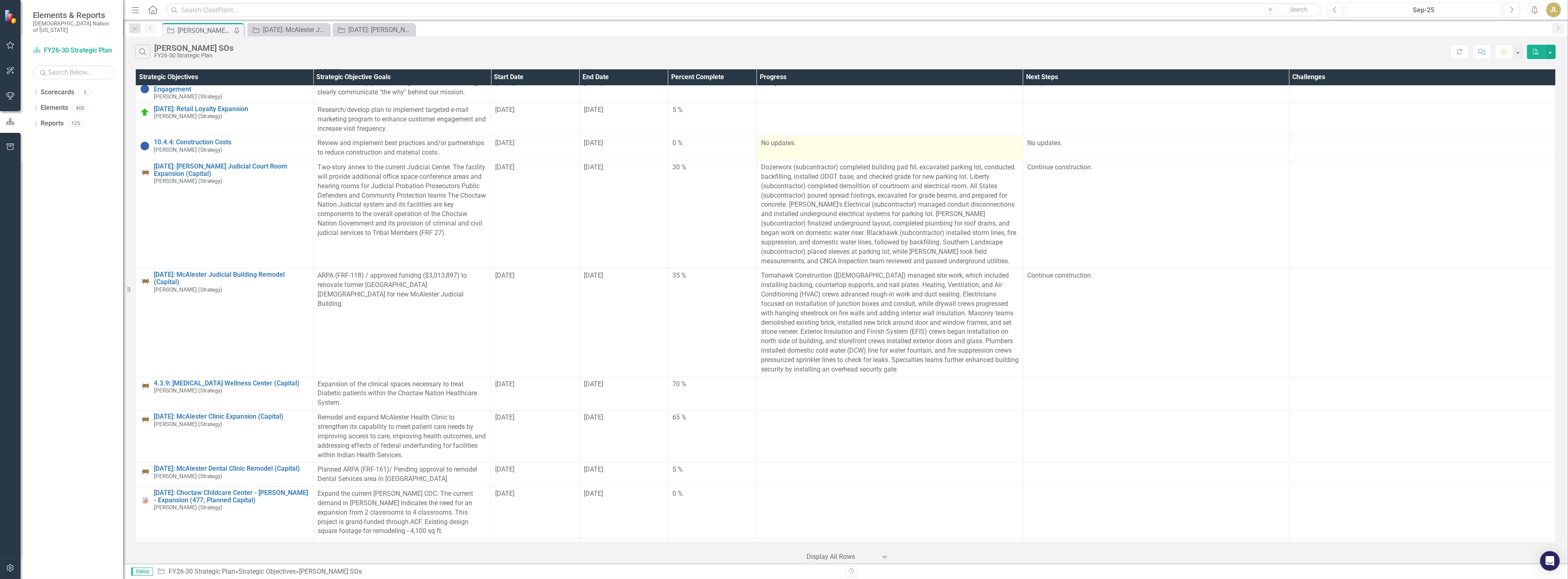
scroll to position [136, 0]
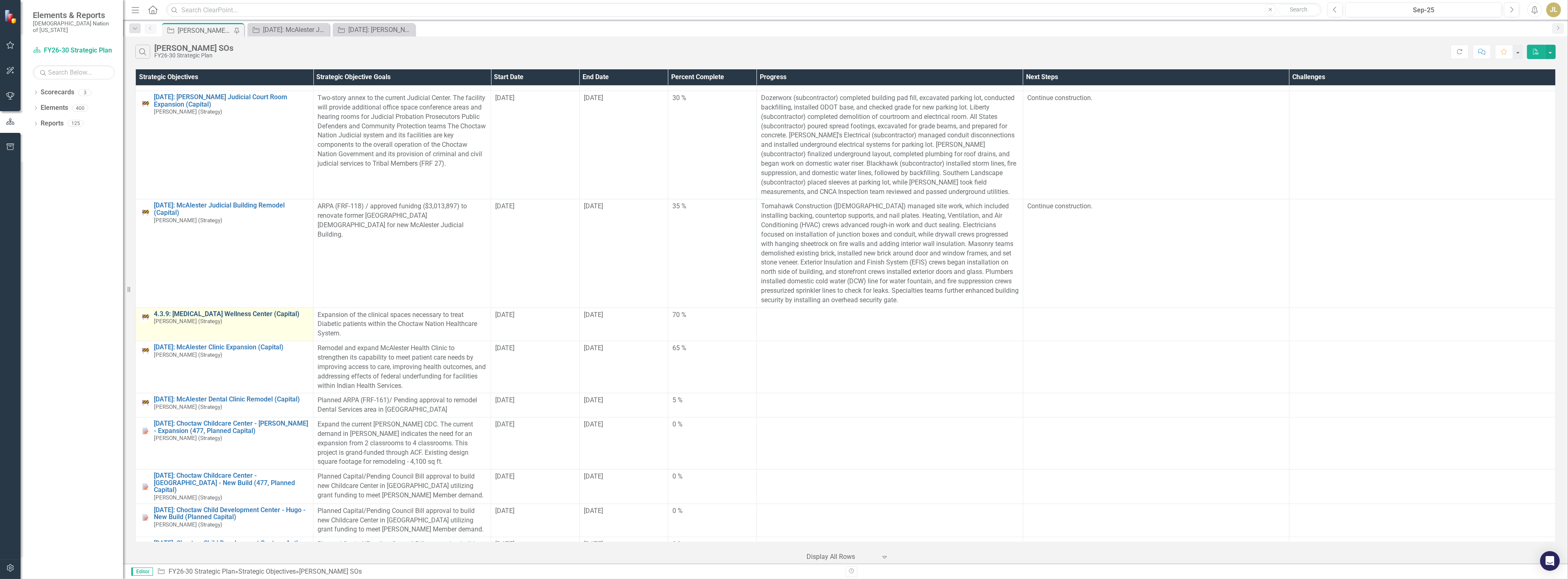
click at [197, 313] on link "4.3.9: [MEDICAL_DATA] Wellness Center (Capital)" at bounding box center [231, 314] width 155 height 7
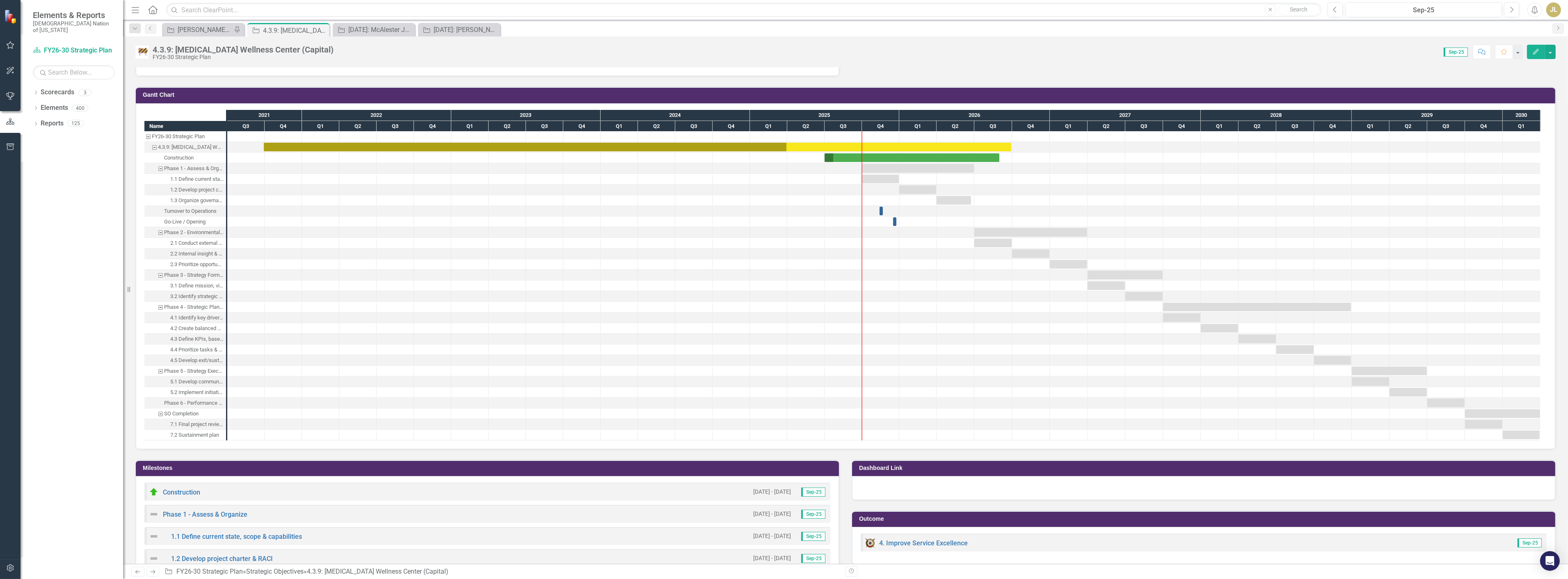
scroll to position [410, 0]
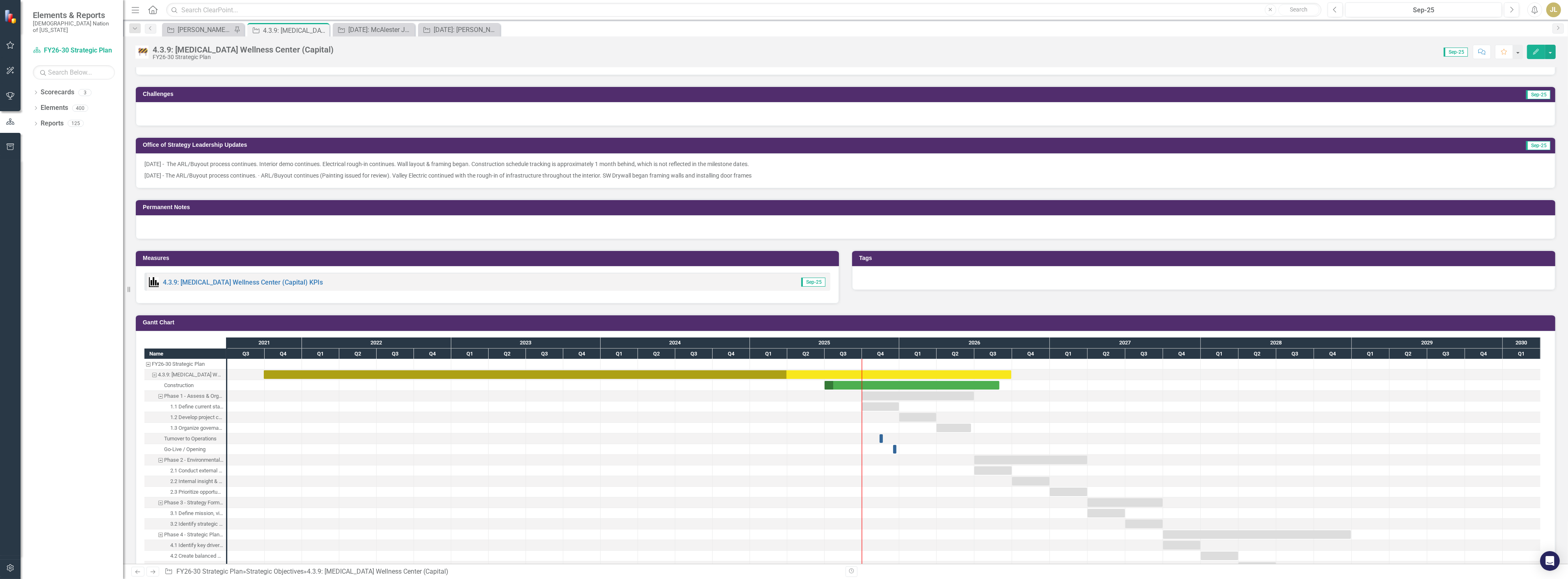
click at [803, 172] on p "[DATE] - The ARL/Buyout process continues. · ARL/Buyout continues (Painting iss…" at bounding box center [845, 175] width 1402 height 10
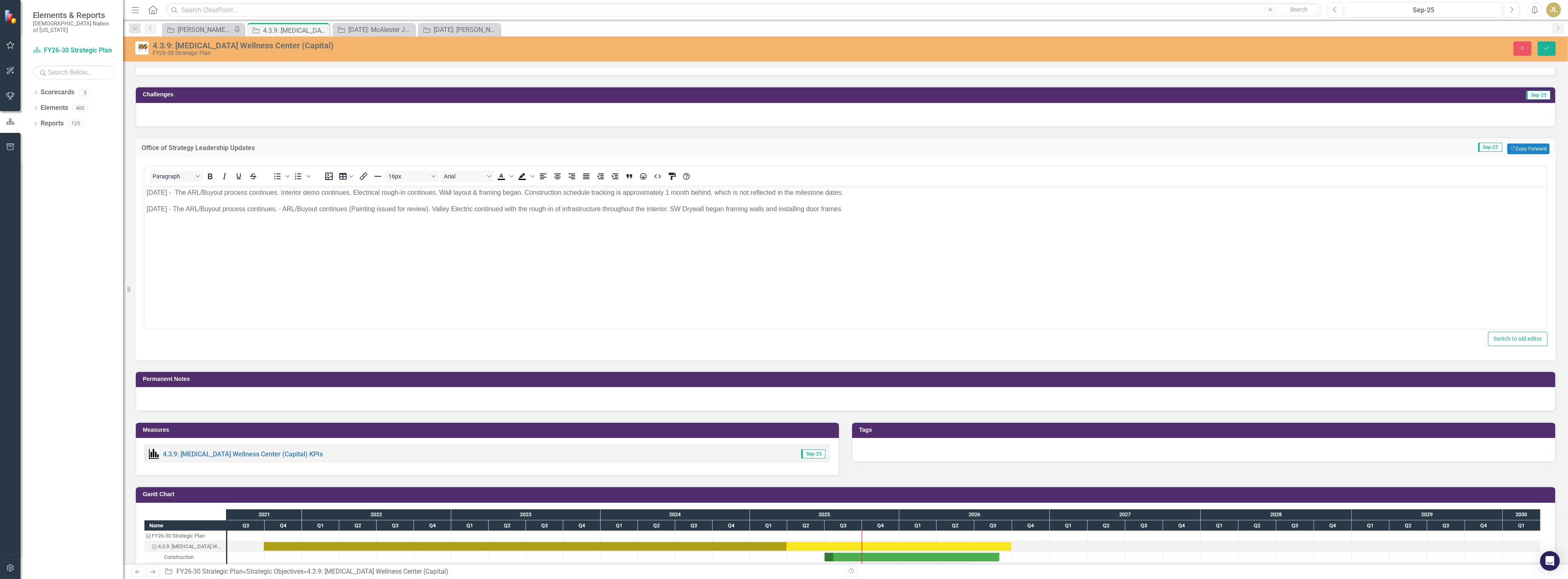
scroll to position [0, 0]
click at [872, 212] on p "[DATE] - The ARL/Buyout process continues. · ARL/Buyout continues (Painting iss…" at bounding box center [845, 209] width 1398 height 10
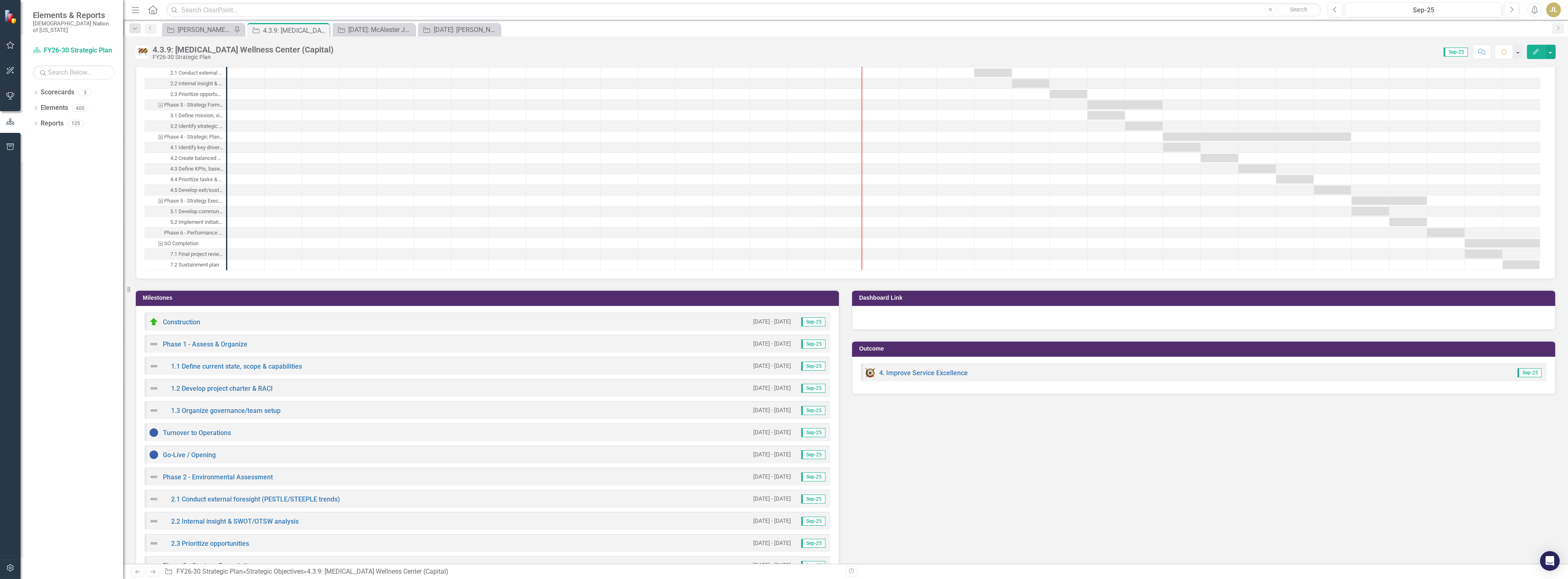
scroll to position [820, 0]
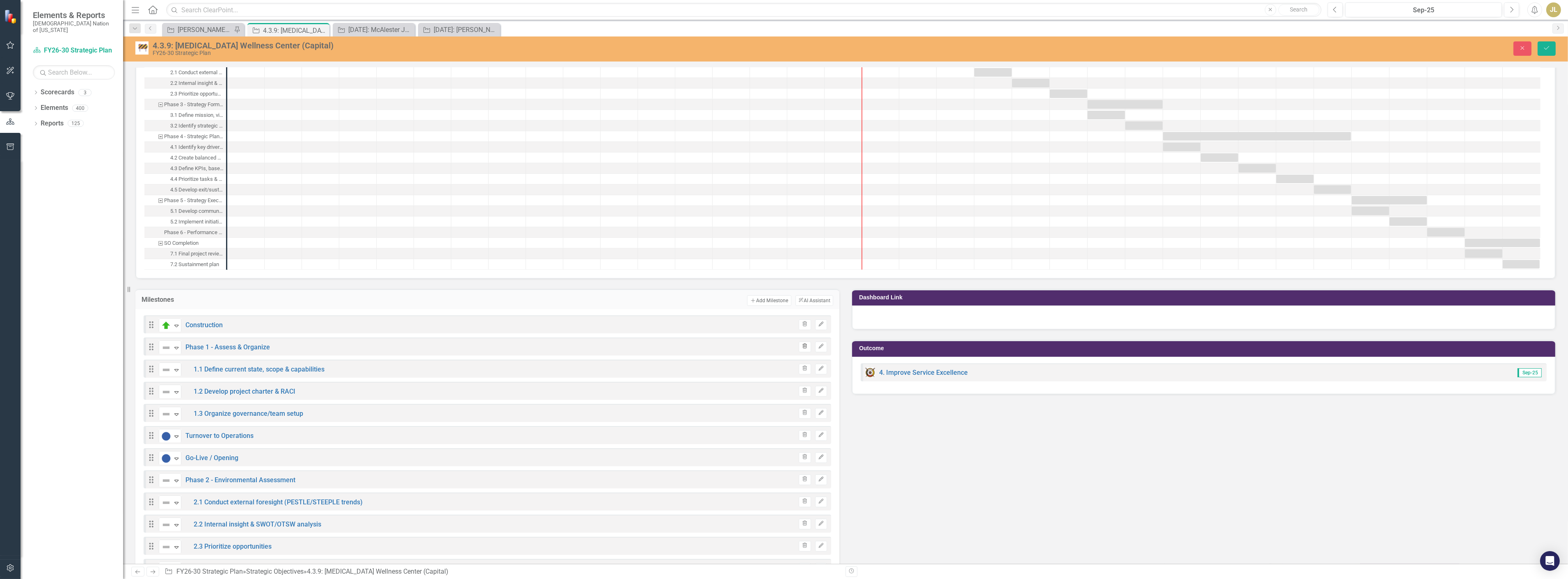
click at [802, 344] on icon "Trash" at bounding box center [805, 346] width 6 height 5
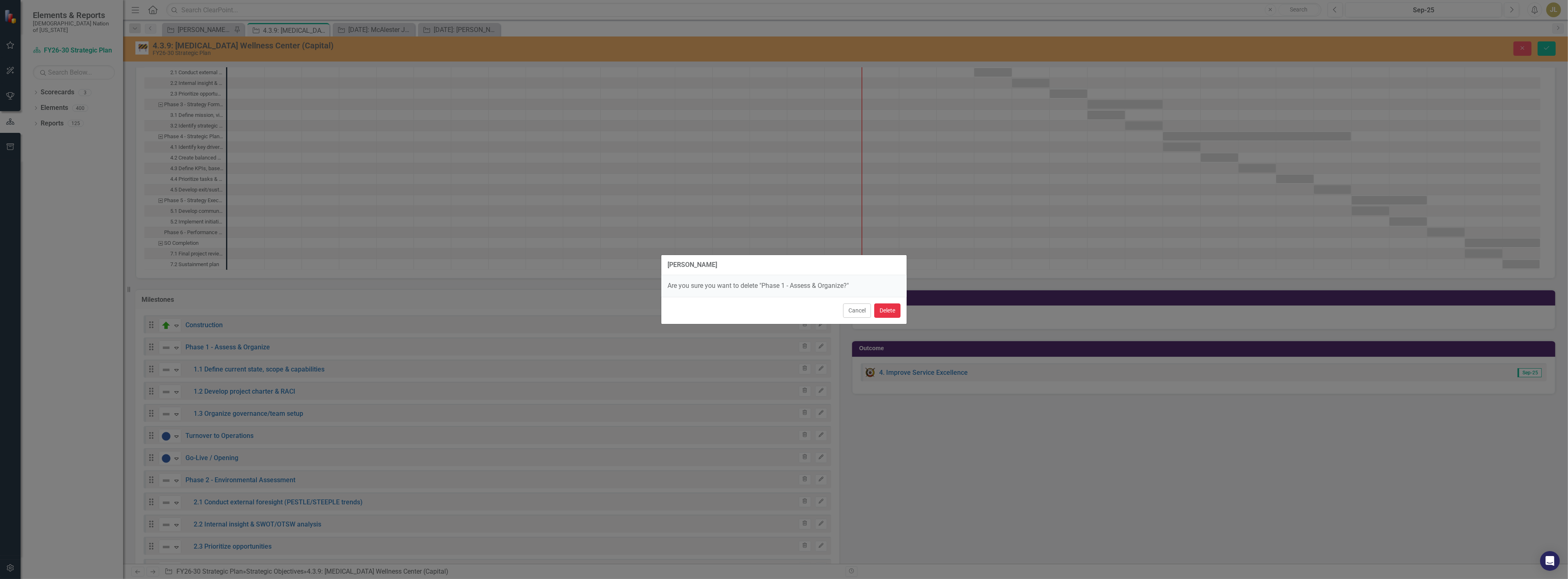
click at [894, 305] on button "Delete" at bounding box center [887, 311] width 26 height 15
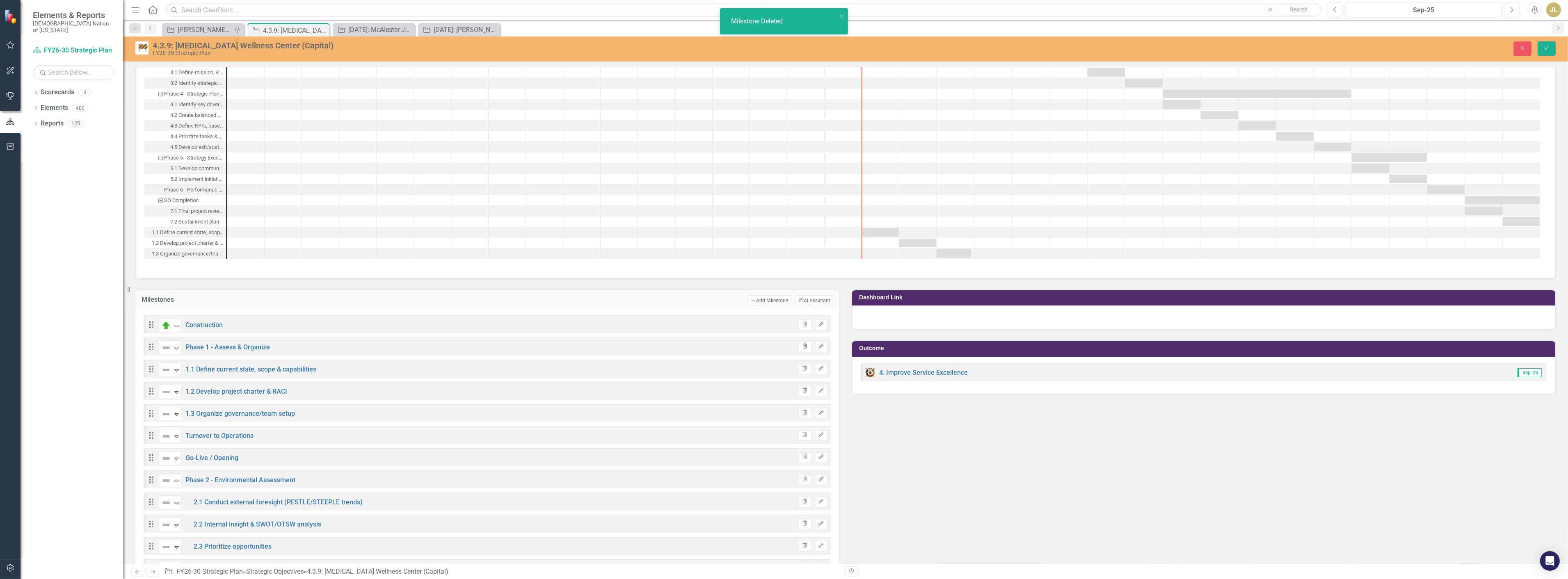
click at [803, 345] on button "Trash" at bounding box center [805, 347] width 12 height 11
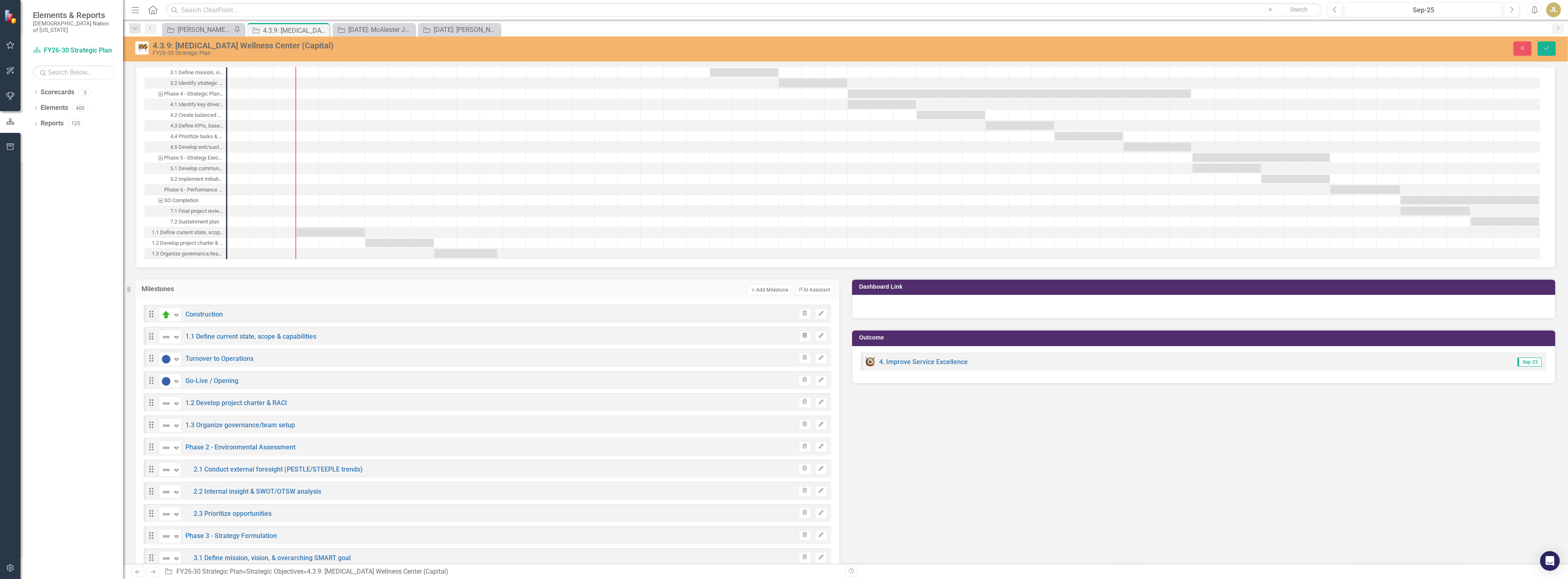
click at [802, 333] on icon "Trash" at bounding box center [805, 336] width 6 height 5
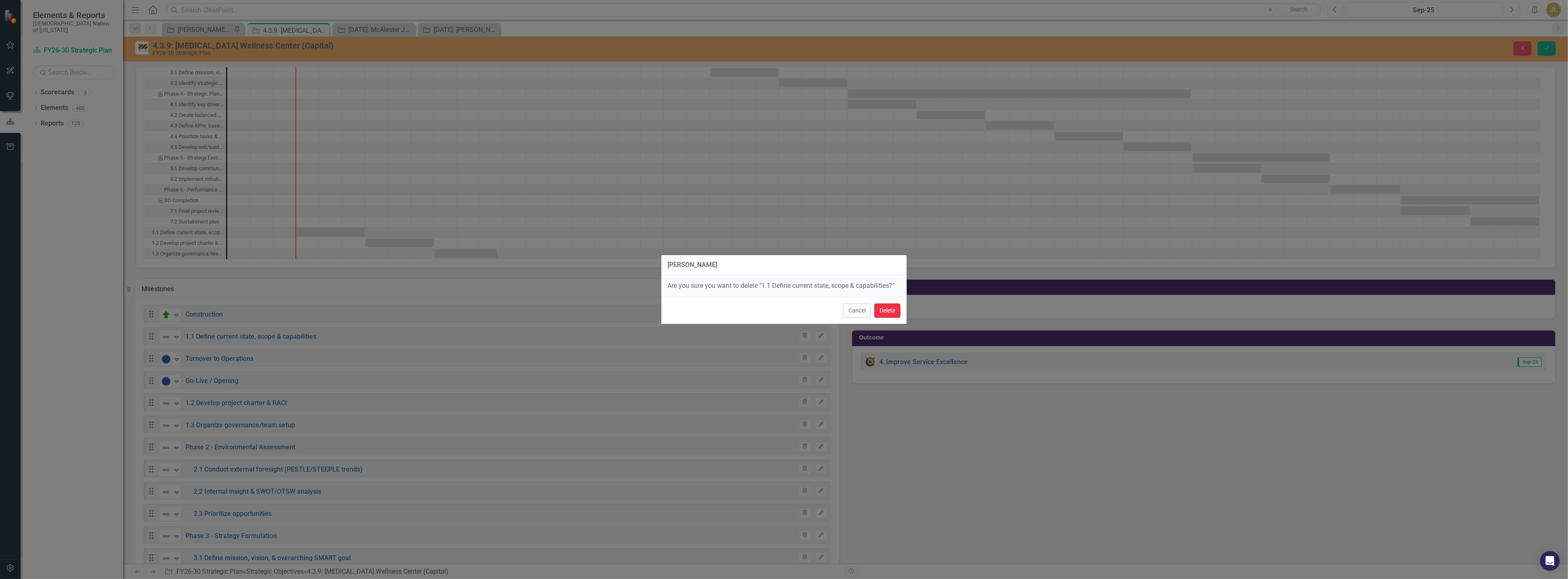
click at [881, 310] on button "Delete" at bounding box center [887, 311] width 26 height 15
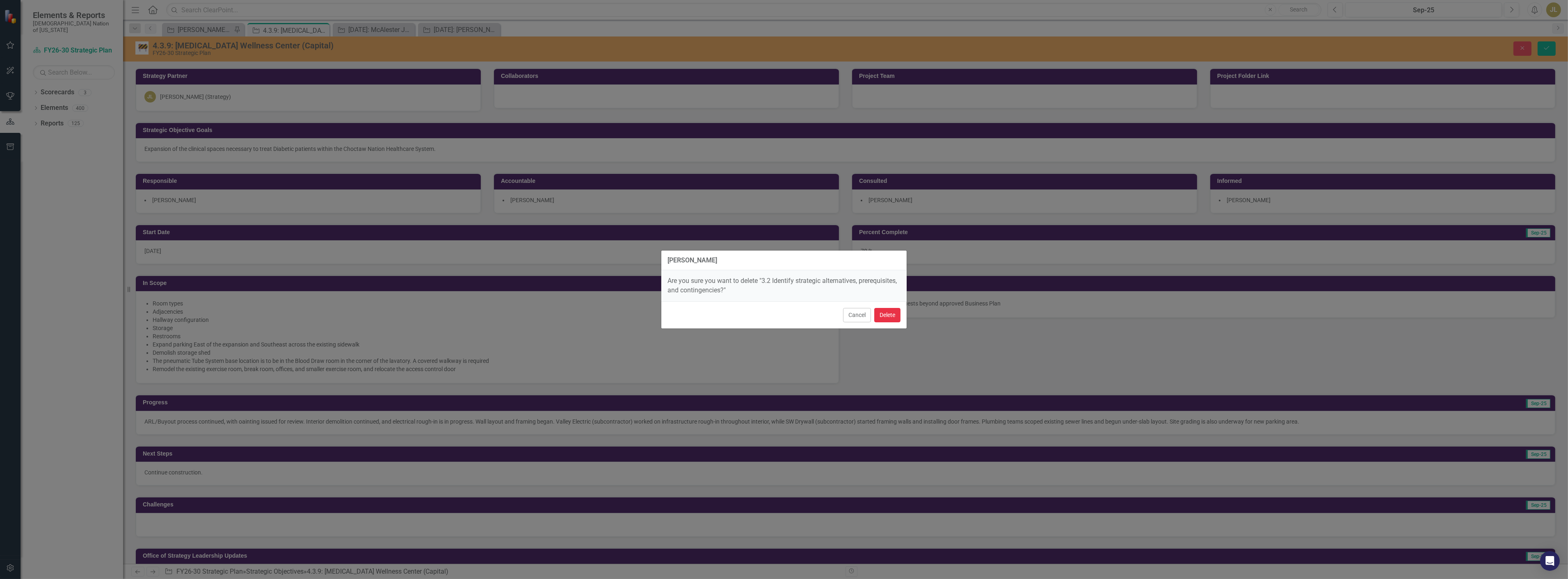
click at [895, 322] on button "Delete" at bounding box center [887, 315] width 26 height 15
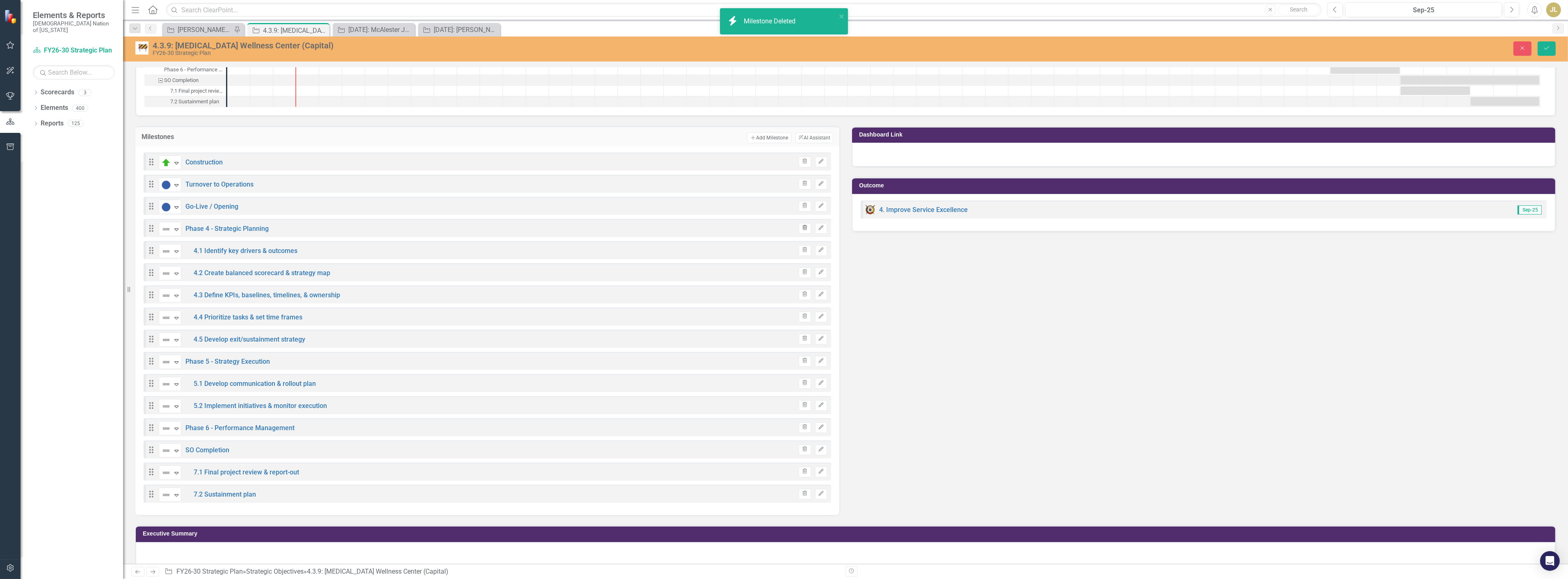
click at [801, 227] on button "Trash" at bounding box center [805, 229] width 12 height 11
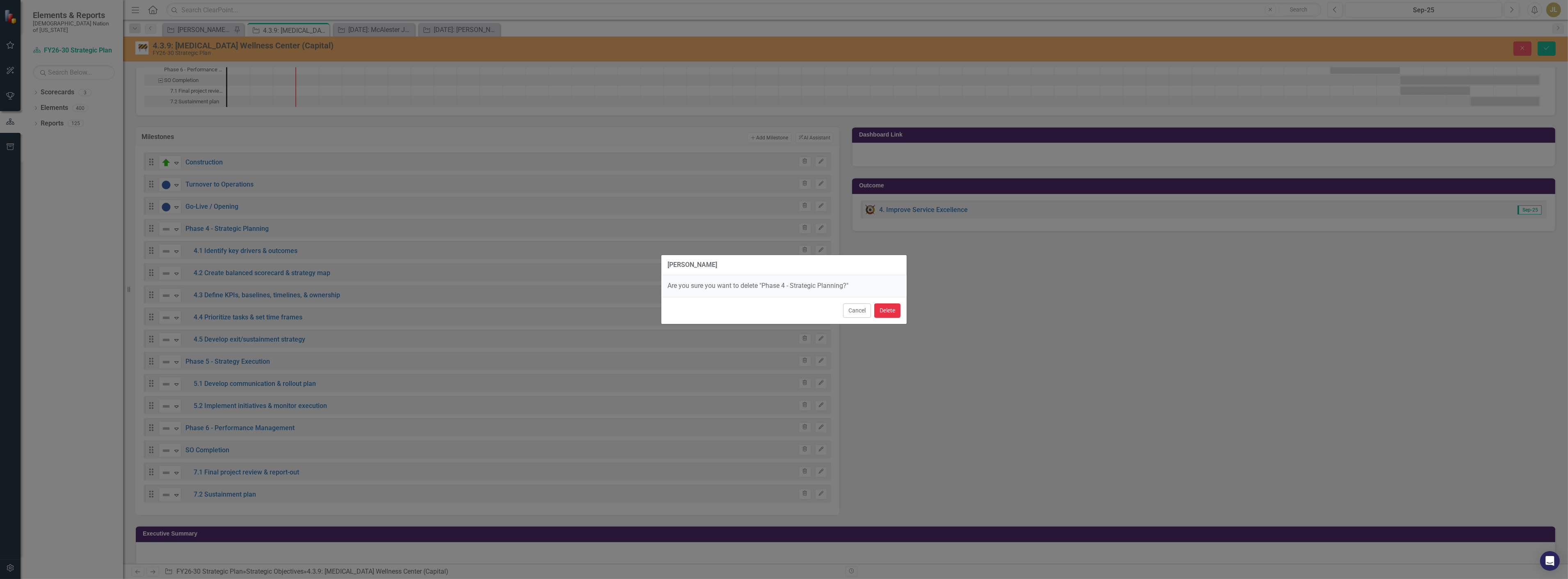
click at [889, 308] on button "Delete" at bounding box center [887, 311] width 26 height 15
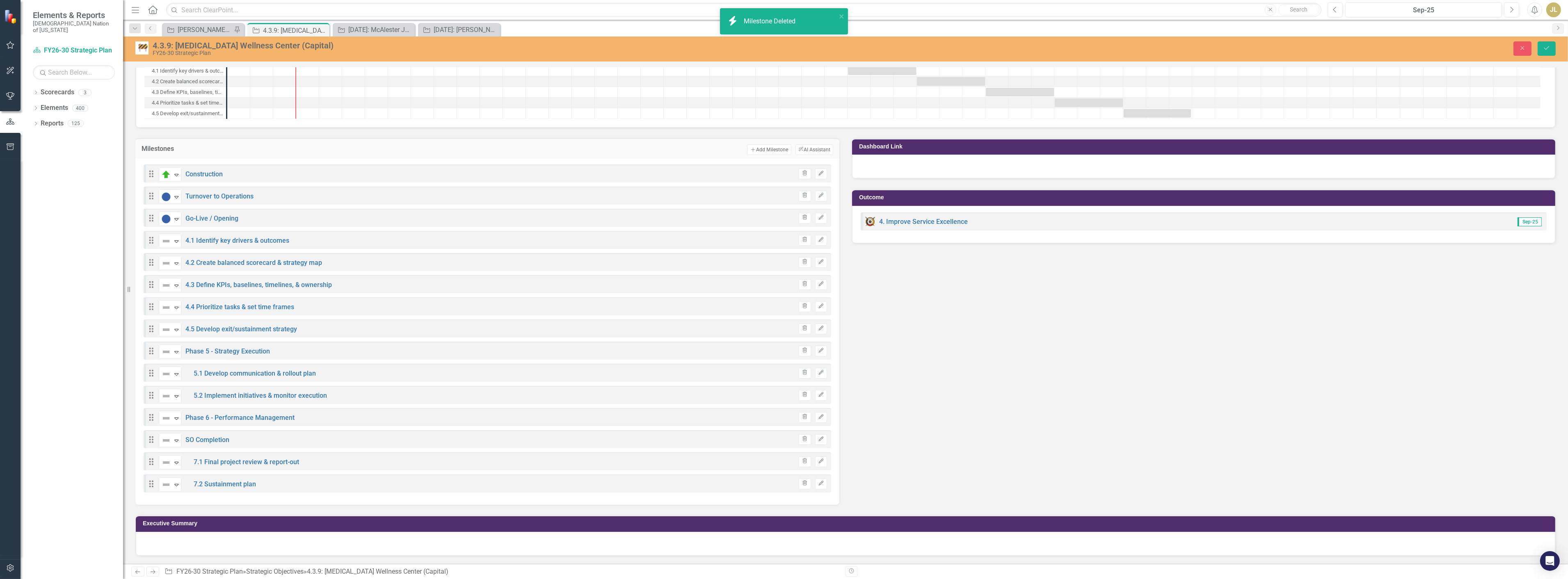
scroll to position [839, 0]
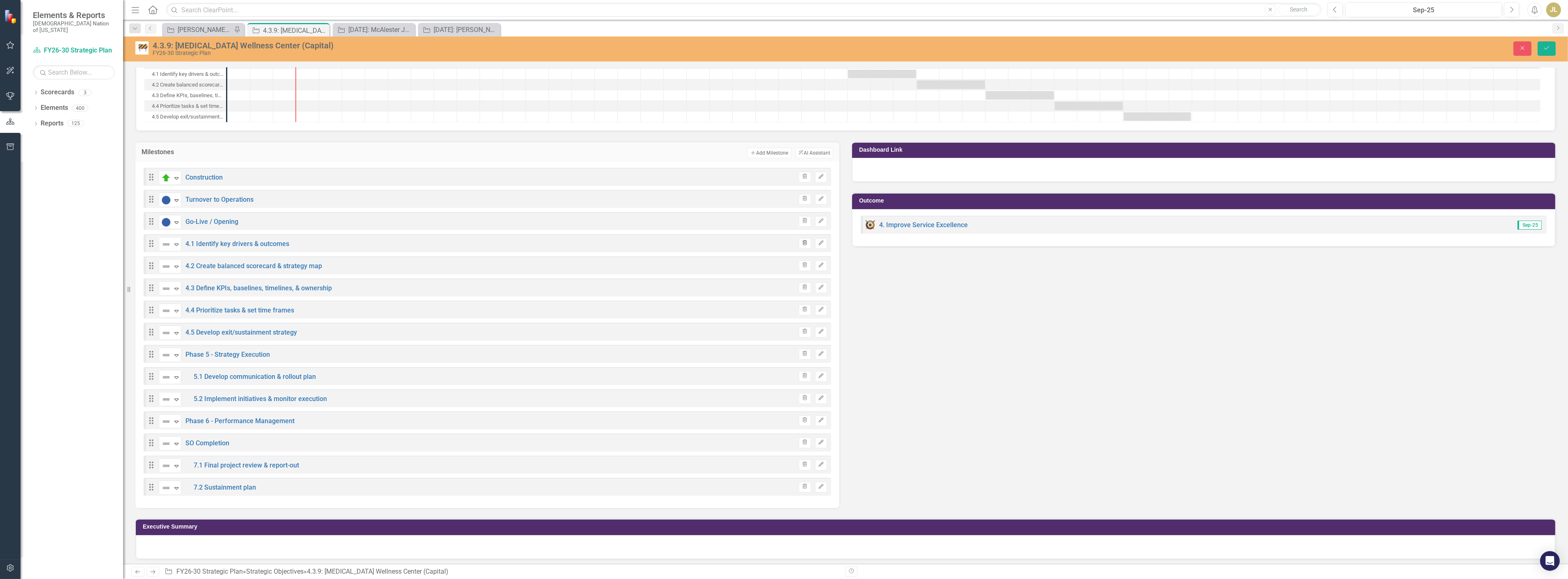
click at [803, 240] on icon "button" at bounding box center [805, 243] width 4 height 5
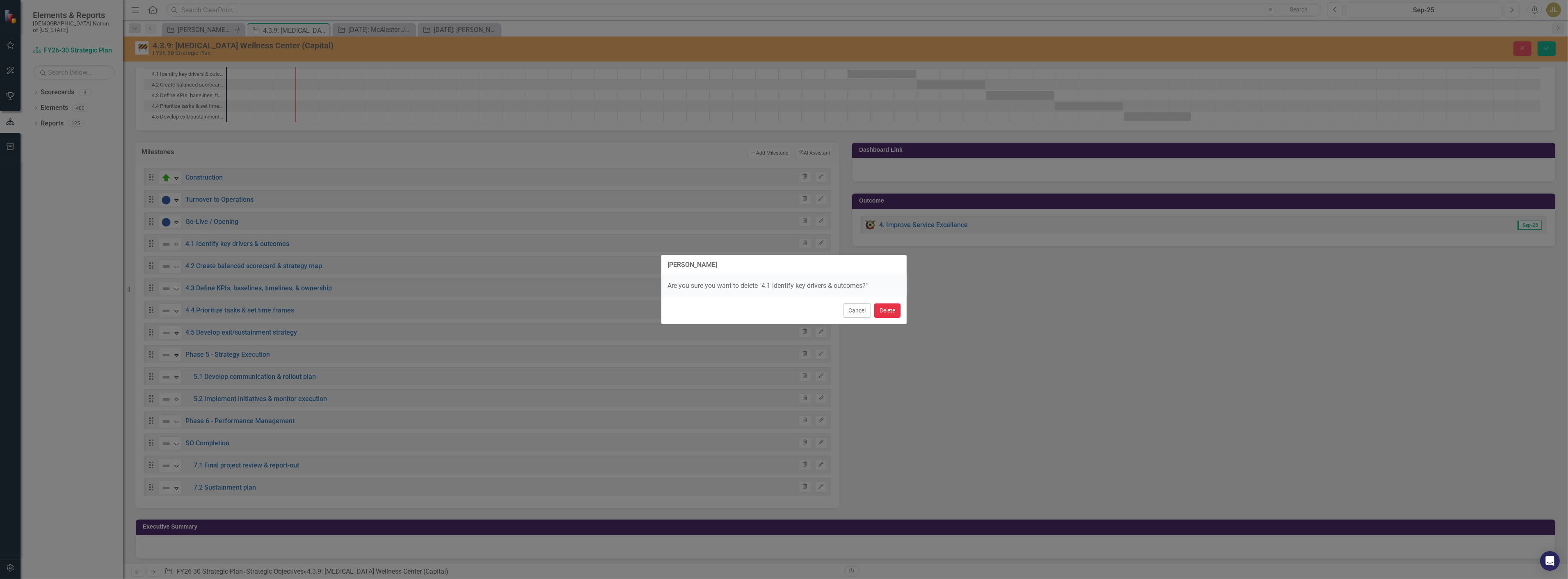
click at [886, 307] on button "Delete" at bounding box center [887, 311] width 26 height 15
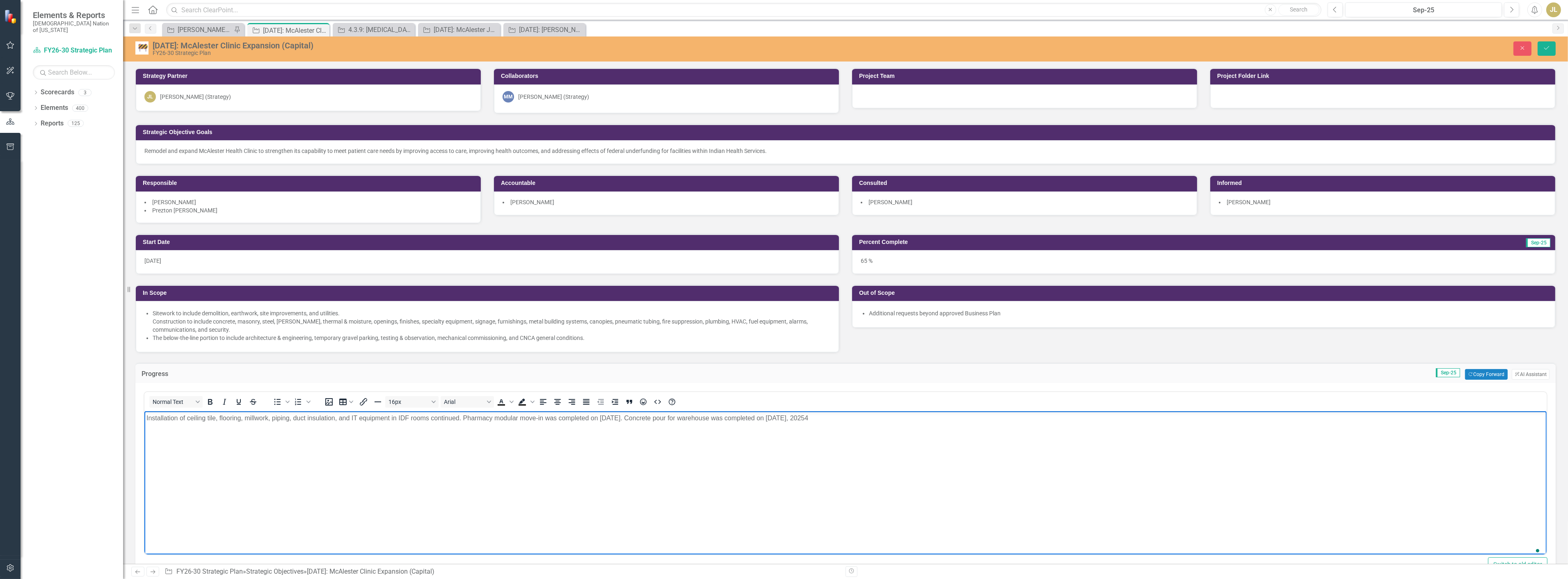
scroll to position [238, 0]
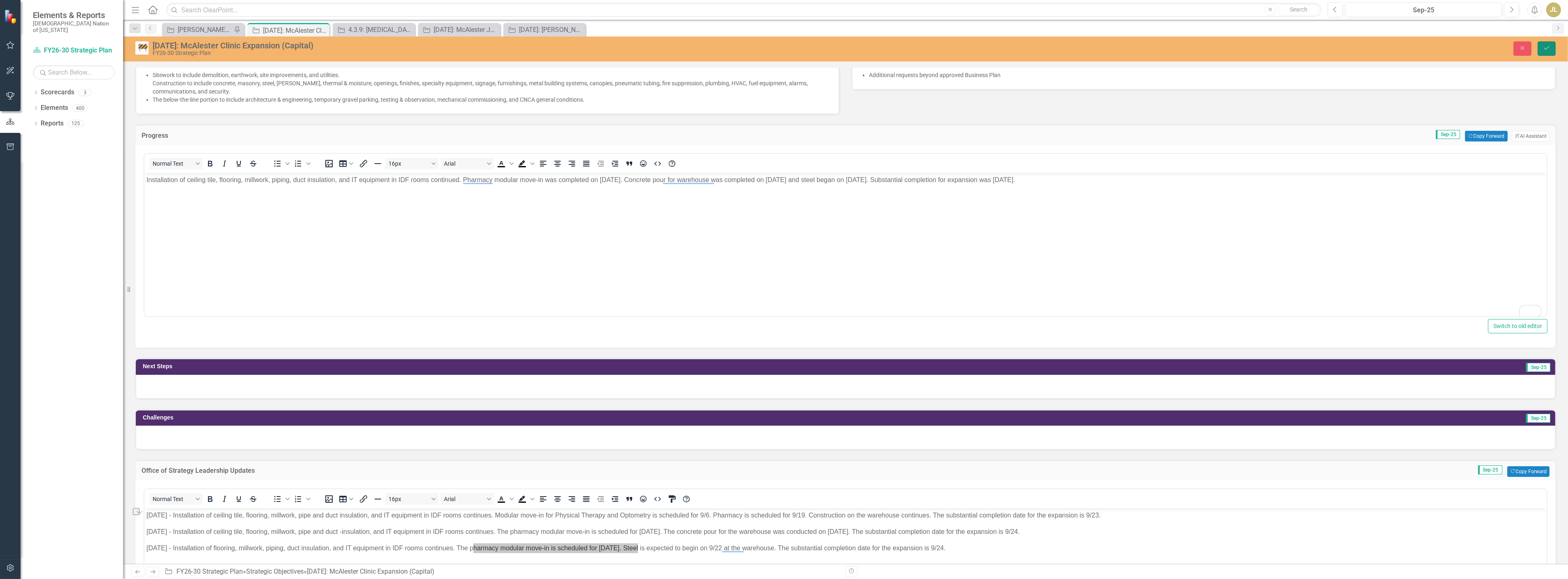
click at [1546, 46] on icon "Save" at bounding box center [1547, 47] width 7 height 5
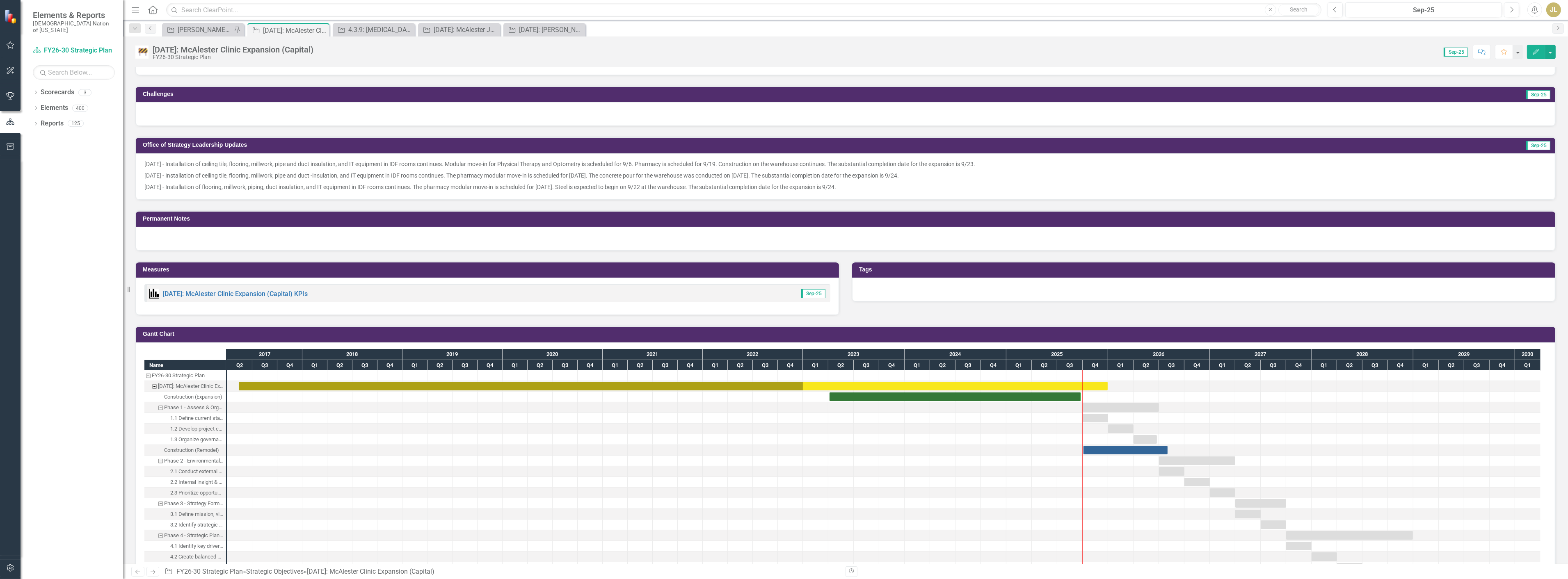
scroll to position [410, 0]
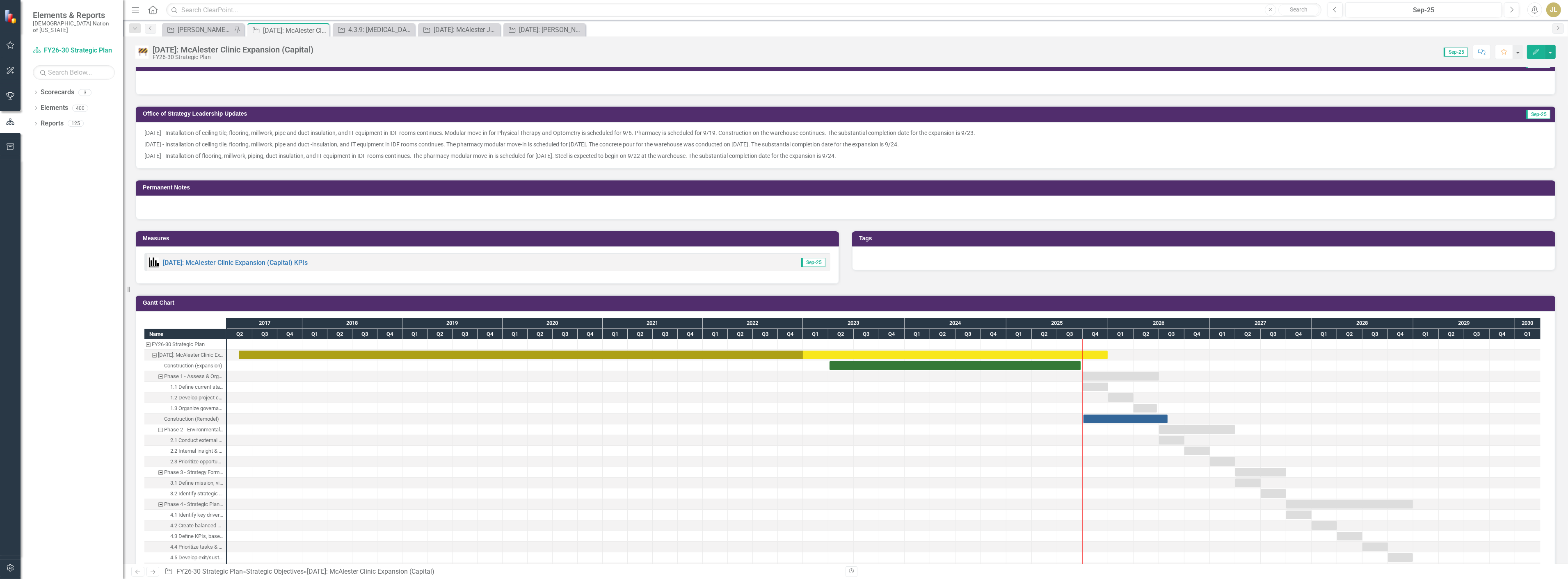
drag, startPoint x: 181, startPoint y: 371, endPoint x: 63, endPoint y: 340, distance: 122.0
click at [63, 340] on div "Dropdown Scorecards 3 FY26-30 Strategic Plan Continuous Improvement FY26-30 Ope…" at bounding box center [72, 332] width 102 height 493
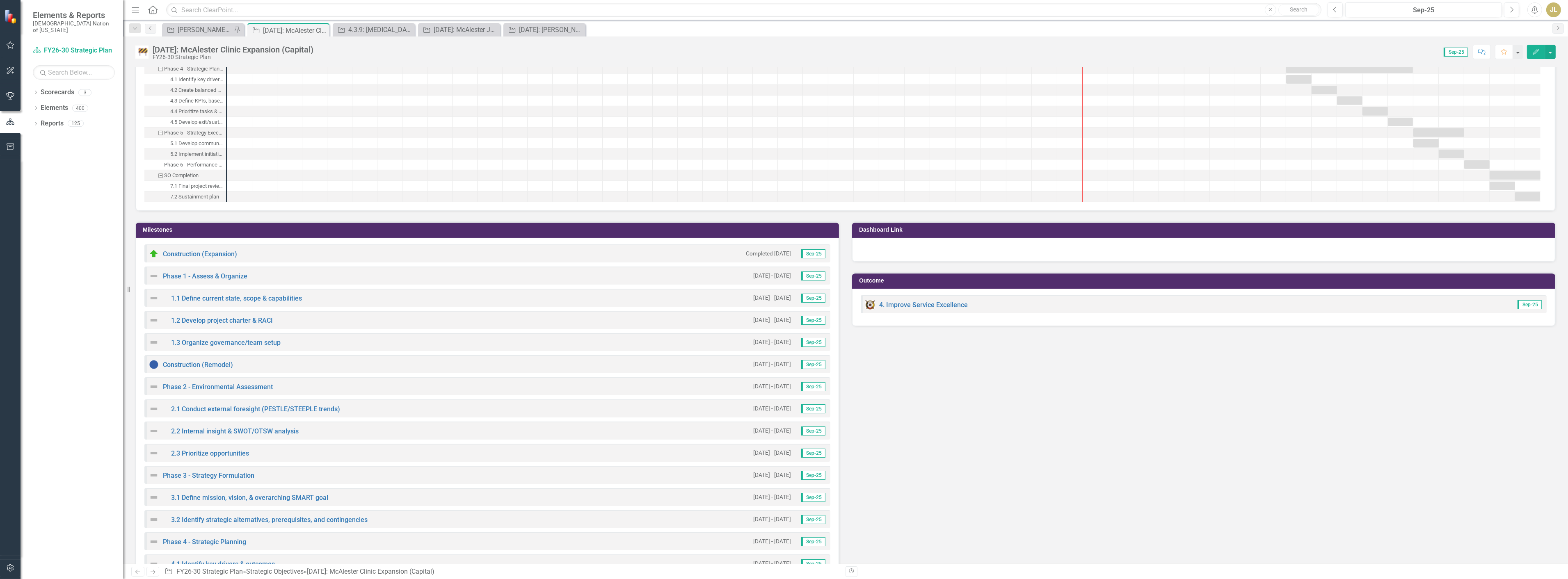
scroll to position [911, 0]
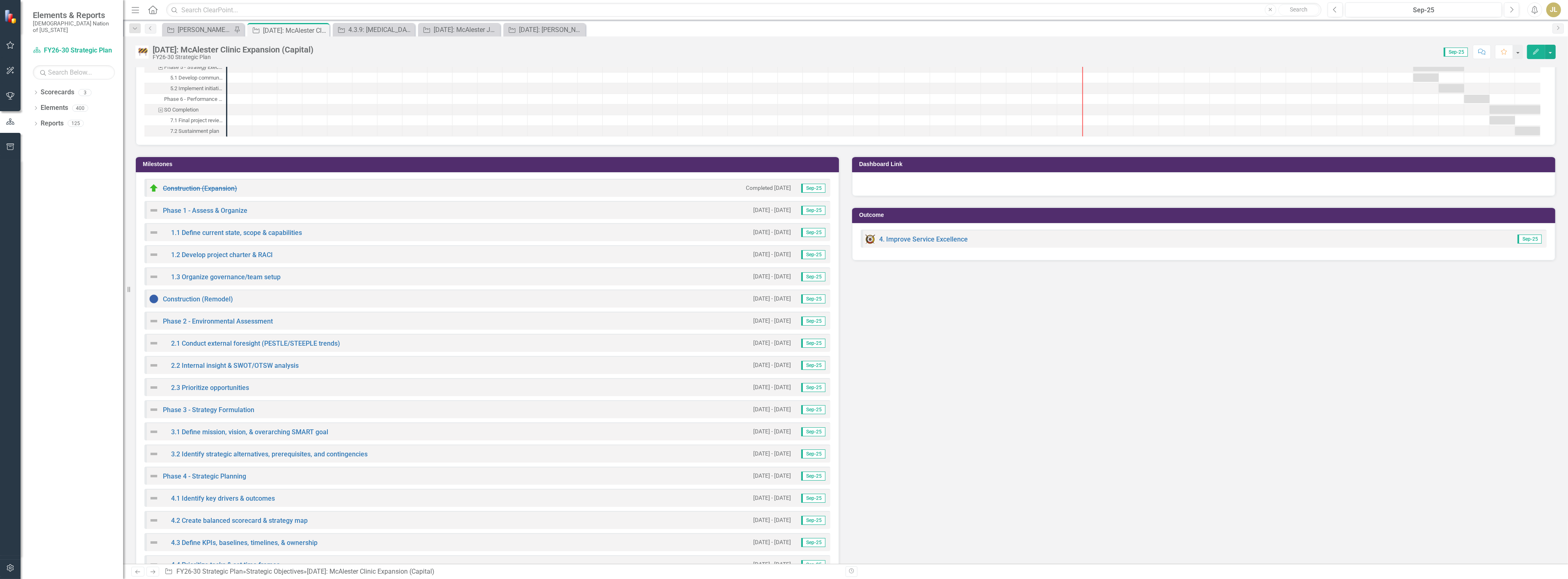
click at [136, 192] on div "Construction (Expansion) Completed 9/18/25 Sep-25 Phase 1 - Assess & Organize 1…" at bounding box center [487, 467] width 703 height 591
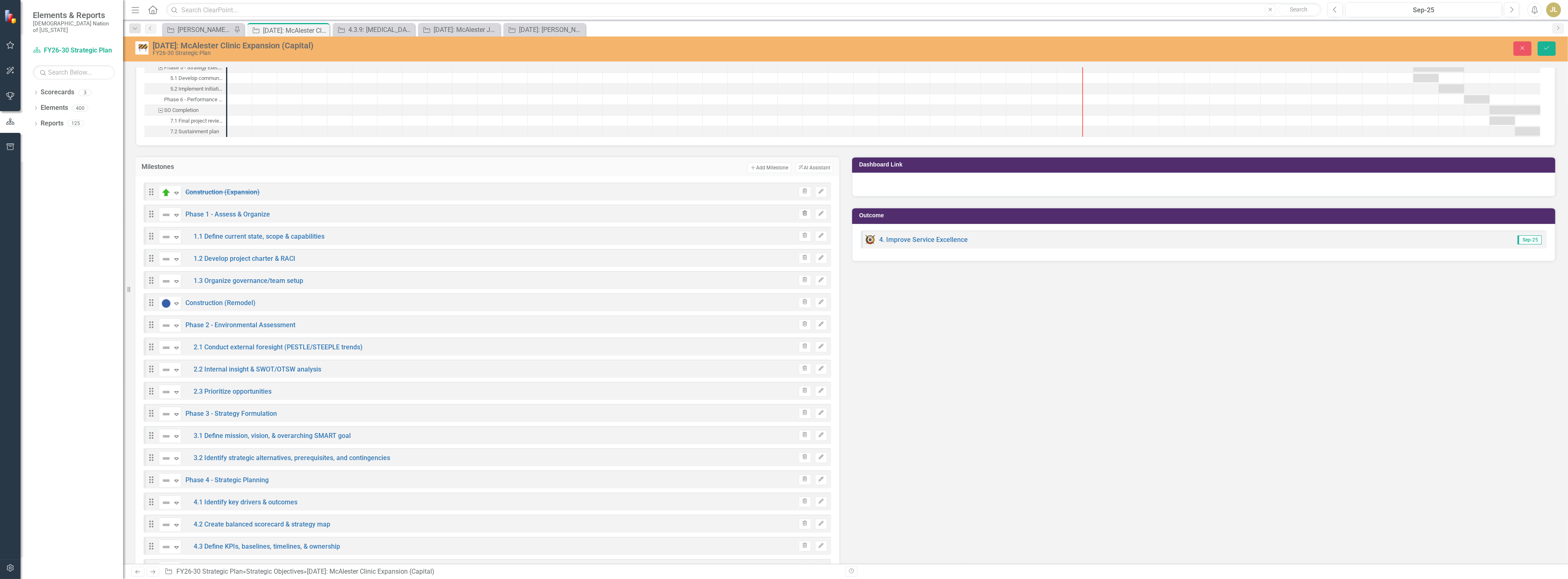
click at [802, 211] on icon "Trash" at bounding box center [805, 213] width 6 height 5
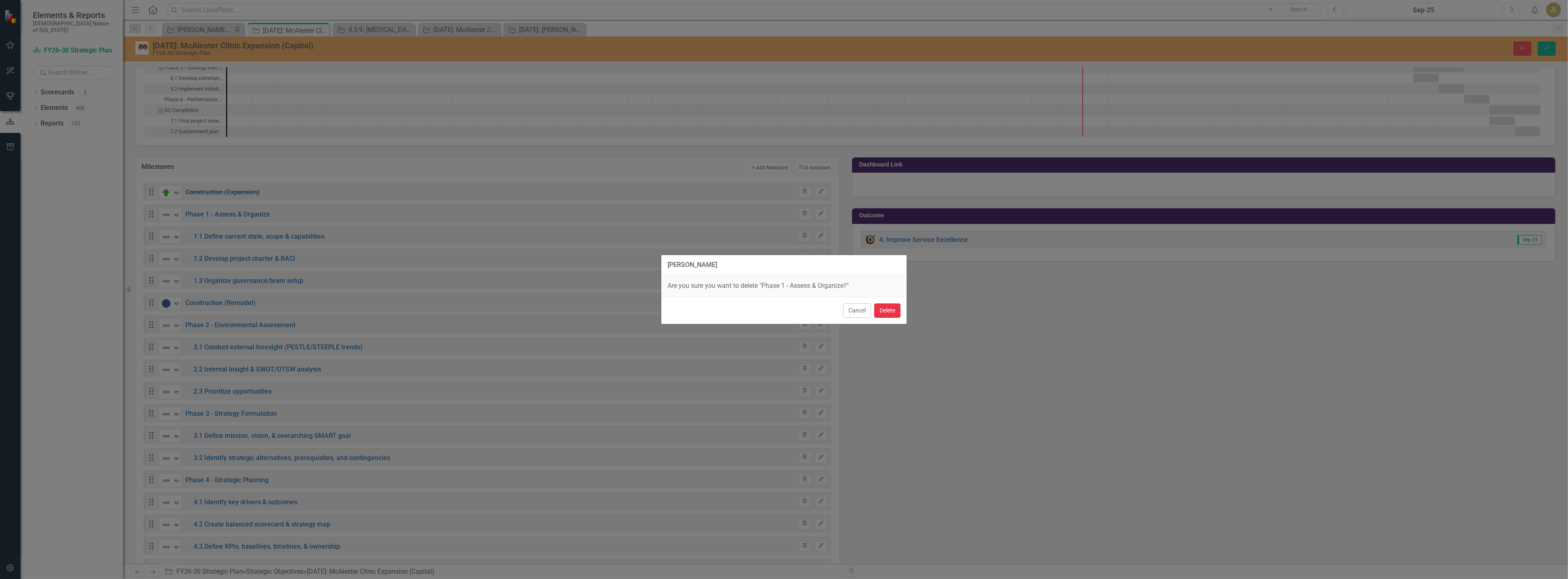
click at [883, 309] on button "Delete" at bounding box center [887, 311] width 26 height 15
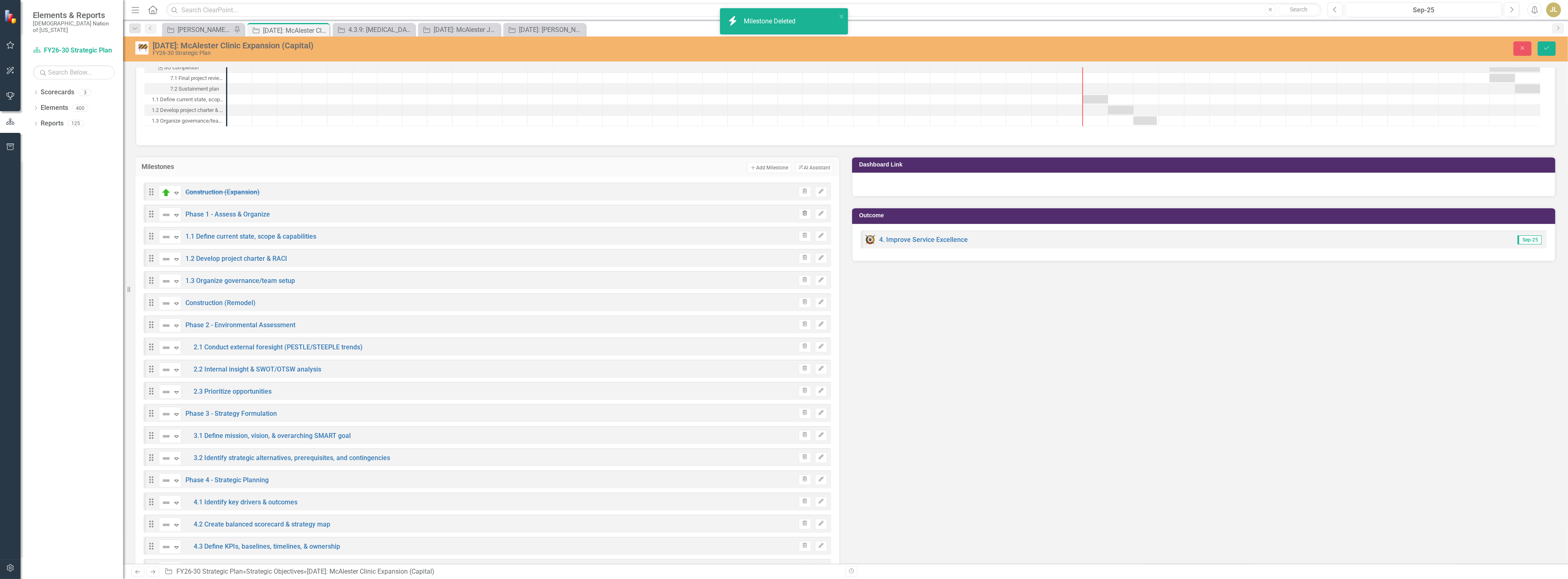
click at [802, 212] on icon "Trash" at bounding box center [805, 213] width 6 height 5
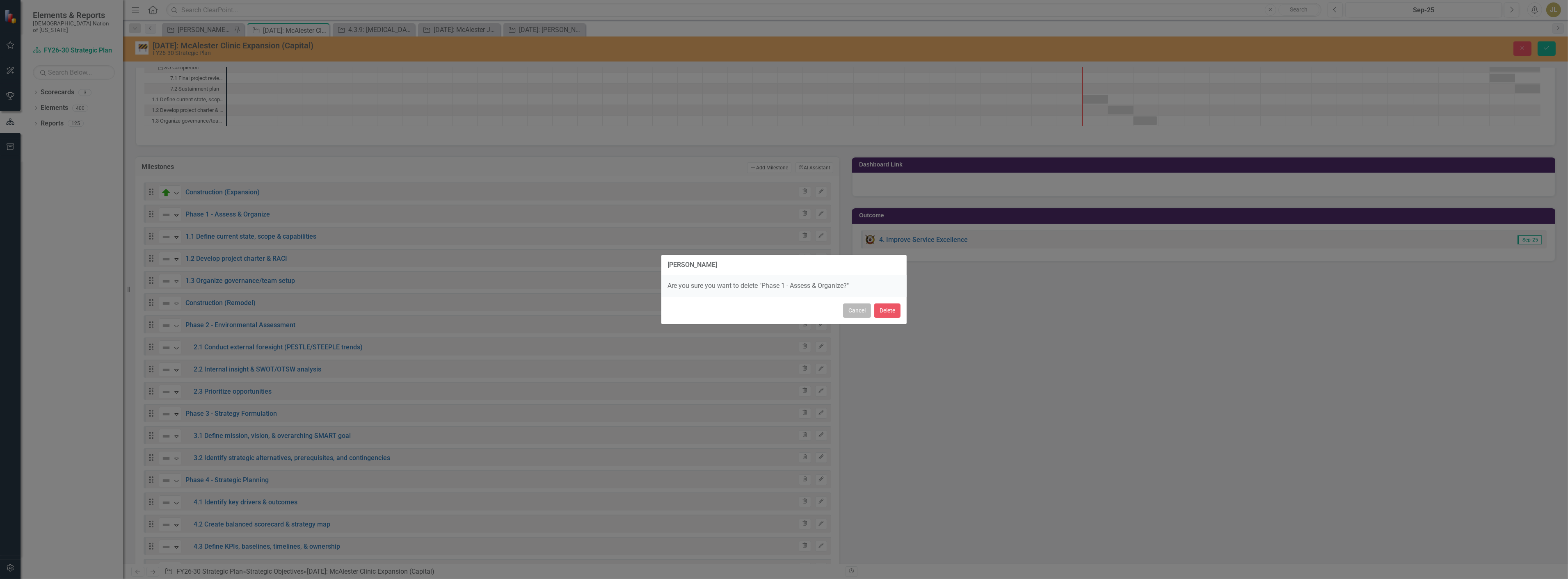
click at [853, 311] on button "Cancel" at bounding box center [857, 311] width 28 height 15
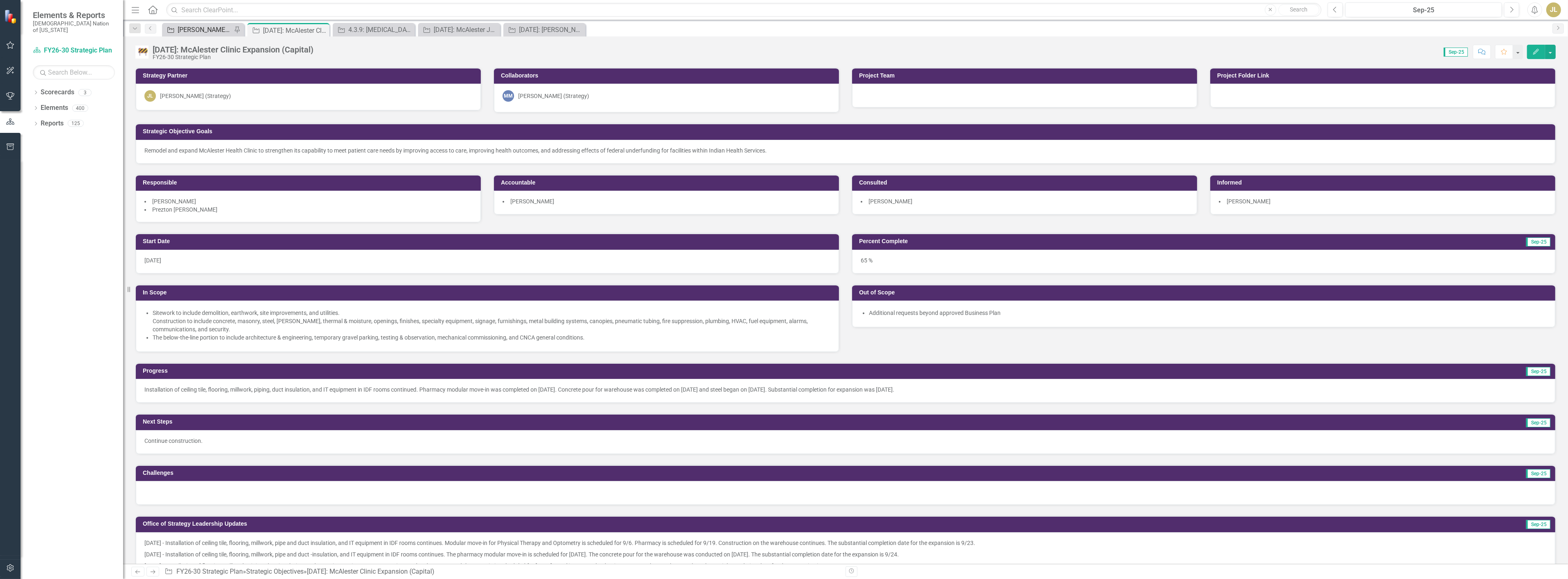
click at [208, 30] on div "[PERSON_NAME] SOs" at bounding box center [205, 29] width 54 height 10
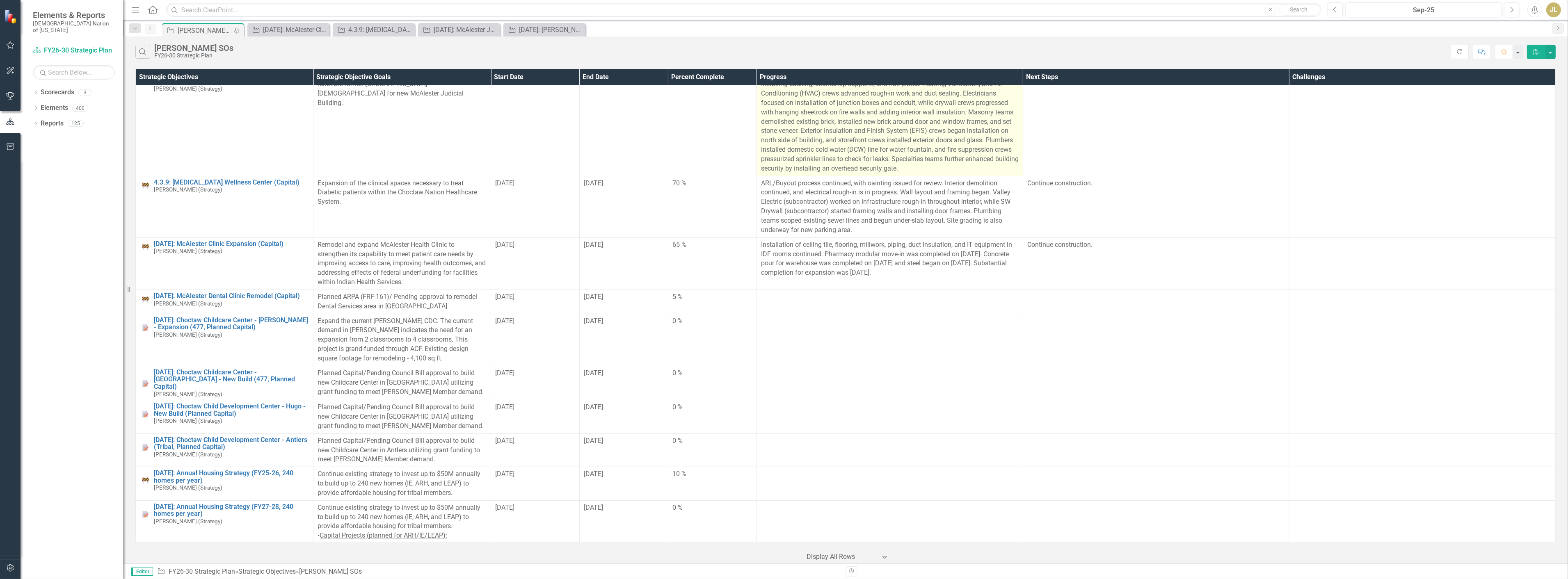
scroll to position [273, 0]
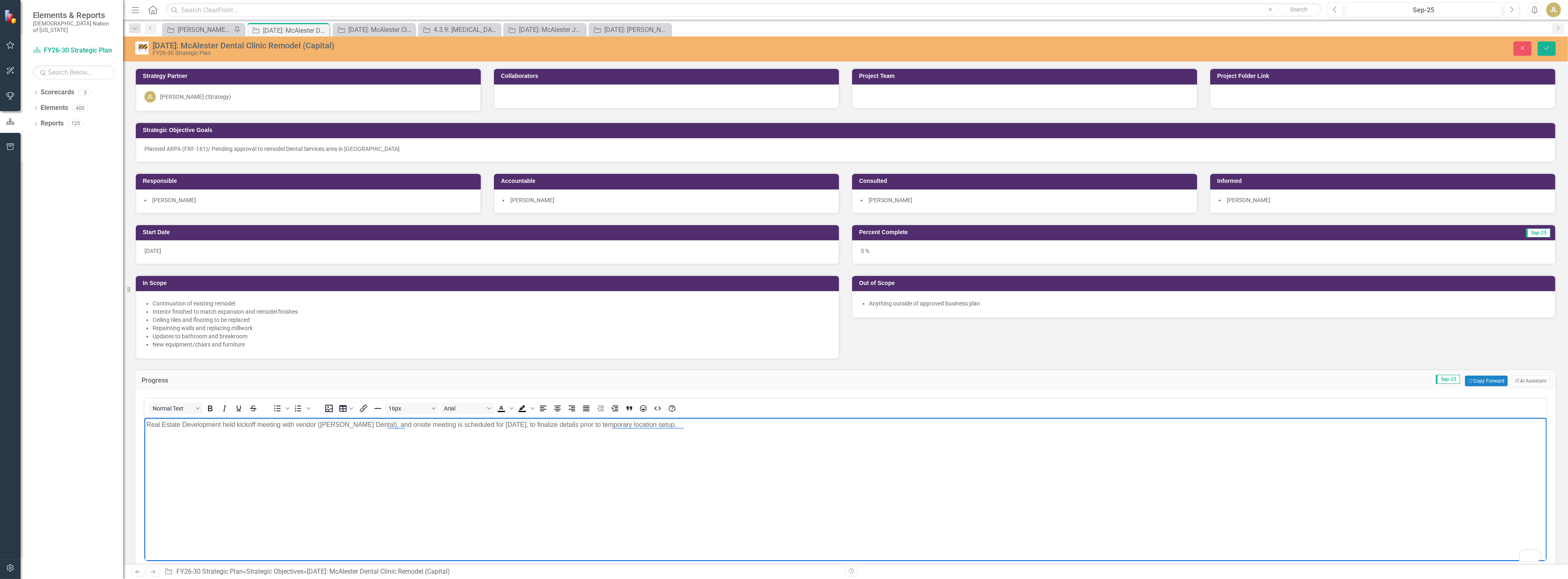
scroll to position [91, 0]
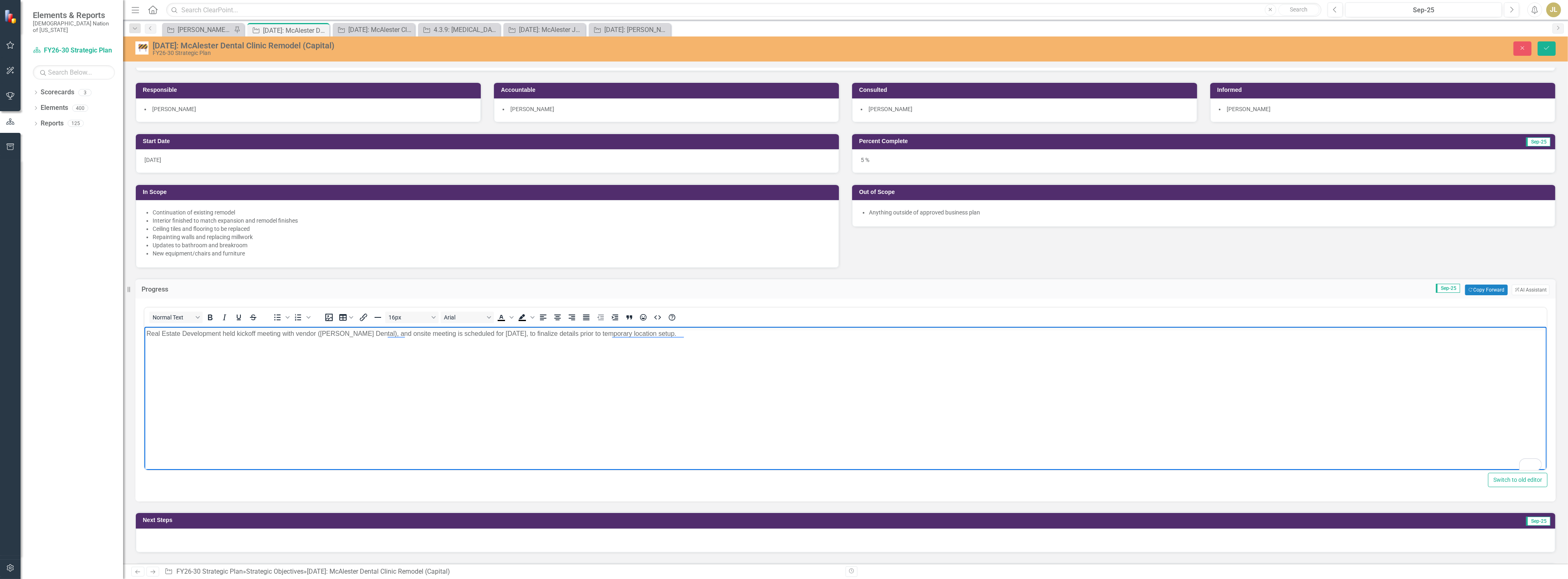
click at [415, 333] on p "Real Estate Development held kickoff meeting with vendor (Patterson Dental), an…" at bounding box center [845, 334] width 1398 height 10
click at [416, 333] on p "Real Estate Development held kickoff meeting with vendor (Patterson Dental), an…" at bounding box center [845, 334] width 1398 height 10
click at [420, 333] on p "Real Estate Development held kickoff meeting with vendor (Patterson Dental), an…" at bounding box center [845, 334] width 1398 height 10
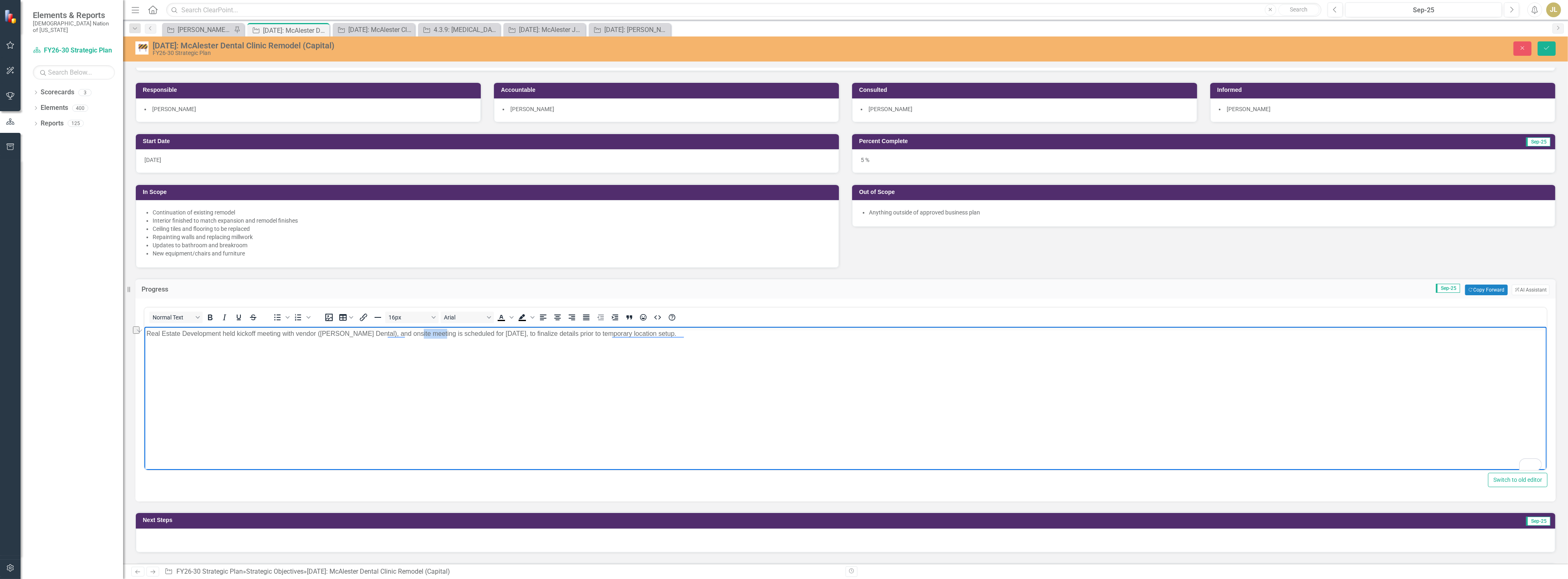
click at [443, 333] on p "Real Estate Development held kickoff meeting with vendor (Patterson Dental), an…" at bounding box center [845, 334] width 1398 height 10
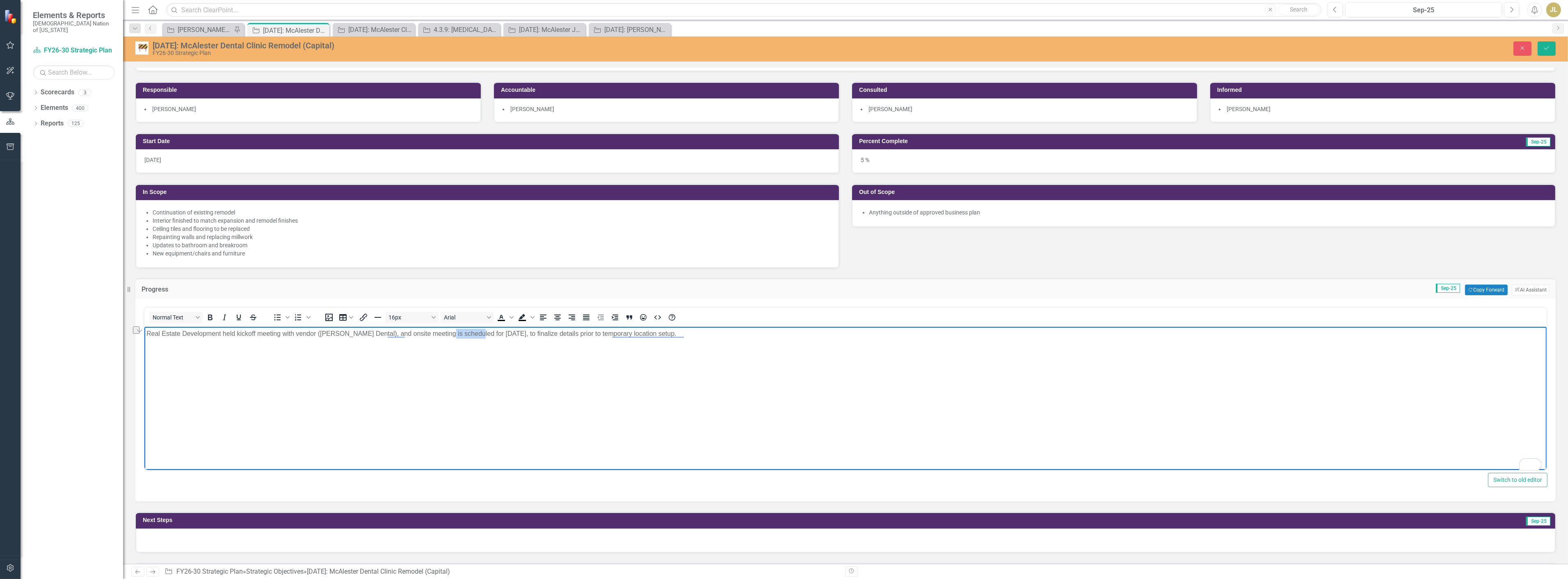
click at [587, 384] on body "Real Estate Development held kickoff meeting with vendor (Patterson Dental), an…" at bounding box center [845, 388] width 1402 height 123
click at [587, 384] on body "Real Estate Development held kickoff meeting with vendor (Patterson Dental), an…" at bounding box center [845, 388] width 1402 height 123
click at [737, 338] on p "Real Estate Development held kickoff meeting with vendor (Patterson Dental), an…" at bounding box center [845, 334] width 1398 height 10
click at [375, 335] on p "Real Estate Development held kickoff meeting with vendor (Patterson Dental), an…" at bounding box center [845, 334] width 1398 height 10
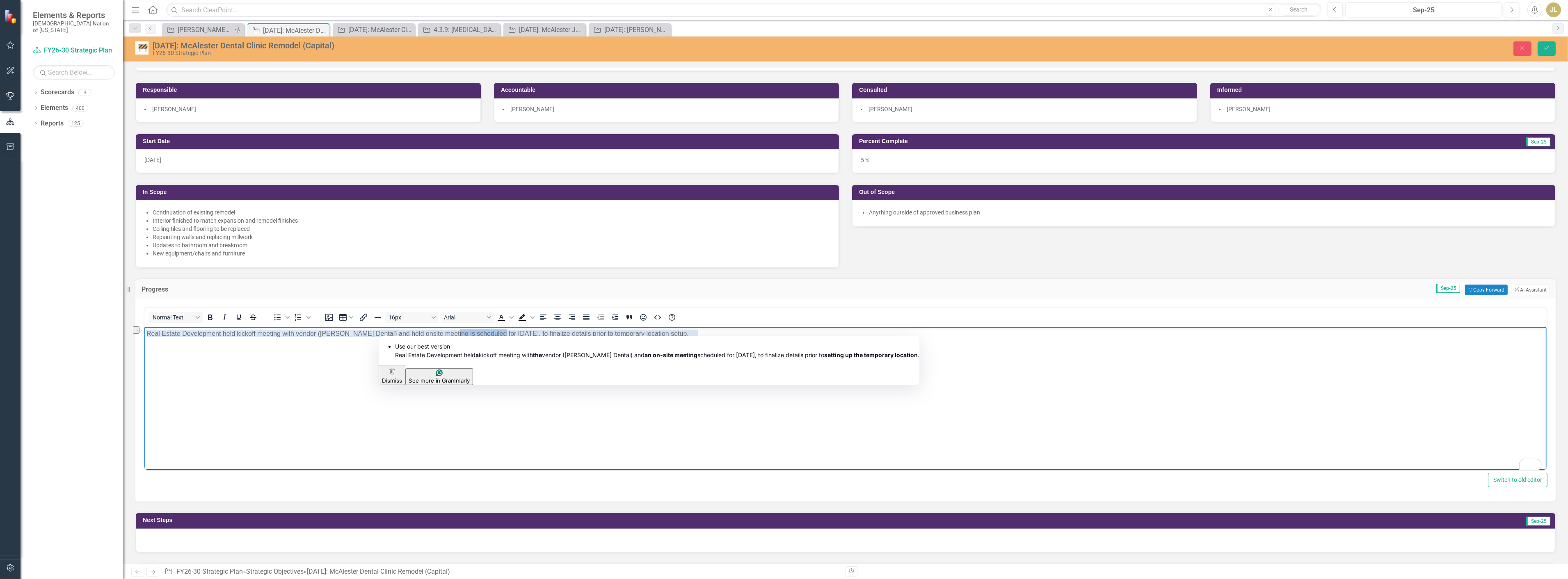
drag, startPoint x: 489, startPoint y: 330, endPoint x: 444, endPoint y: 334, distance: 45.2
click at [444, 334] on p "Real Estate Development held kickoff meeting with vendor (Patterson Dental) and…" at bounding box center [845, 334] width 1398 height 10
